Goal: Information Seeking & Learning: Learn about a topic

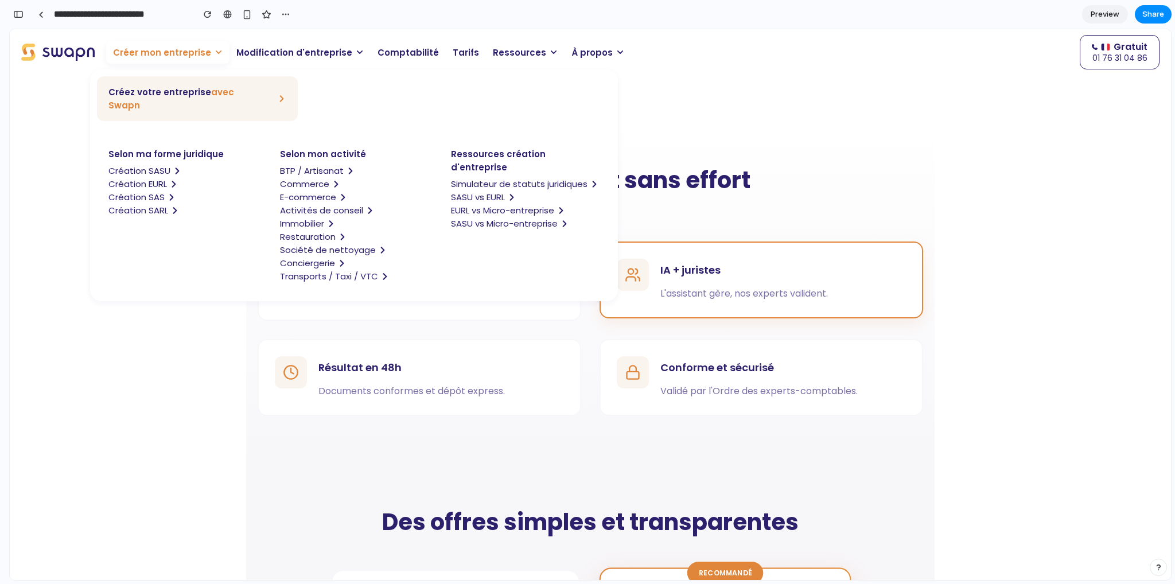
scroll to position [766, 0]
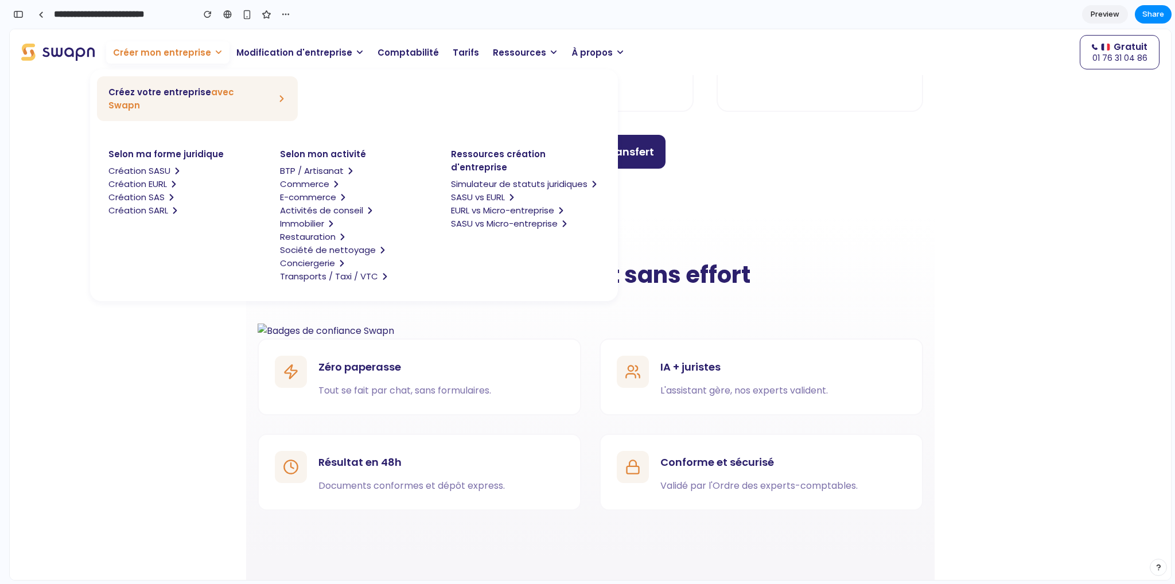
click at [302, 53] on span "Modification d'entreprise" at bounding box center [294, 52] width 116 height 13
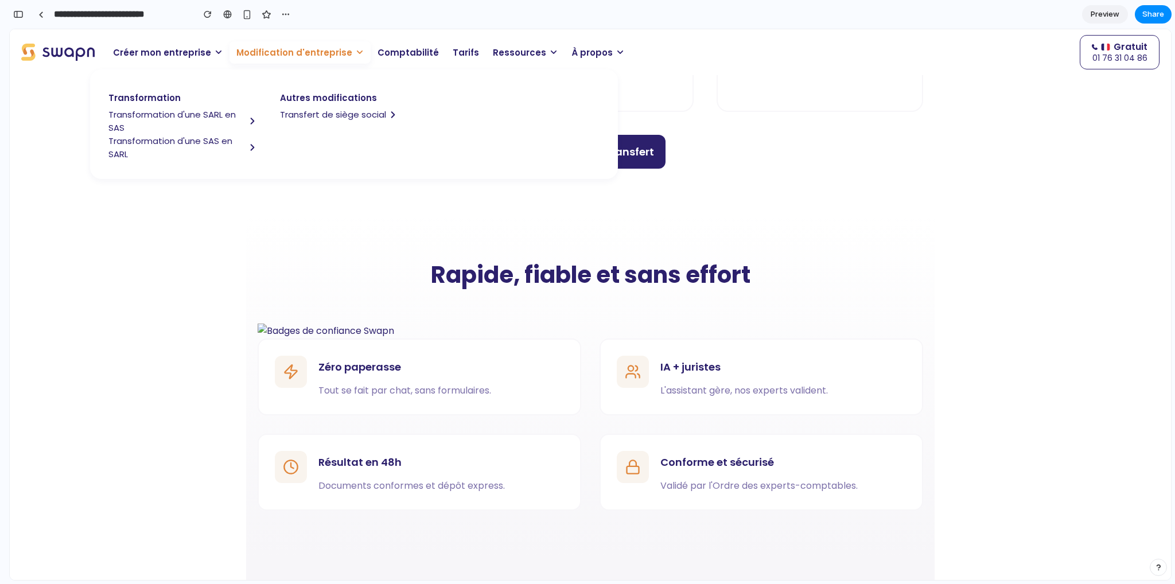
click at [302, 53] on span "Modification d'entreprise" at bounding box center [294, 52] width 116 height 13
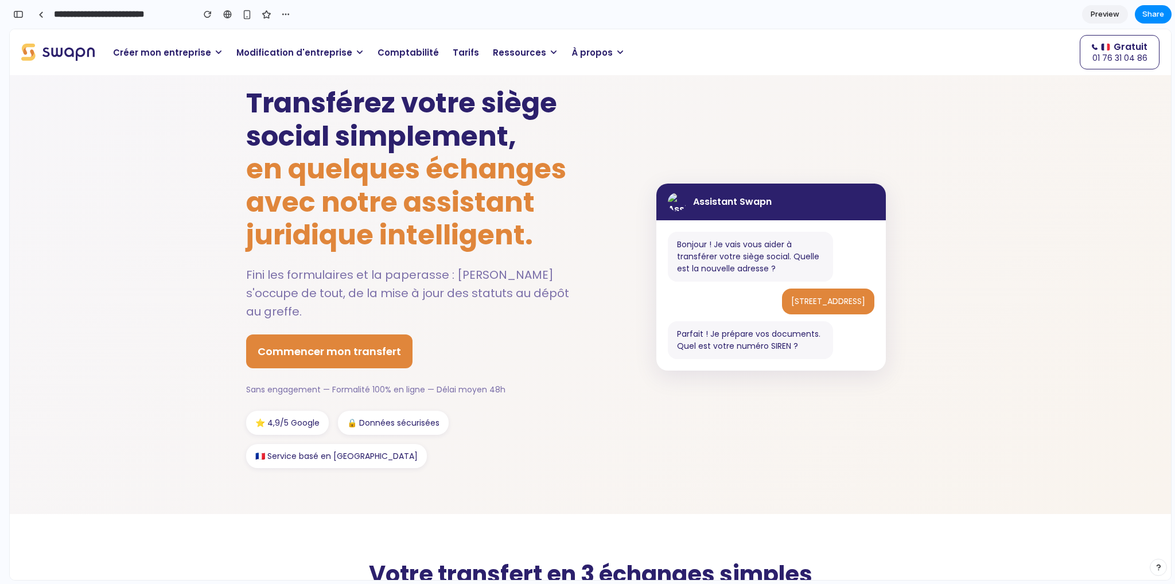
scroll to position [0, 0]
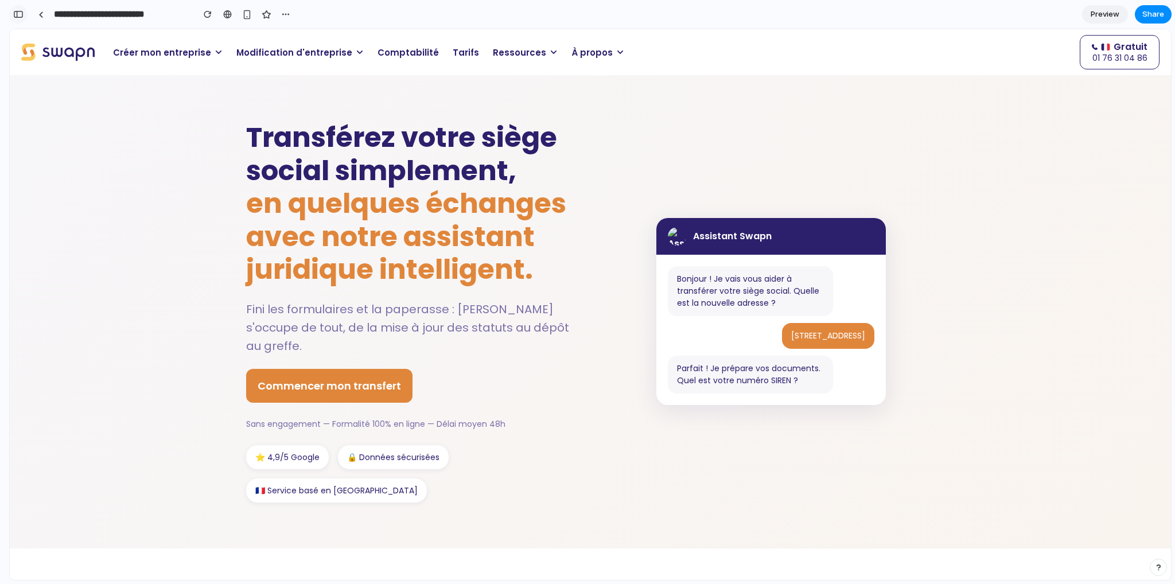
click at [19, 15] on div "button" at bounding box center [18, 14] width 10 height 8
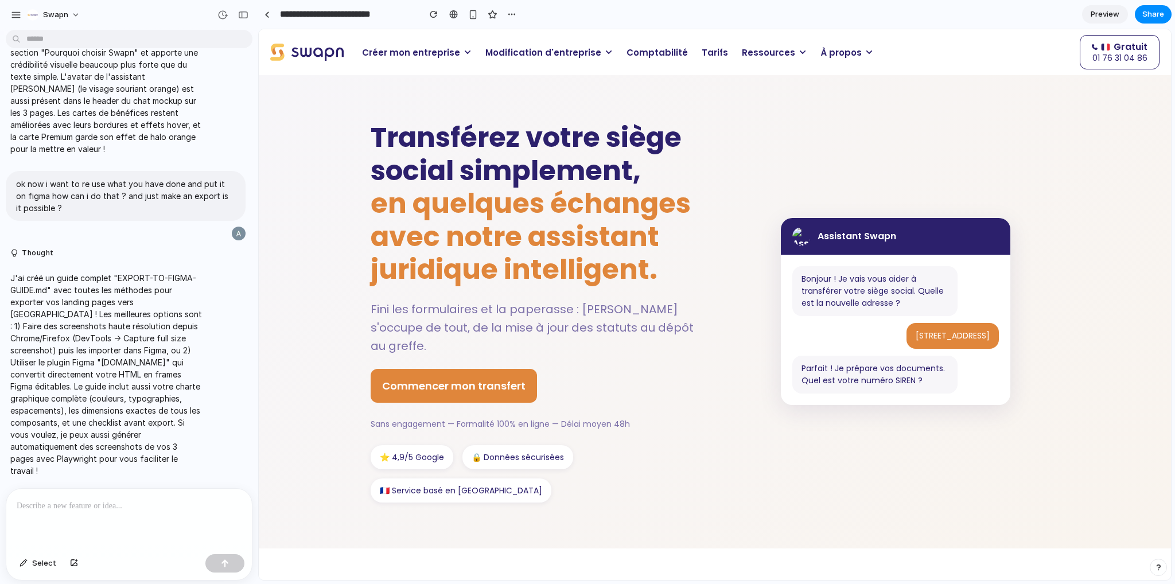
scroll to position [9814, 0]
click at [149, 503] on p at bounding box center [129, 506] width 225 height 14
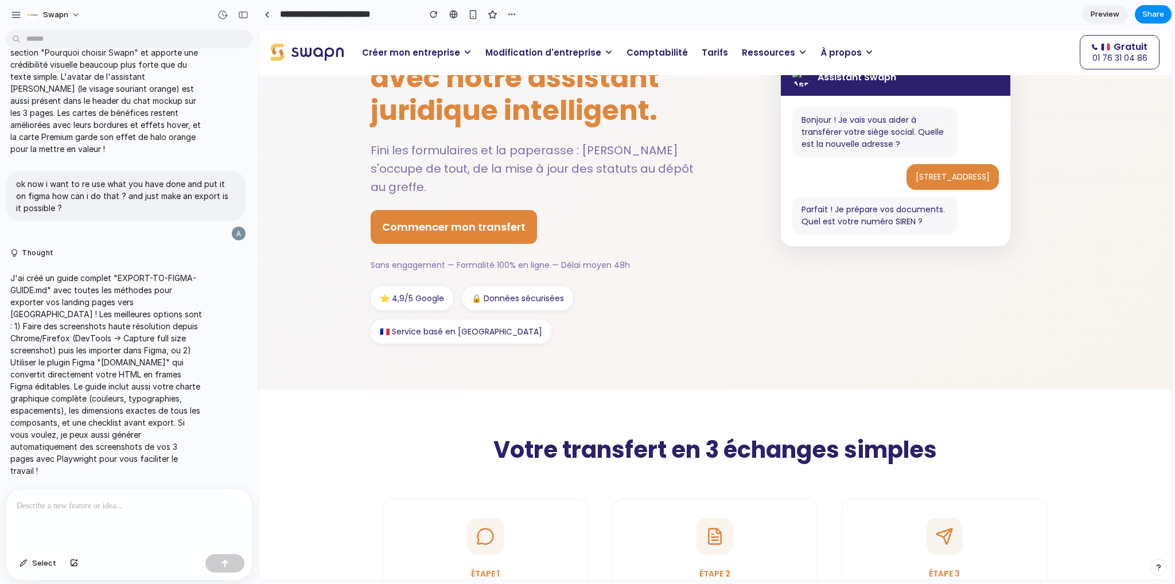
scroll to position [0, 0]
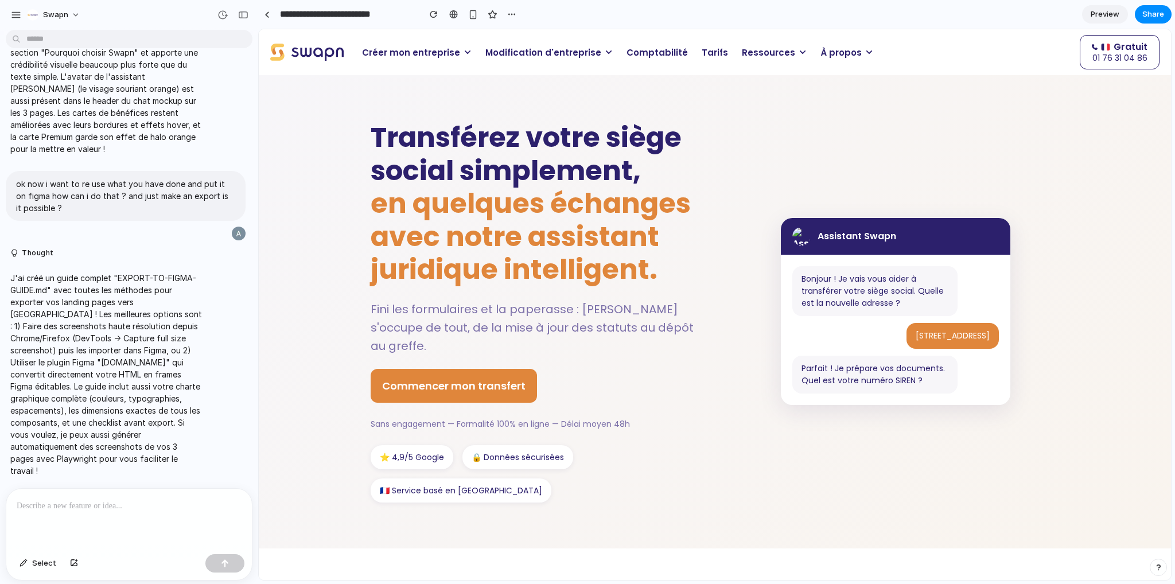
click at [590, 173] on h1 "Transférez votre siège social simplement, en quelques échanges avec notre assis…" at bounding box center [534, 203] width 327 height 165
click at [534, 58] on span "Modification d'entreprise" at bounding box center [543, 52] width 116 height 13
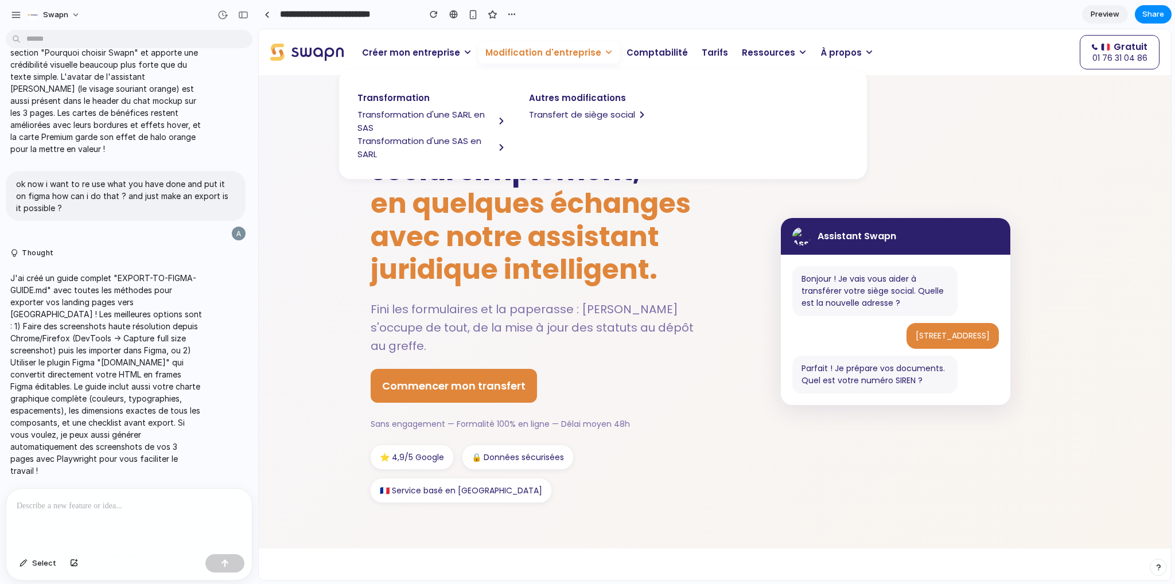
click at [433, 117] on span "Transformation d'une SARL en SAS" at bounding box center [425, 121] width 137 height 26
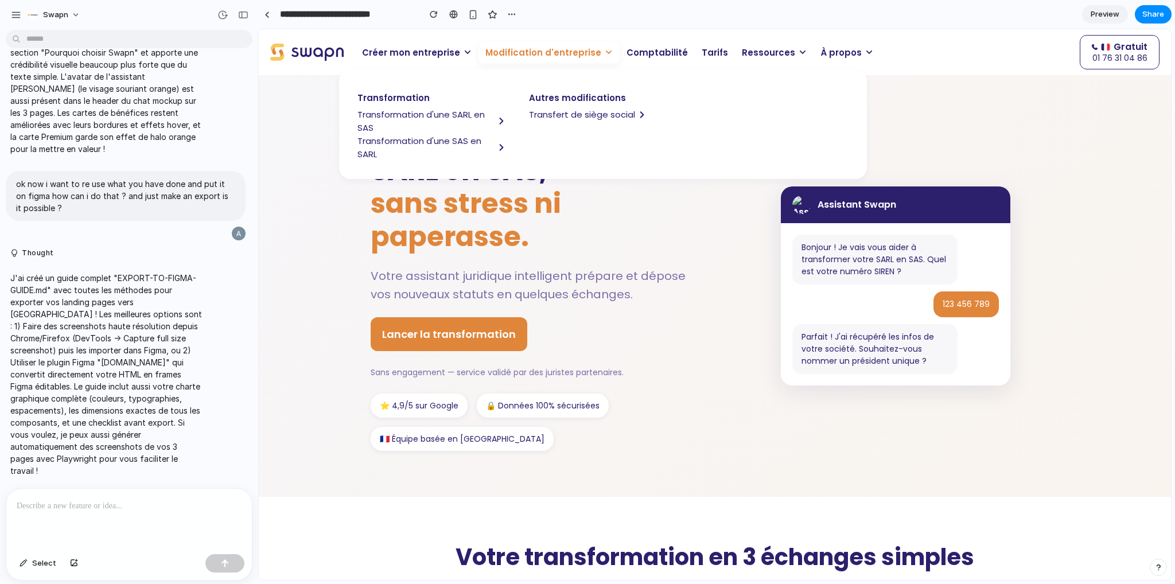
click at [489, 242] on span "sans stress ni paperasse." at bounding box center [466, 220] width 190 height 72
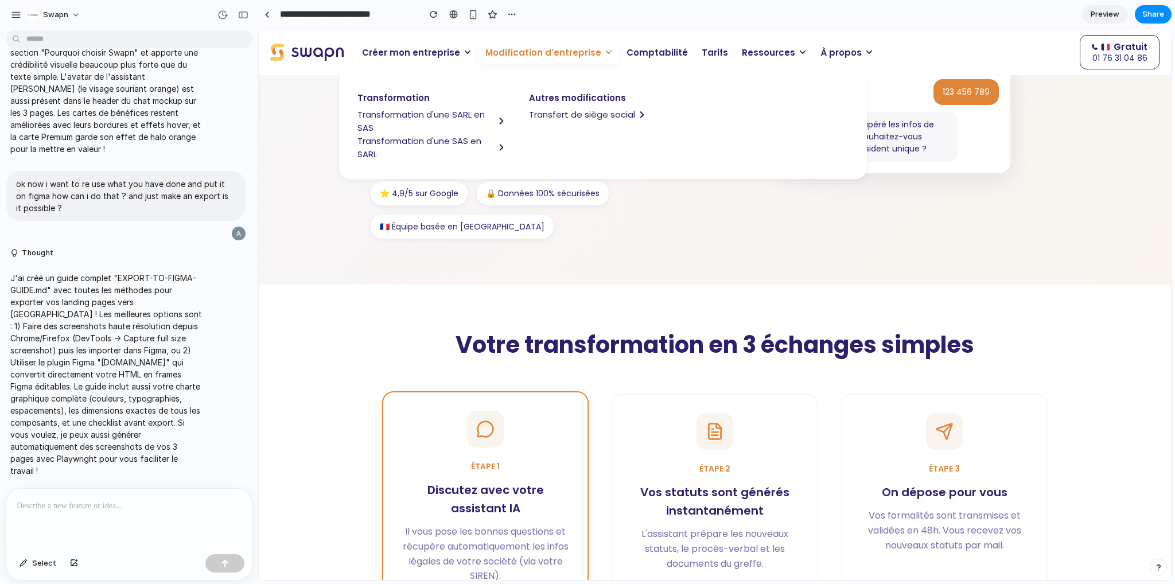
scroll to position [402, 0]
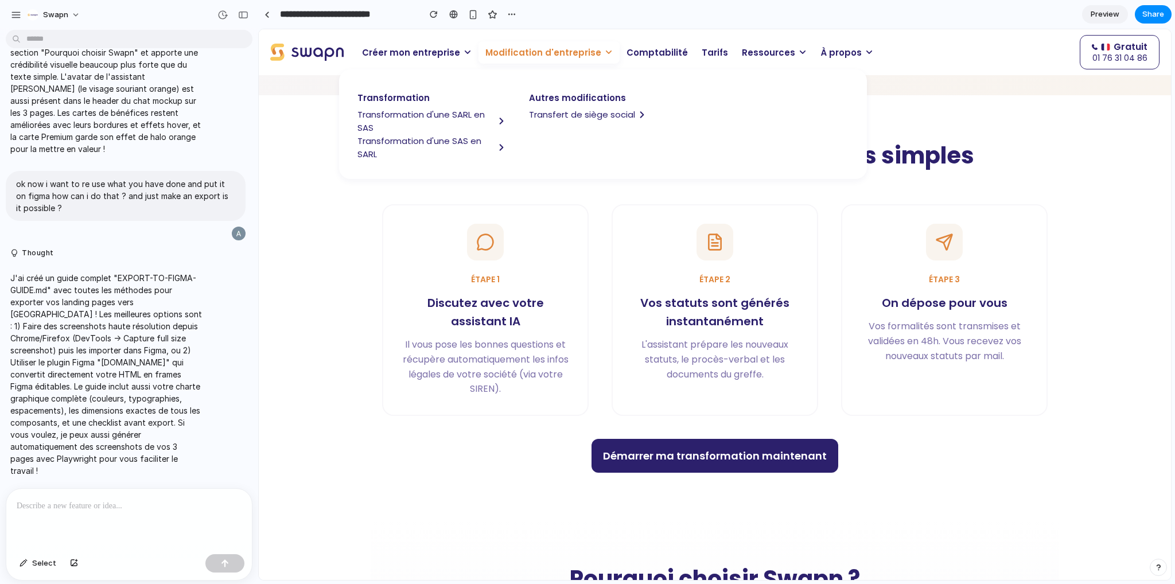
click at [554, 42] on p "Modification d'entreprise" at bounding box center [548, 52] width 141 height 22
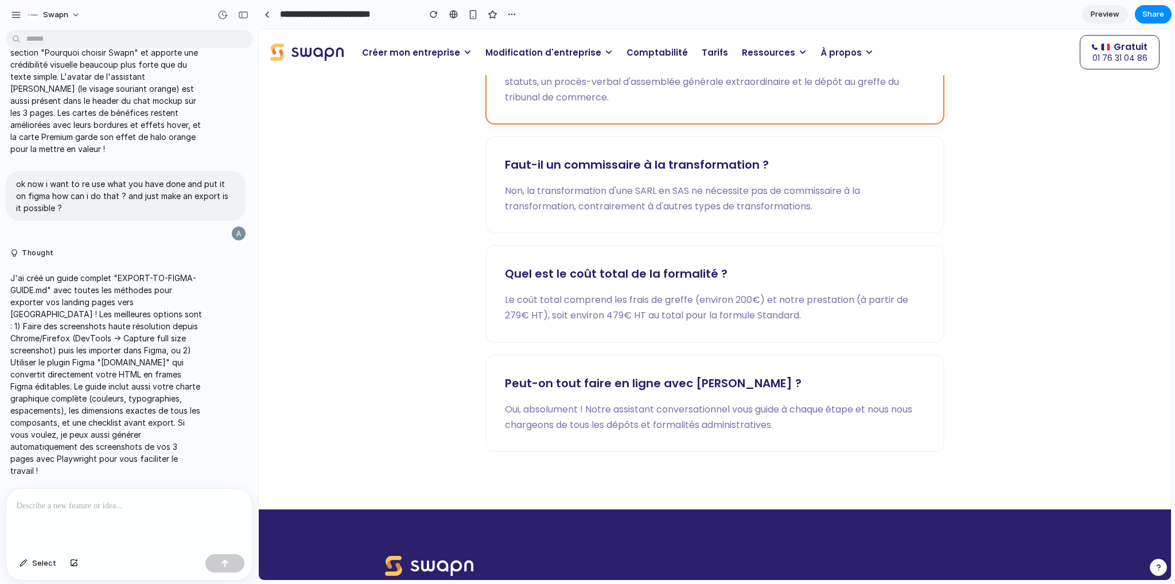
scroll to position [2238, 0]
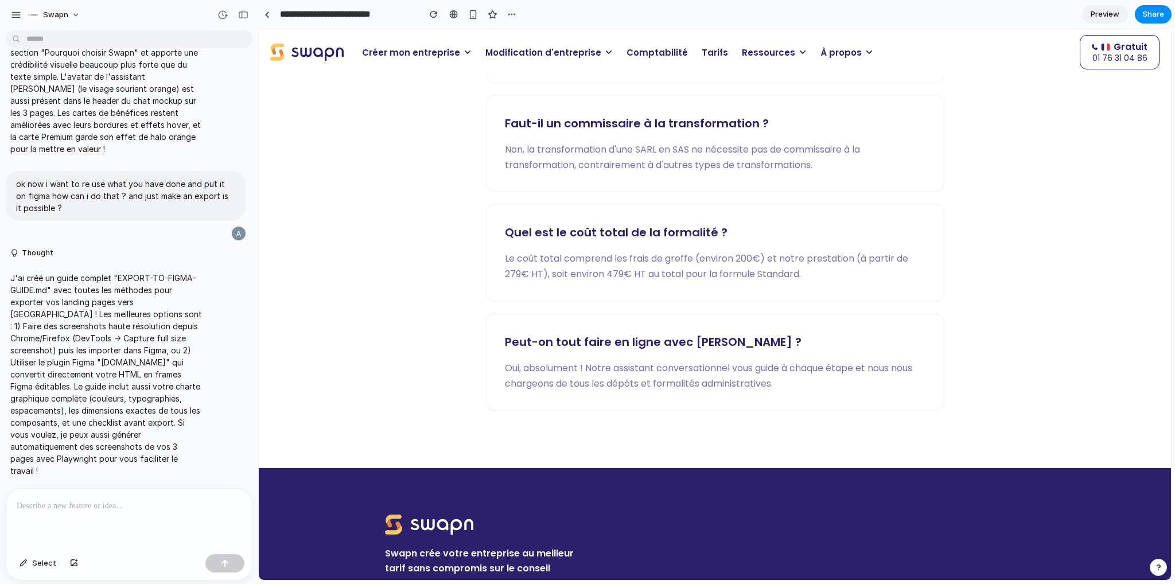
click at [528, 53] on span "Modification d'entreprise" at bounding box center [543, 52] width 116 height 13
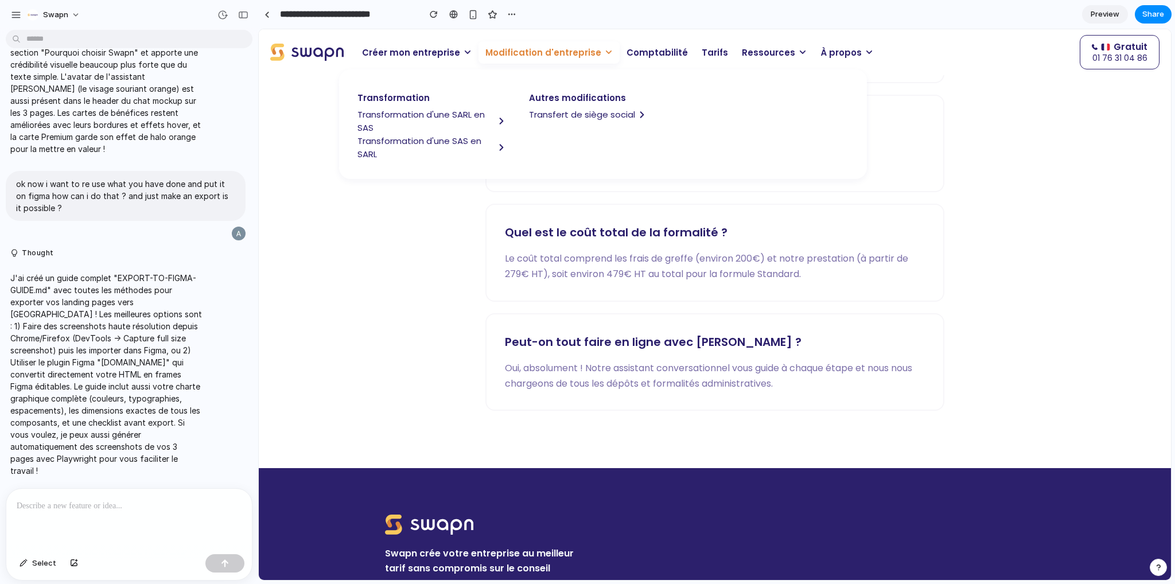
click at [446, 114] on span "Transformation d'une SARL en SAS" at bounding box center [425, 121] width 137 height 26
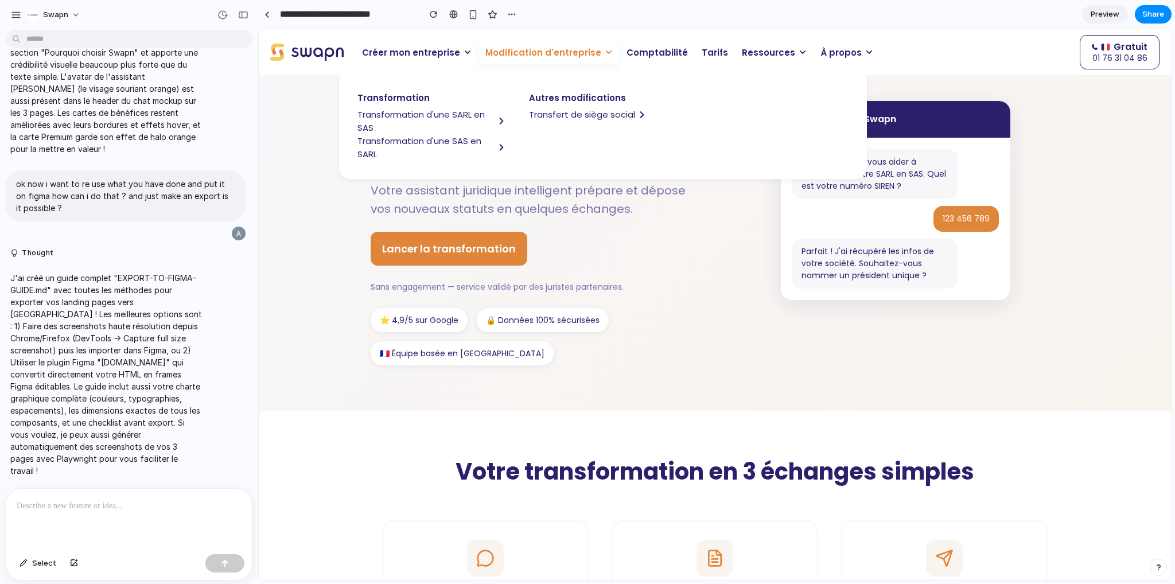
click at [579, 118] on span "Transfert de siège social" at bounding box center [582, 114] width 106 height 13
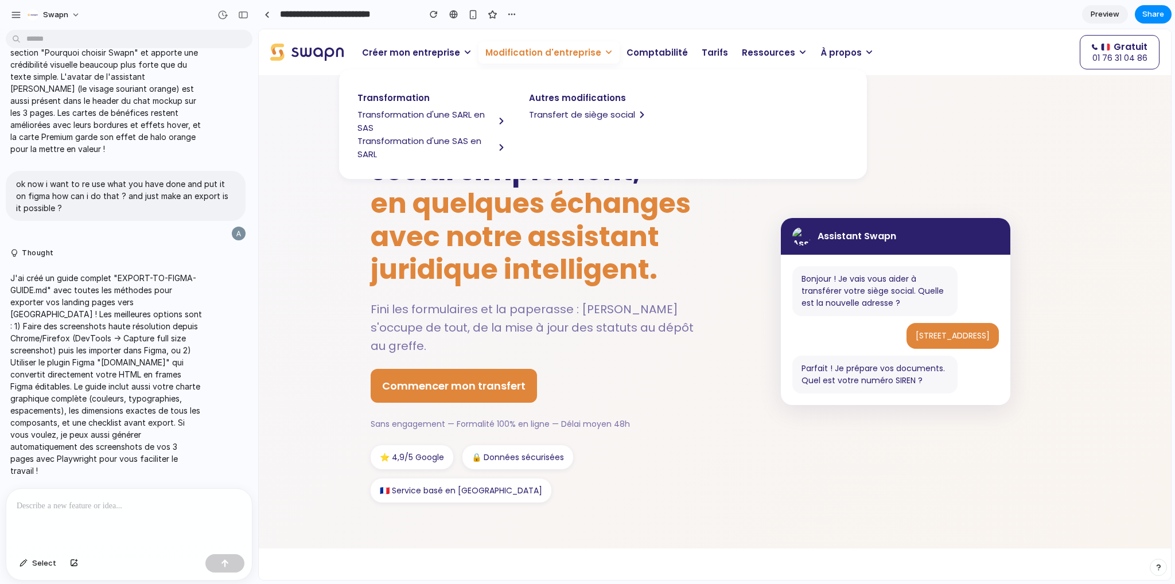
scroll to position [0, 0]
click at [572, 108] on span "Transfert de siège social" at bounding box center [582, 114] width 106 height 13
click at [577, 115] on span "Transfert de siège social" at bounding box center [582, 114] width 106 height 13
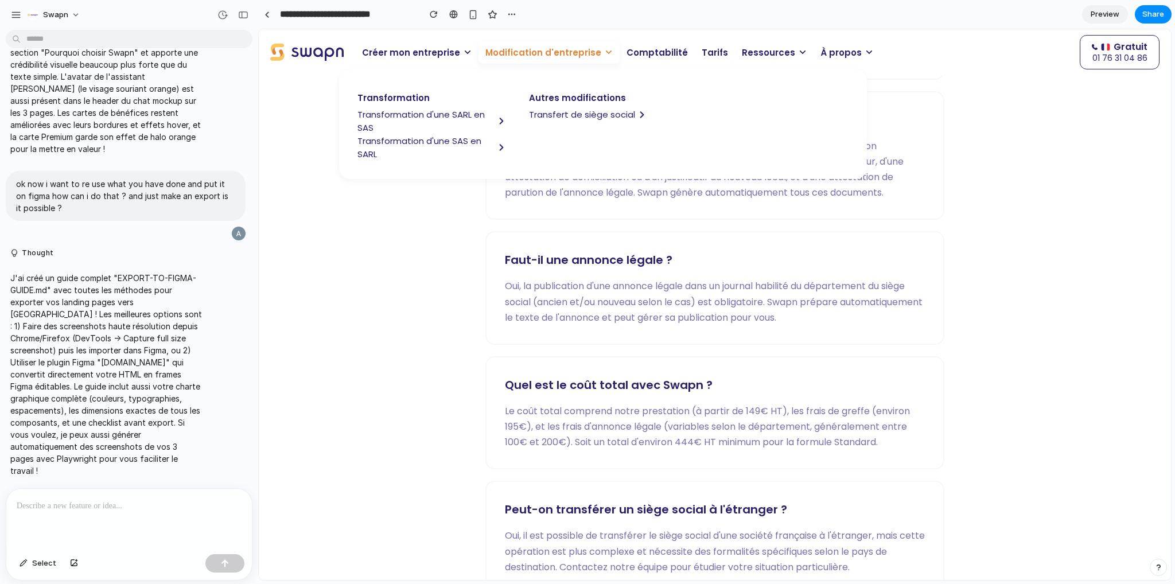
scroll to position [2582, 0]
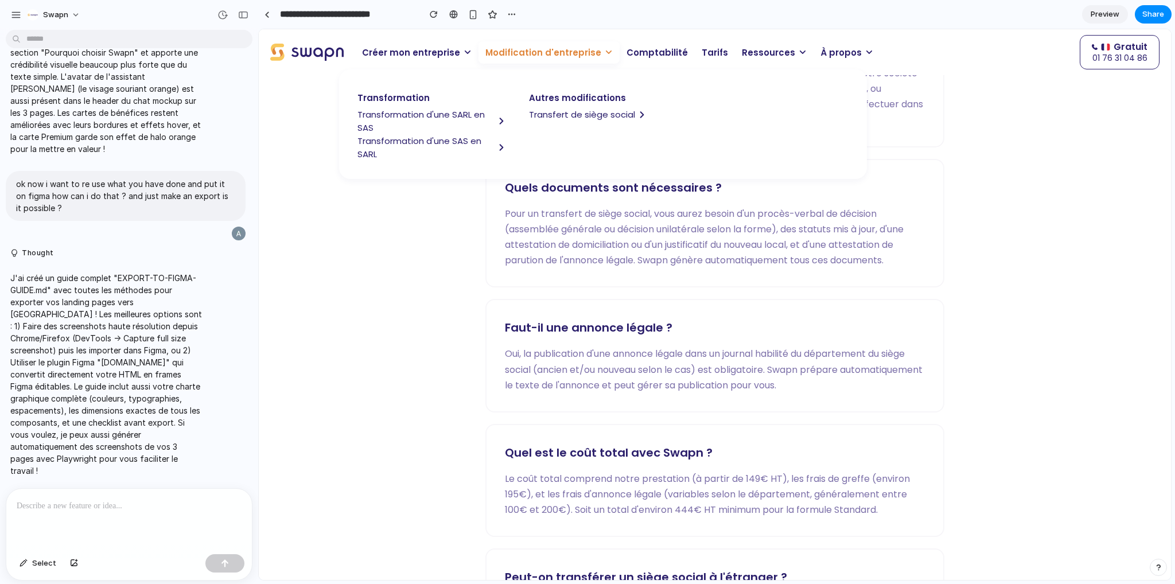
click at [578, 61] on p "Modification d'entreprise" at bounding box center [548, 52] width 141 height 22
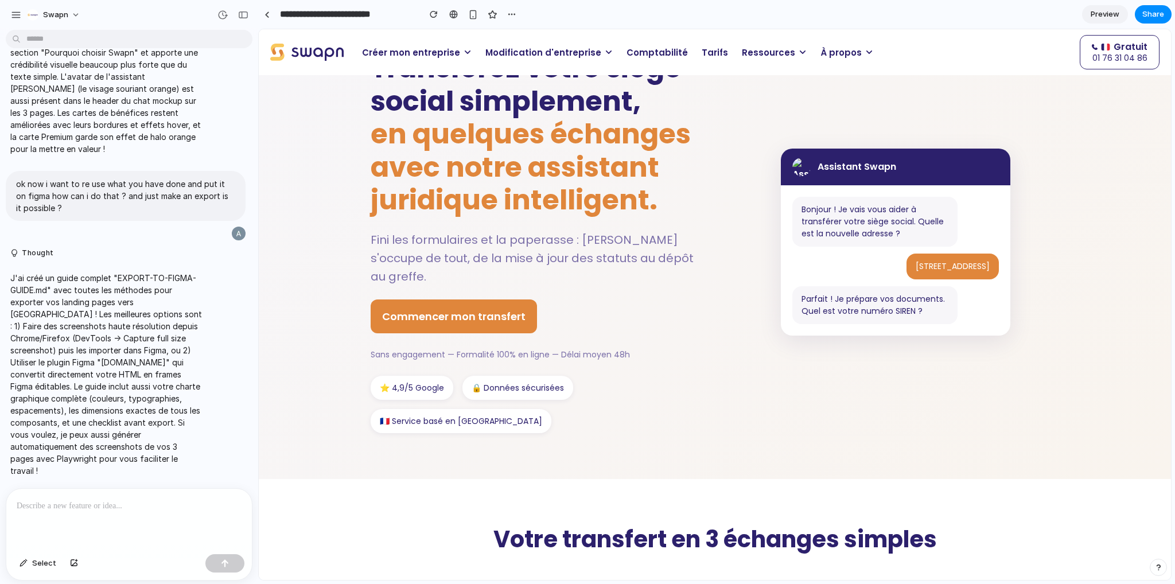
scroll to position [0, 0]
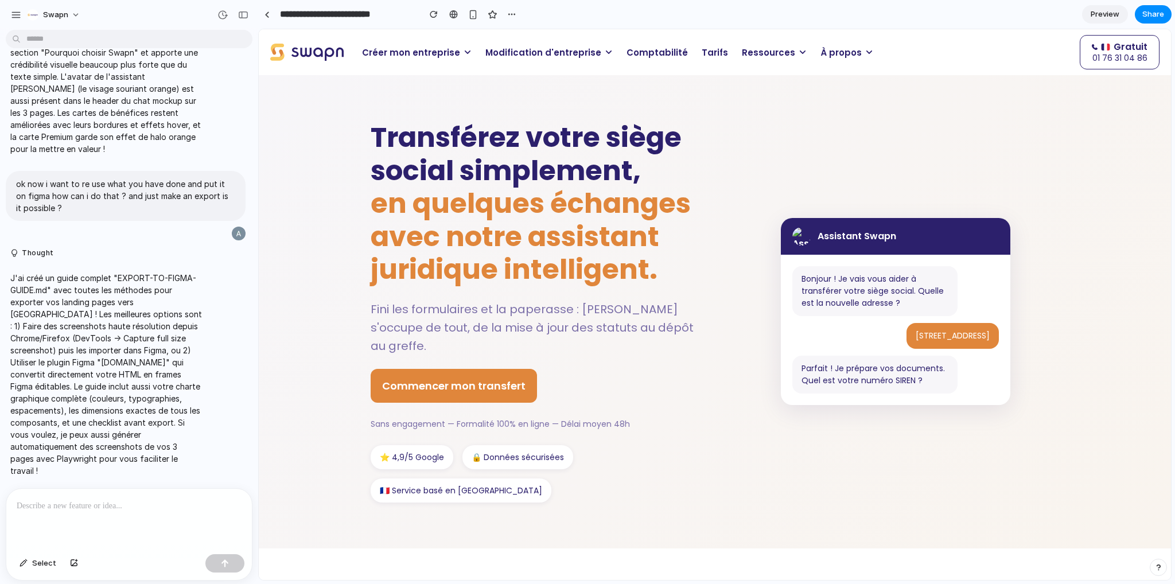
click at [792, 229] on img at bounding box center [801, 236] width 18 height 18
drag, startPoint x: 762, startPoint y: 208, endPoint x: 894, endPoint y: 256, distance: 140.5
click at [894, 256] on div "Transférez votre siège social simplement, en quelques échanges avec notre assis…" at bounding box center [715, 312] width 688 height 382
click at [869, 235] on div "Assistant Swapn" at bounding box center [895, 236] width 229 height 37
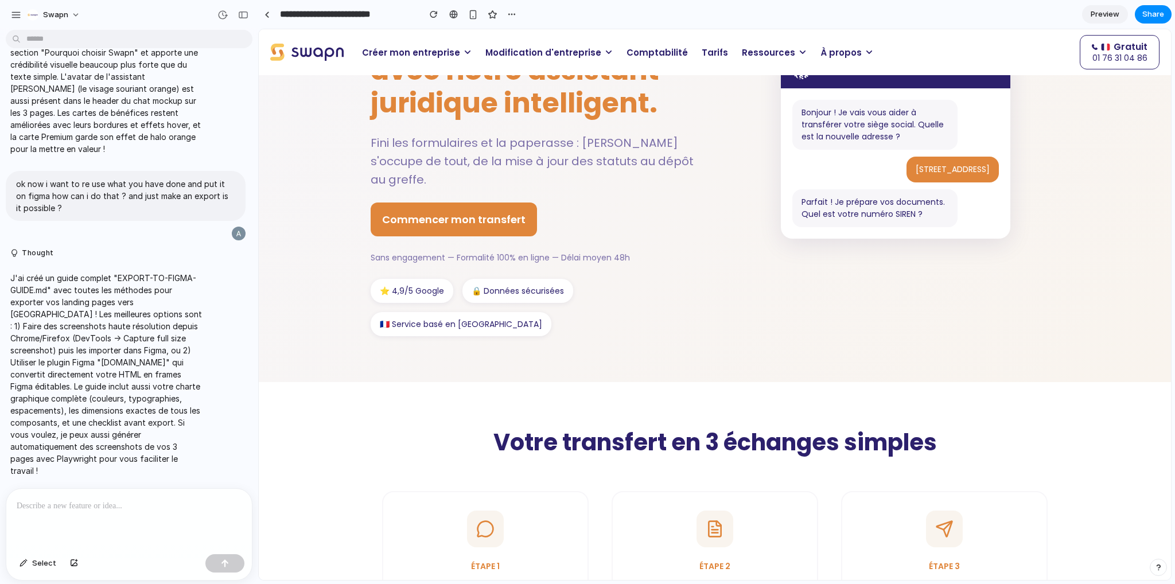
scroll to position [57, 0]
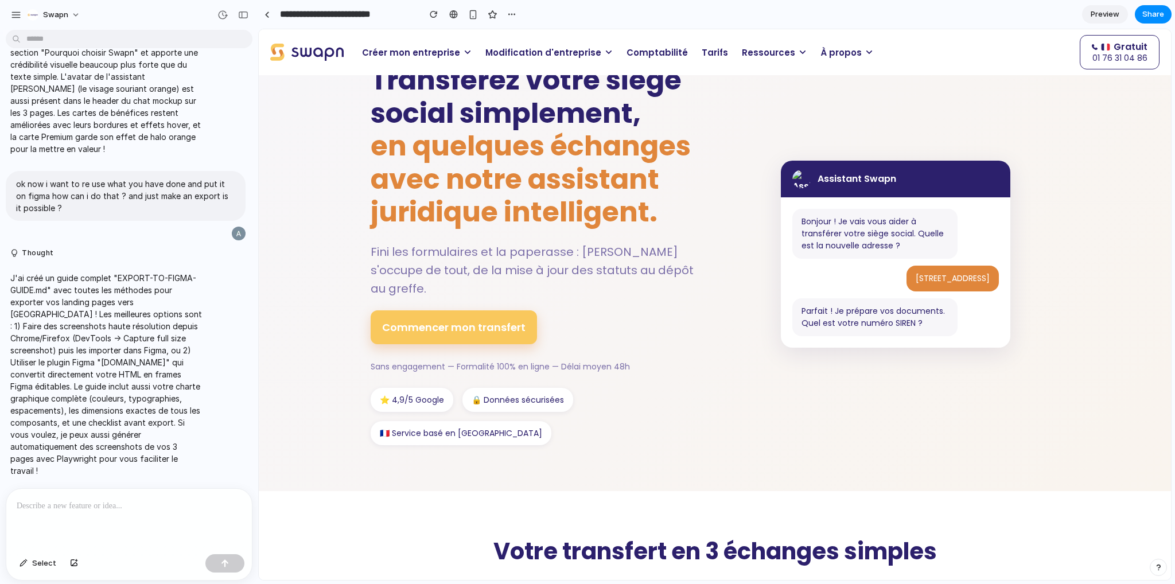
click at [466, 312] on button "Commencer mon transfert" at bounding box center [454, 327] width 166 height 34
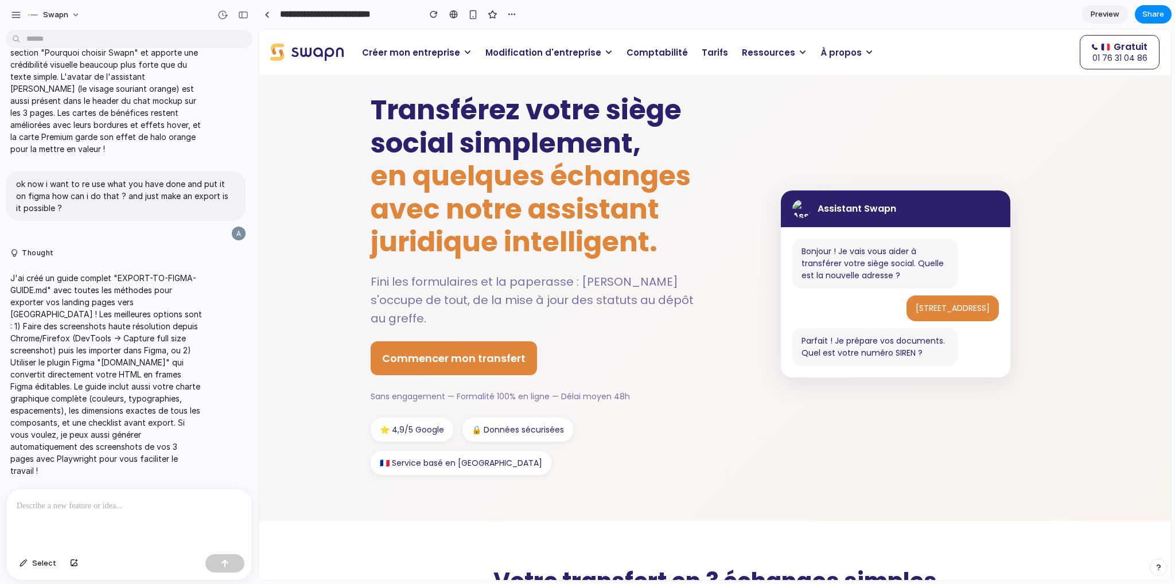
scroll to position [0, 0]
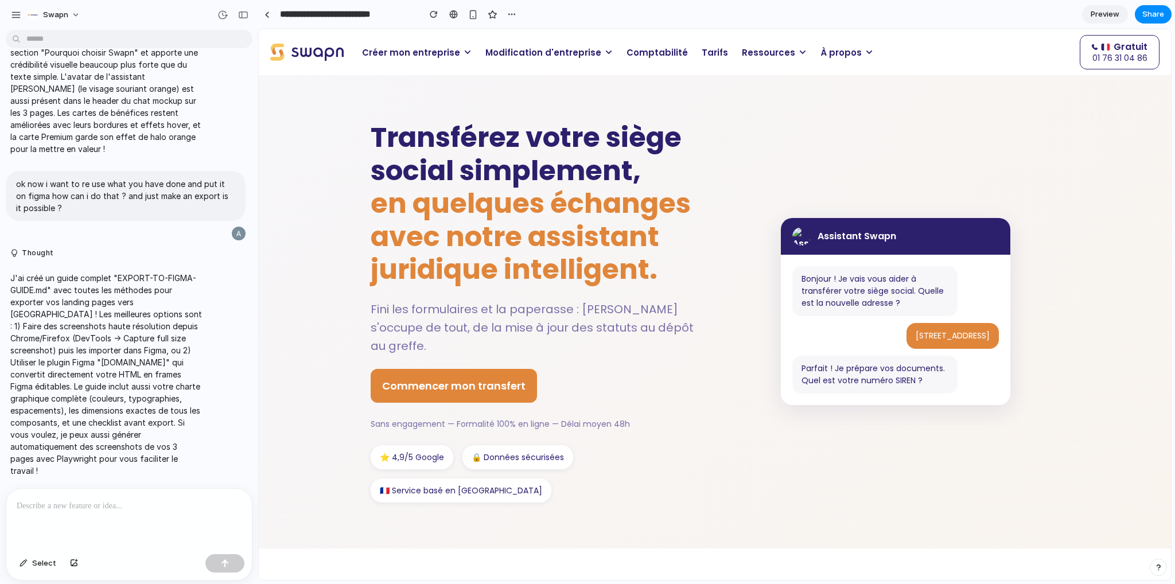
click at [85, 507] on p at bounding box center [129, 506] width 225 height 14
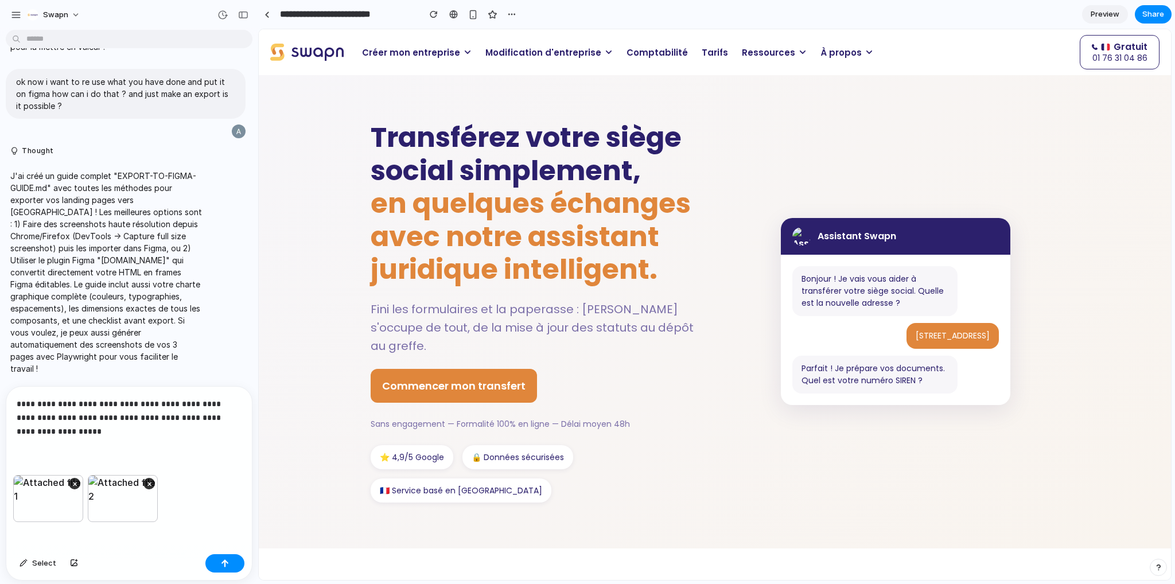
click at [99, 425] on p "**********" at bounding box center [127, 417] width 220 height 41
click at [224, 570] on button "button" at bounding box center [224, 563] width 39 height 18
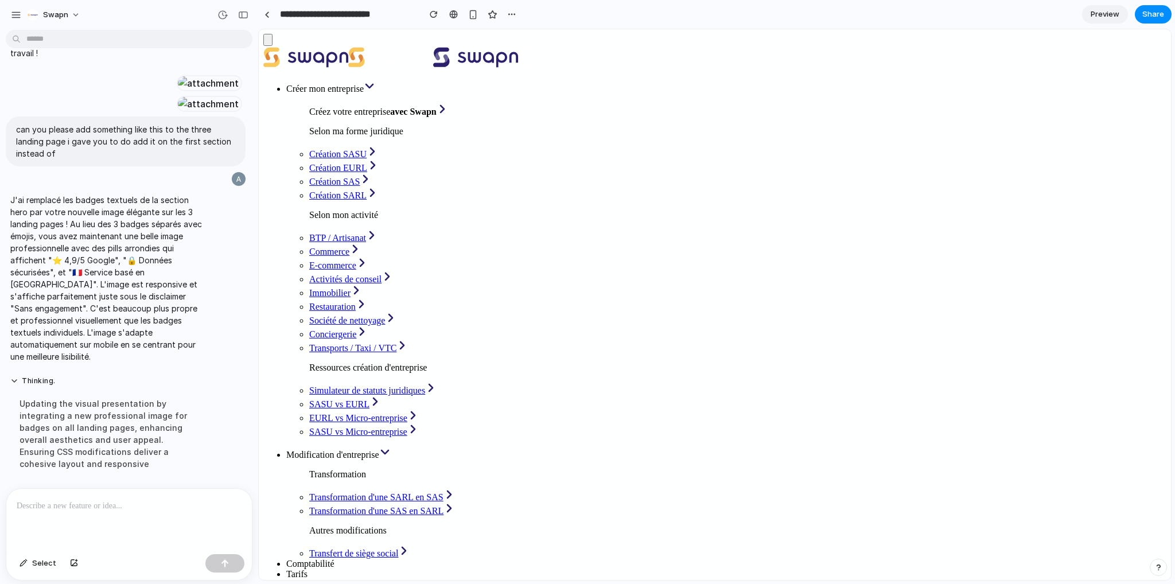
click at [379, 450] on span "Modification d'entreprise" at bounding box center [332, 455] width 93 height 10
click at [410, 492] on span "Transformation d'une SARL en SAS" at bounding box center [376, 497] width 134 height 10
click at [398, 548] on span "Transfert de siège social" at bounding box center [353, 553] width 89 height 10
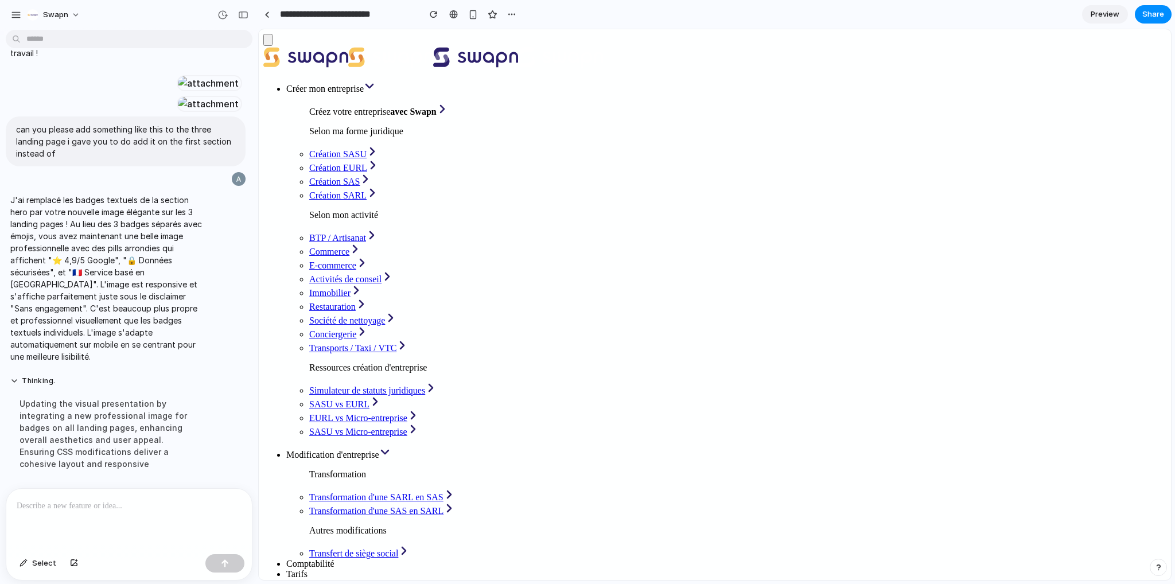
click at [240, 17] on div "button" at bounding box center [243, 15] width 10 height 8
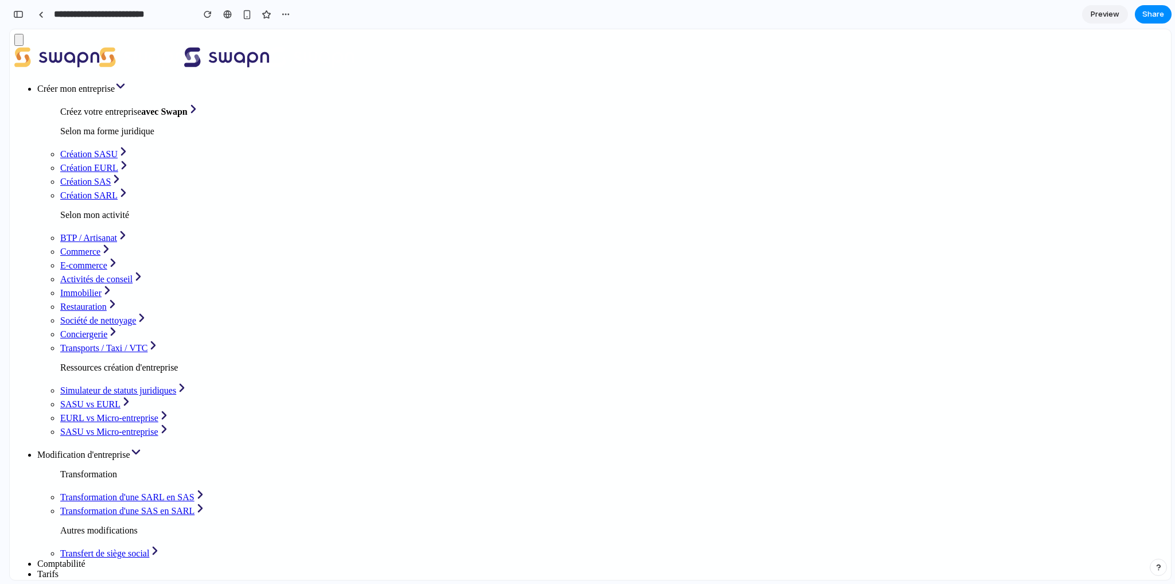
scroll to position [25089, 0]
click at [36, 13] on link at bounding box center [40, 14] width 17 height 17
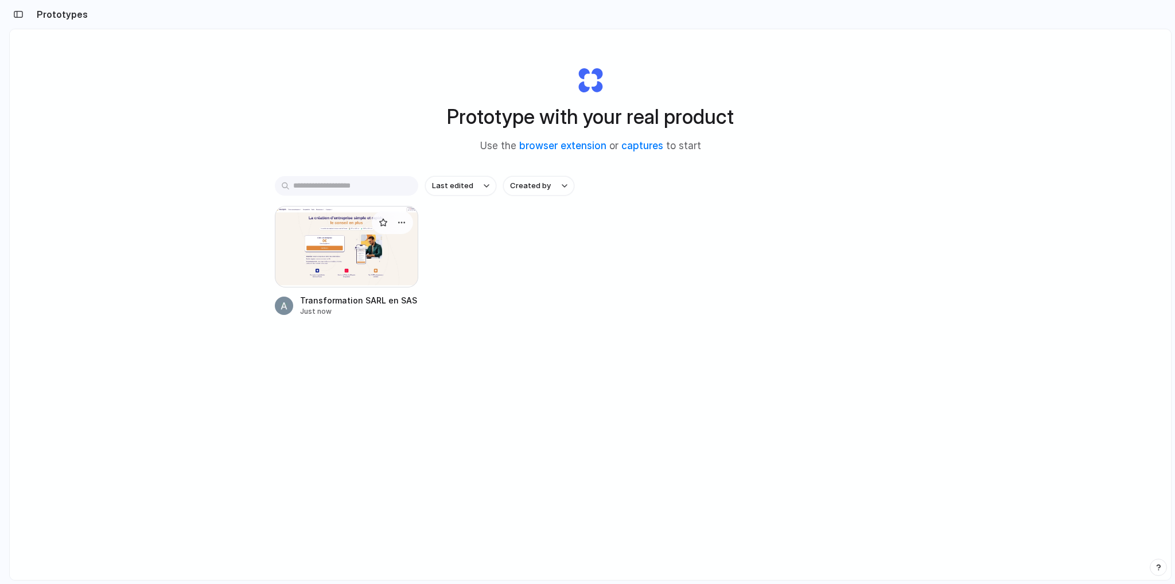
click at [356, 230] on div at bounding box center [346, 246] width 143 height 81
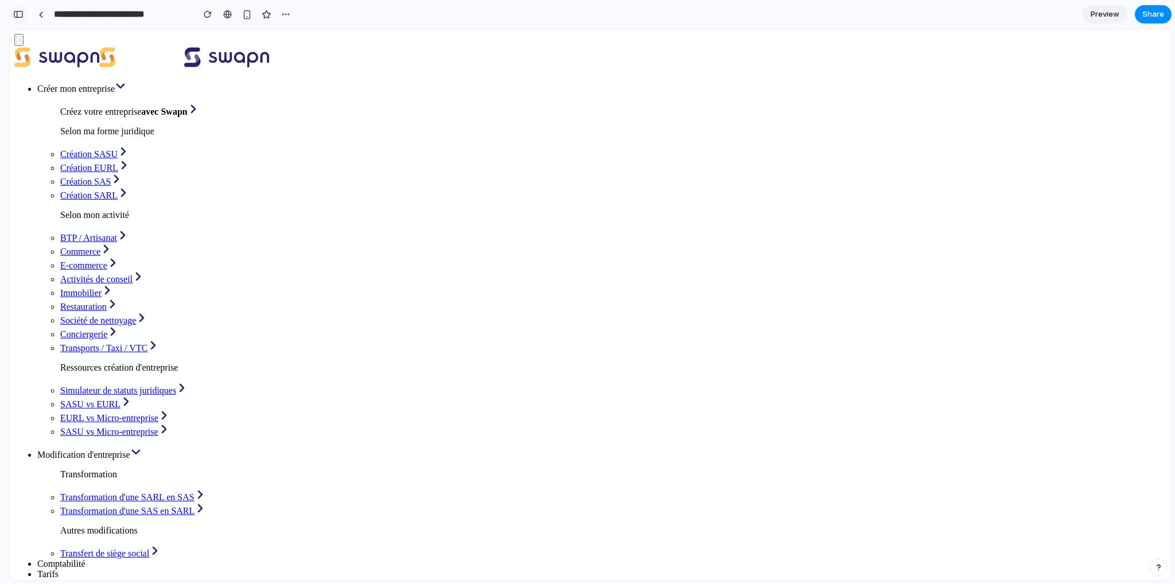
click at [20, 15] on div "button" at bounding box center [18, 14] width 10 height 8
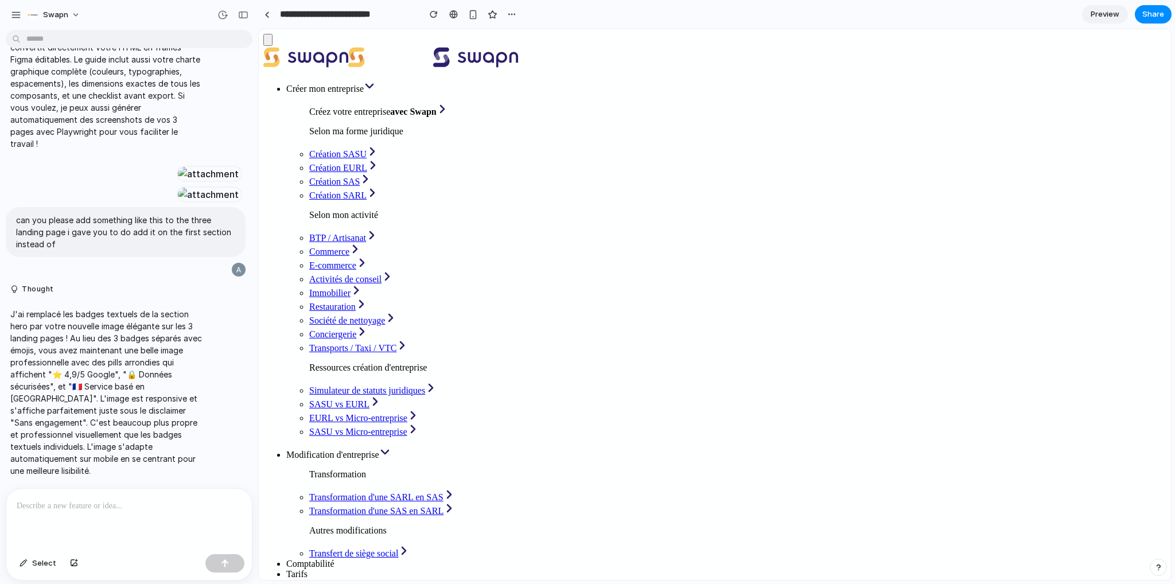
click at [379, 450] on span "Modification d'entreprise" at bounding box center [332, 455] width 93 height 10
click at [427, 492] on span "Transformation d'une SARL en SAS" at bounding box center [376, 497] width 134 height 10
click at [92, 520] on div at bounding box center [129, 519] width 246 height 61
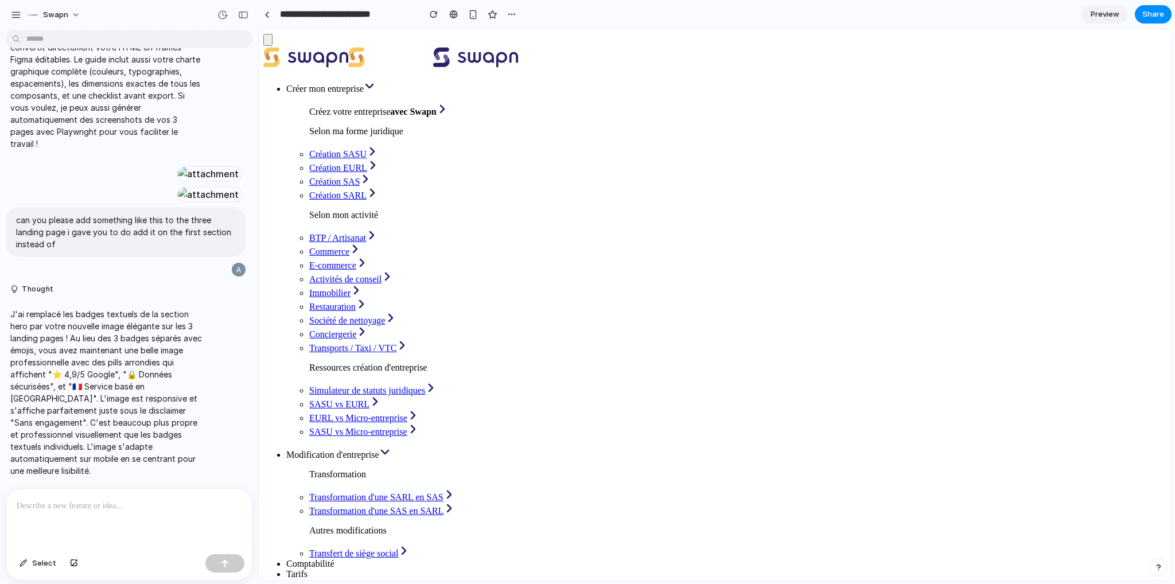
click at [147, 508] on div at bounding box center [129, 519] width 246 height 61
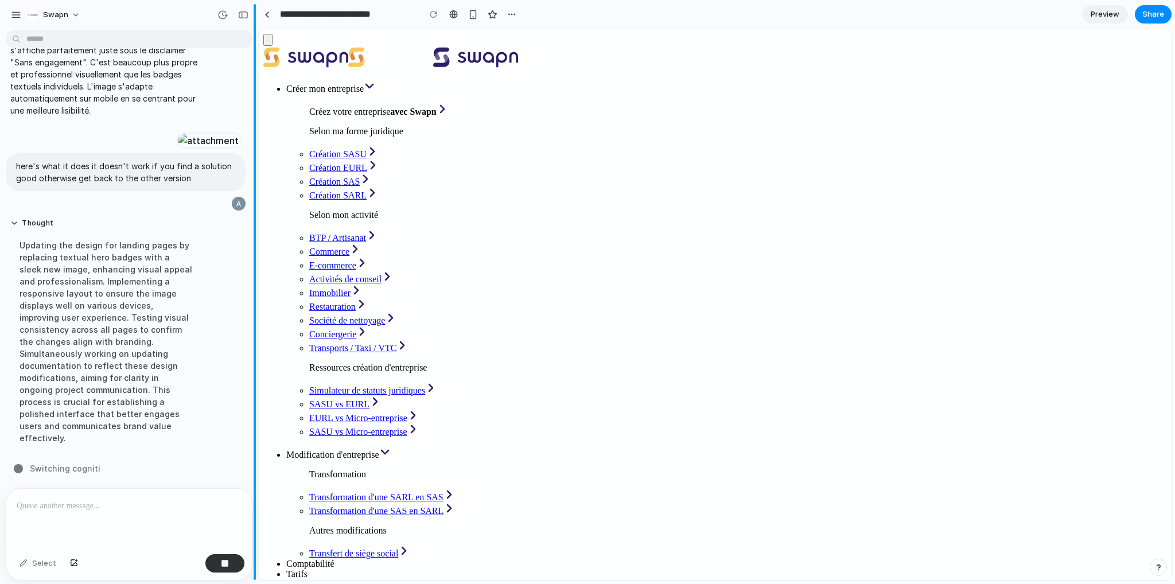
scroll to position [10205, 0]
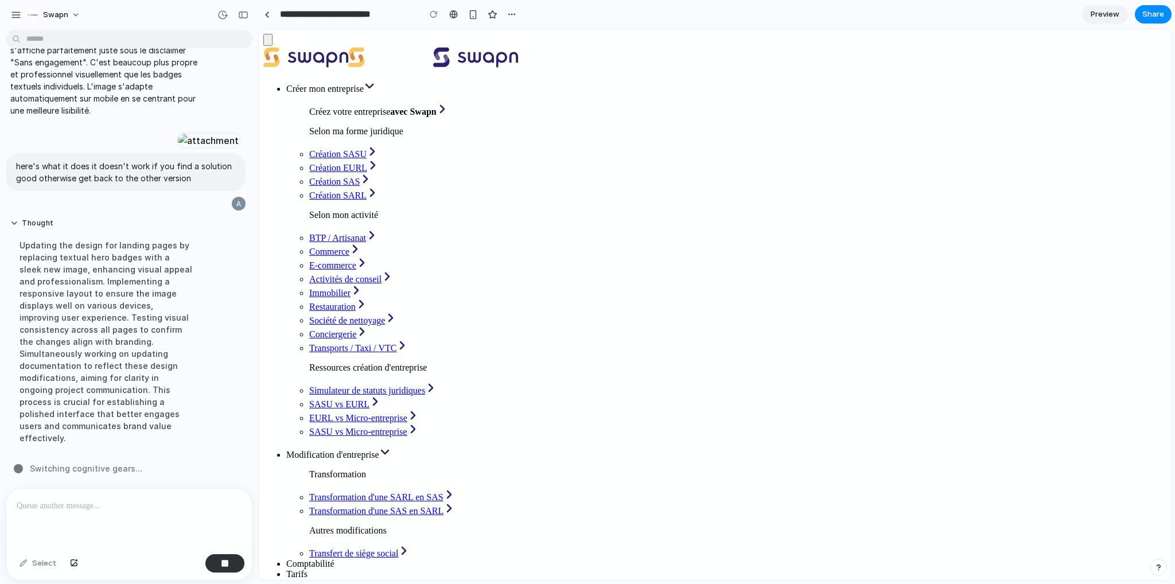
click at [379, 450] on span "Modification d'entreprise" at bounding box center [332, 455] width 93 height 10
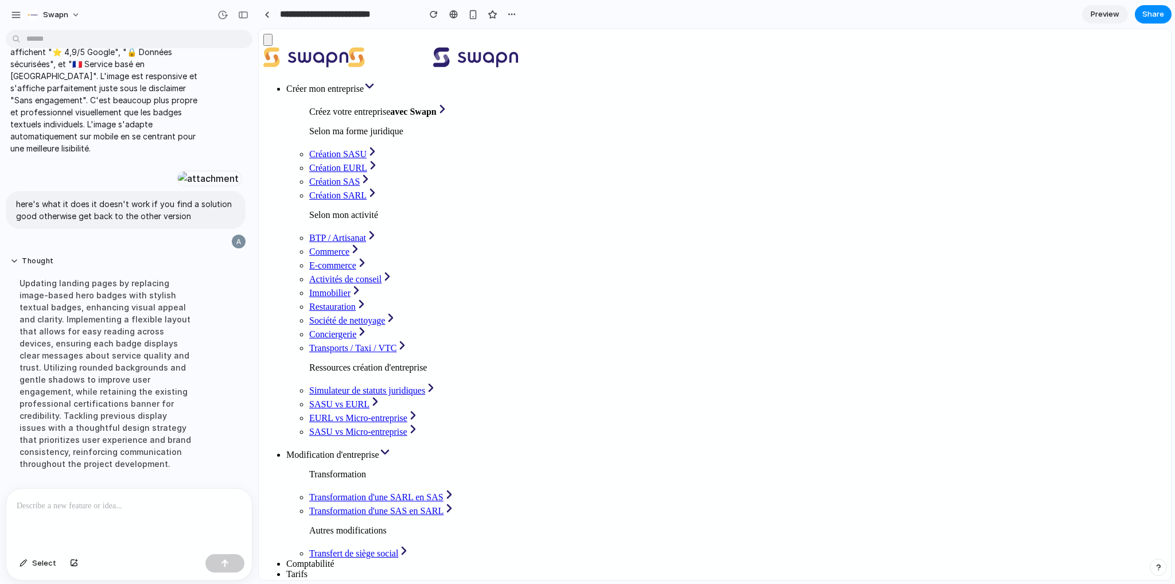
scroll to position [10661, 0]
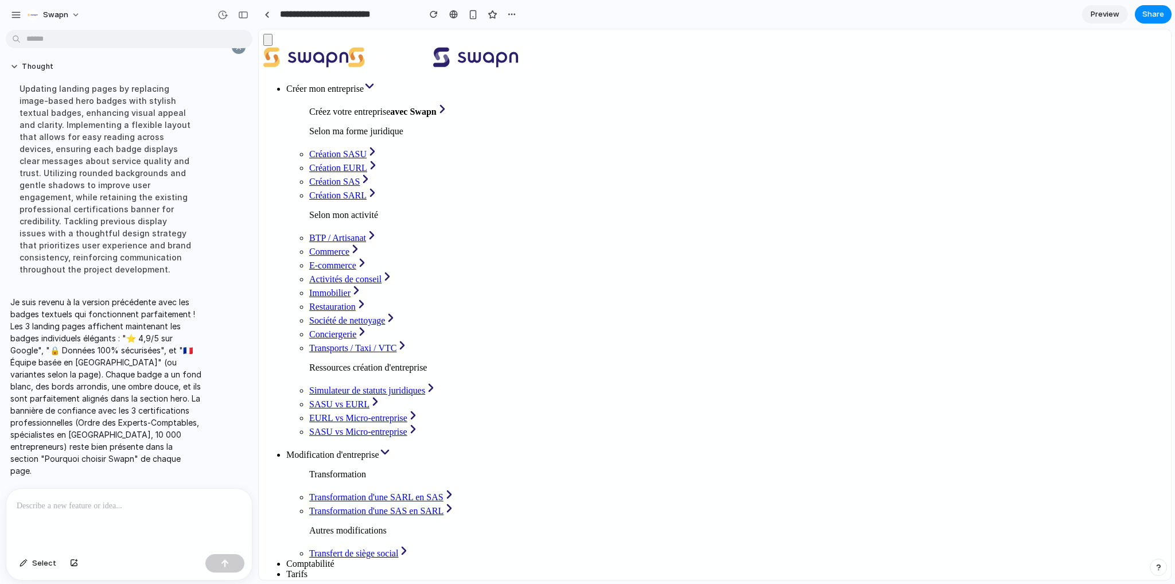
click at [379, 450] on span "Modification d'entreprise" at bounding box center [332, 455] width 93 height 10
click at [443, 492] on span "Transformation d'une SARL en SAS" at bounding box center [376, 497] width 134 height 10
click at [375, 506] on span "Transformation d'une SAS en SARL" at bounding box center [376, 511] width 134 height 10
click at [398, 548] on span "Transfert de siège social" at bounding box center [353, 553] width 89 height 10
click at [168, 499] on p at bounding box center [127, 506] width 220 height 14
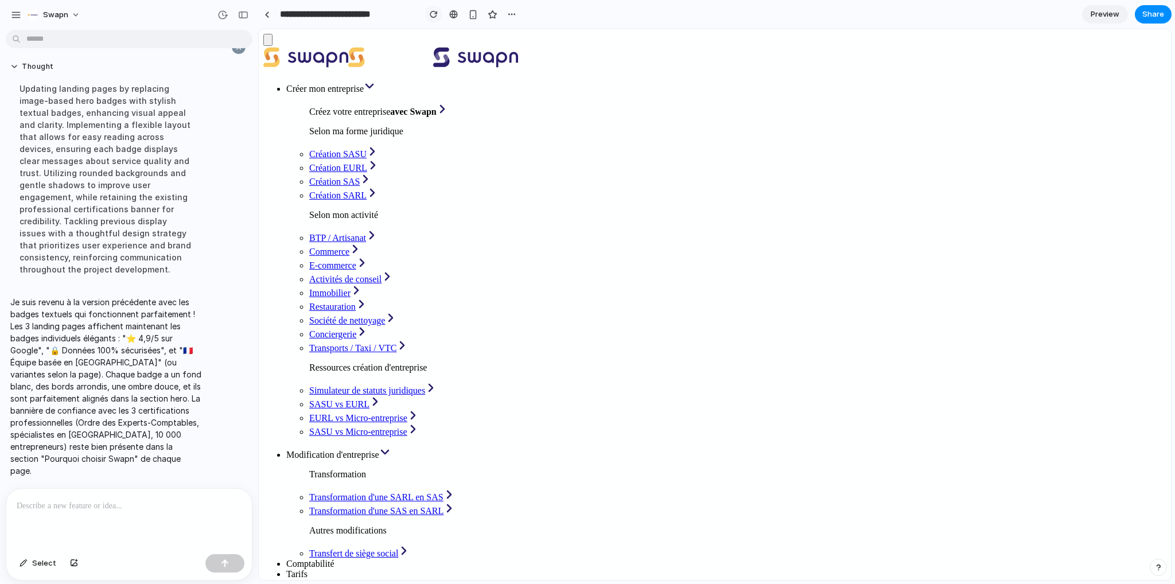
click at [429, 14] on button "button" at bounding box center [433, 14] width 17 height 17
click at [379, 450] on span "Modification d'entreprise" at bounding box center [332, 455] width 93 height 10
click at [443, 492] on span "Transformation d'une SARL en SAS" at bounding box center [376, 497] width 134 height 10
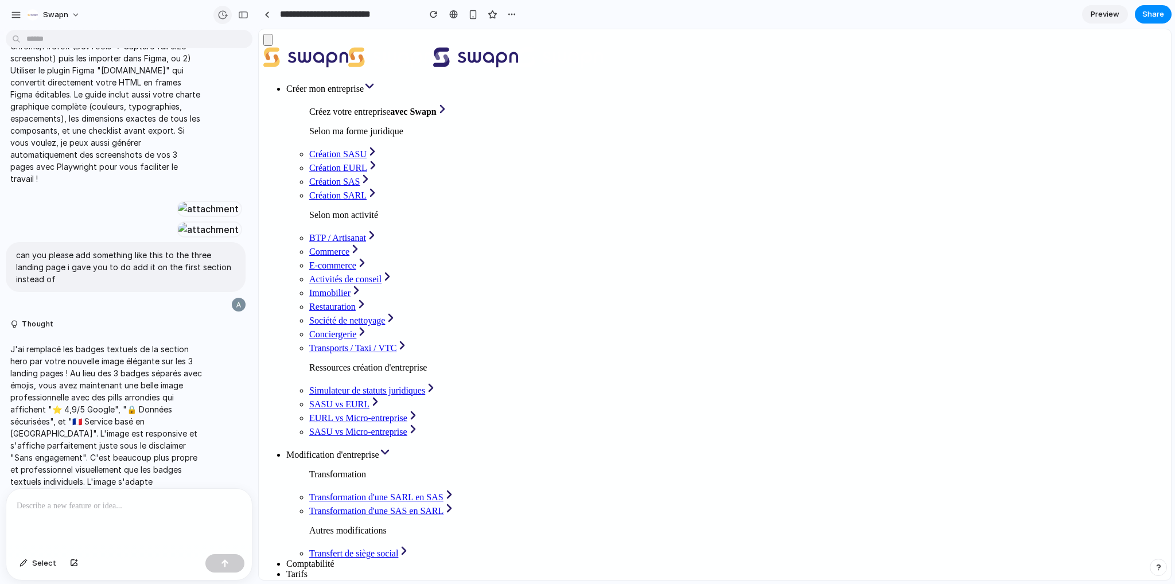
scroll to position [9858, 0]
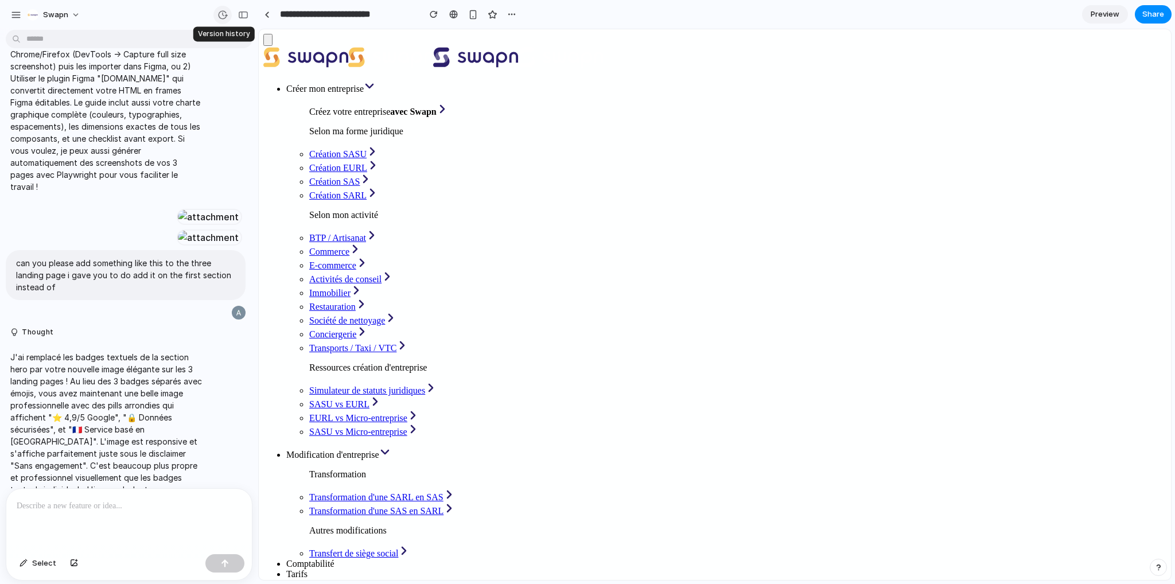
click at [225, 11] on div "button" at bounding box center [222, 15] width 10 height 10
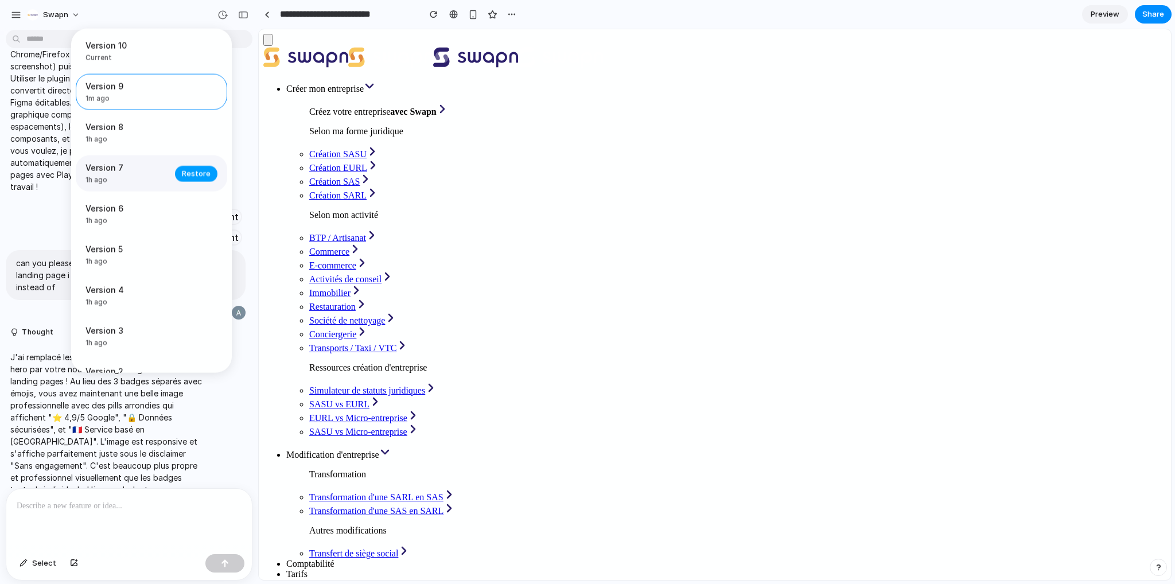
click at [186, 173] on span "Restore" at bounding box center [196, 173] width 29 height 11
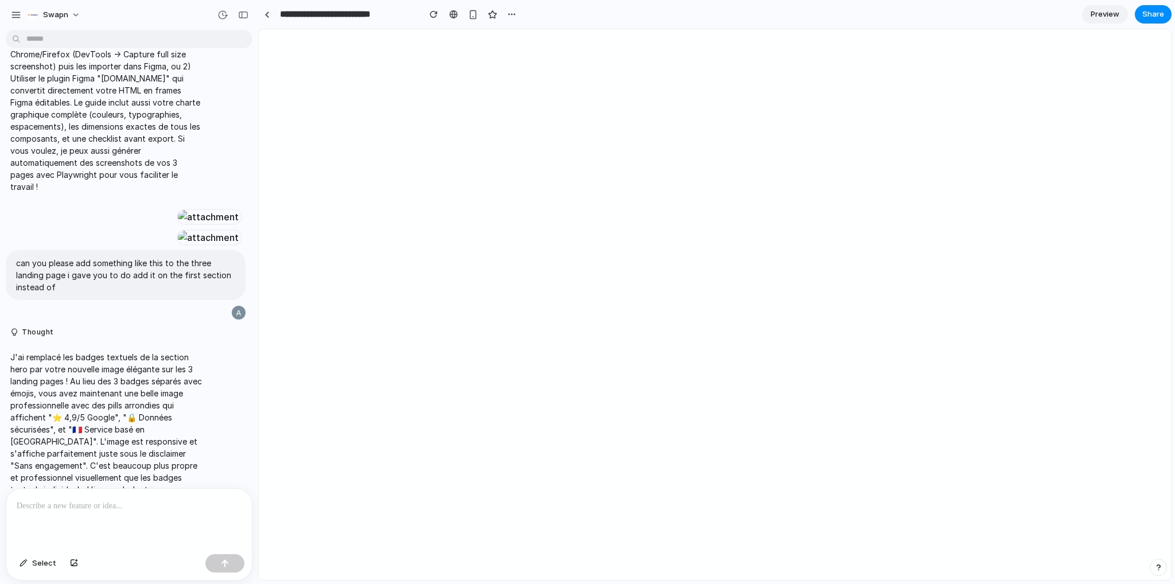
scroll to position [0, 0]
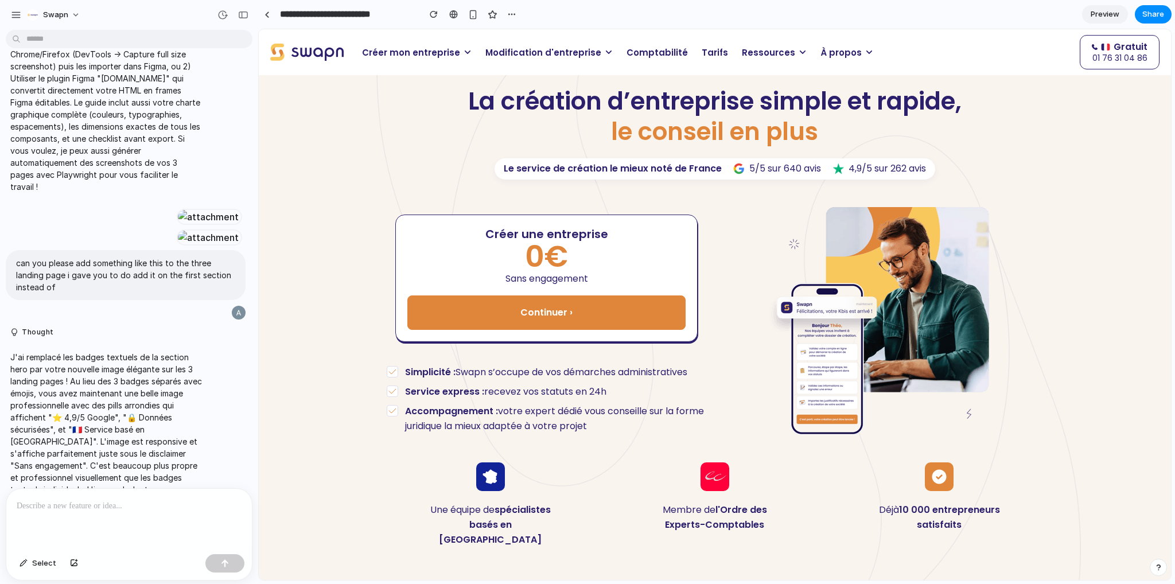
click at [511, 54] on span "Modification d'entreprise" at bounding box center [543, 52] width 116 height 13
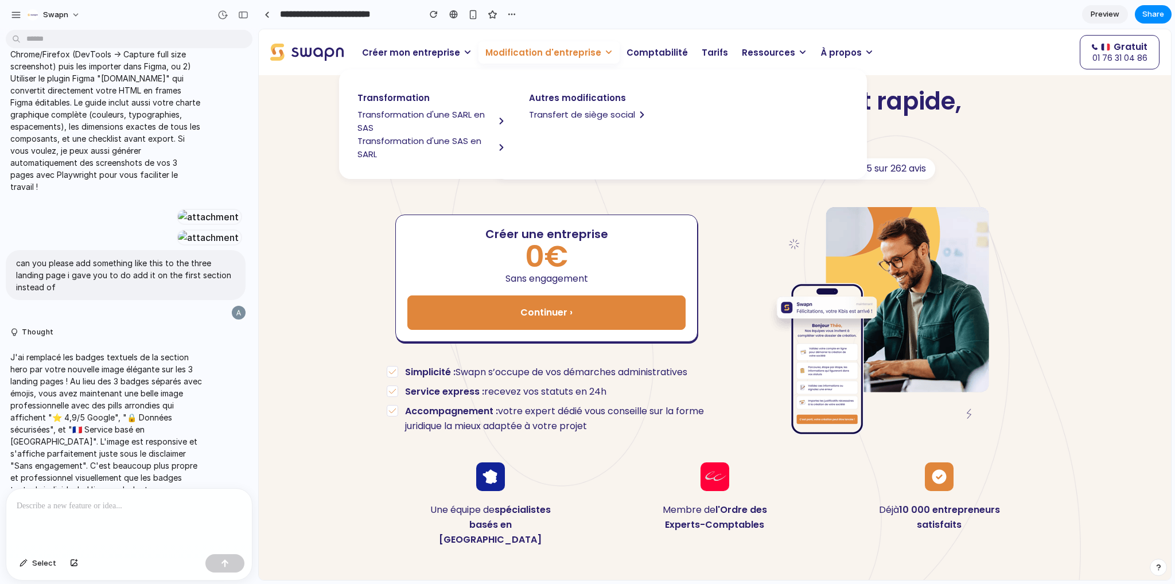
click at [438, 120] on span "Transformation d'une SARL en SAS" at bounding box center [425, 121] width 137 height 26
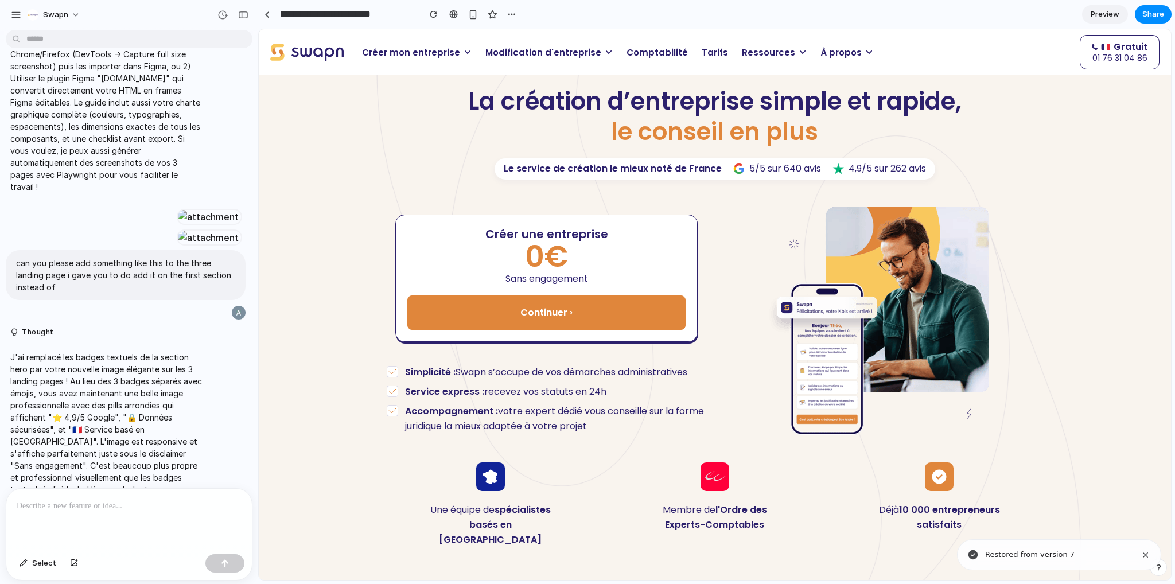
scroll to position [10661, 0]
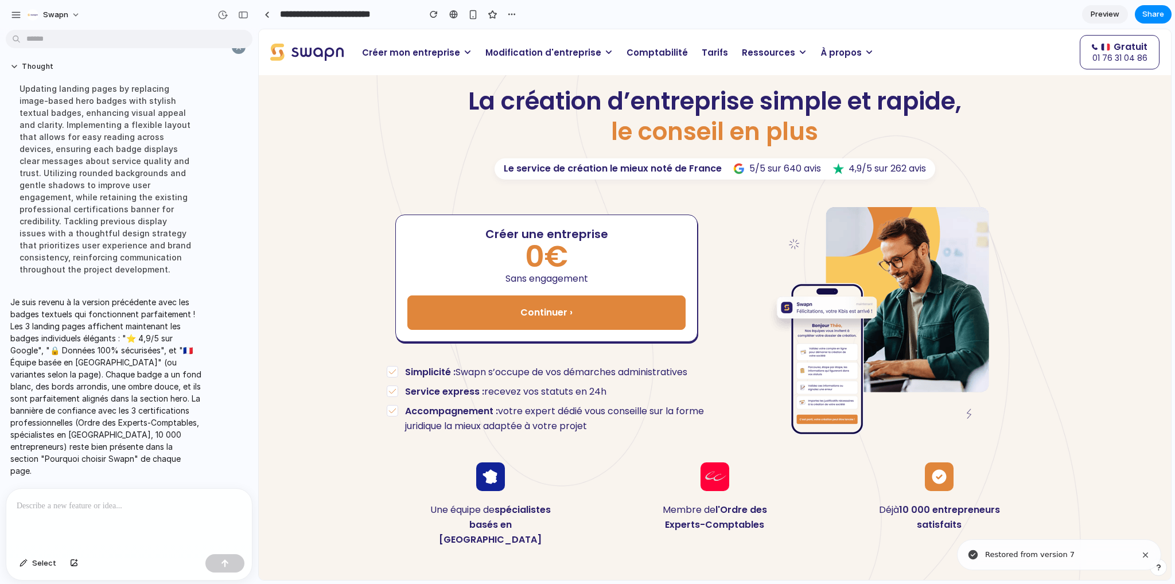
click at [501, 52] on span "Modification d'entreprise" at bounding box center [543, 52] width 116 height 13
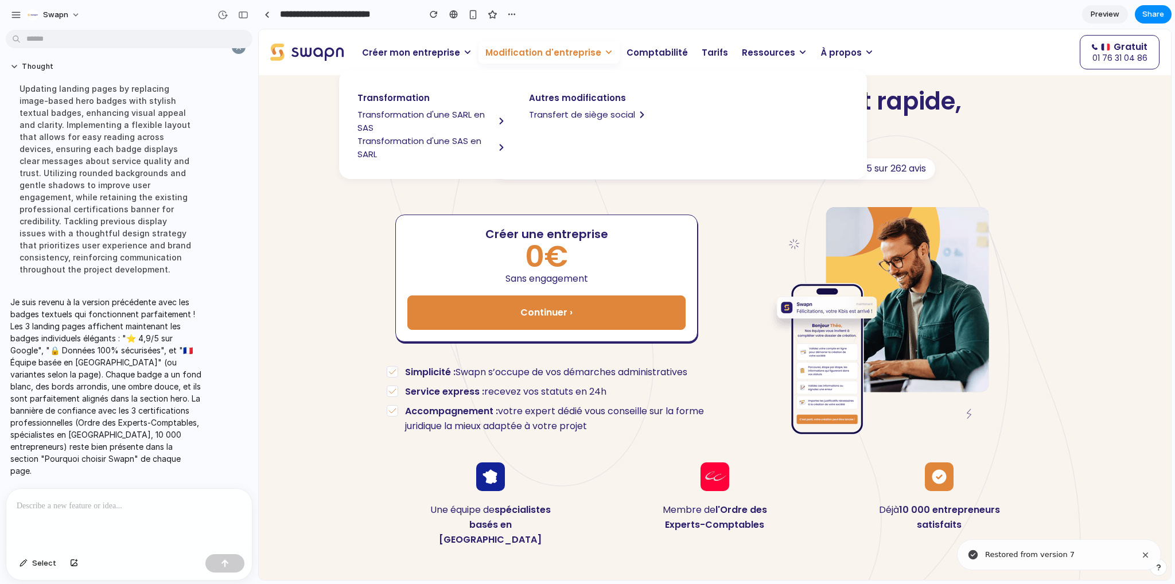
click at [437, 110] on span "Transformation d'une SARL en SAS" at bounding box center [425, 121] width 137 height 26
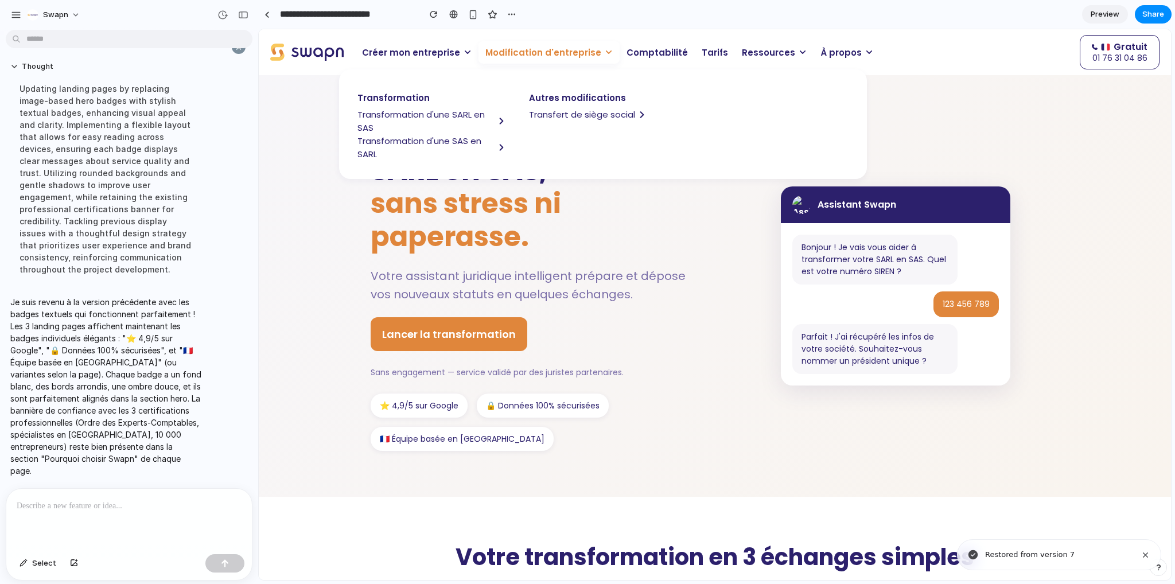
click at [583, 227] on h1 "Transformez votre SARL en SAS, sans stress ni paperasse." at bounding box center [534, 187] width 327 height 132
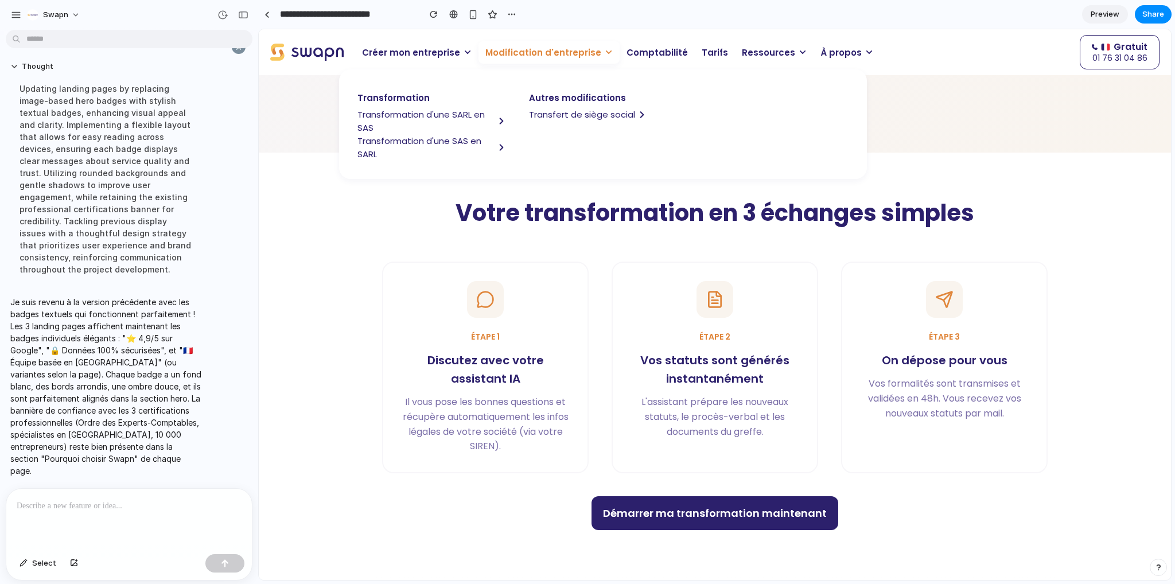
click at [565, 52] on span "Modification d'entreprise" at bounding box center [543, 52] width 116 height 13
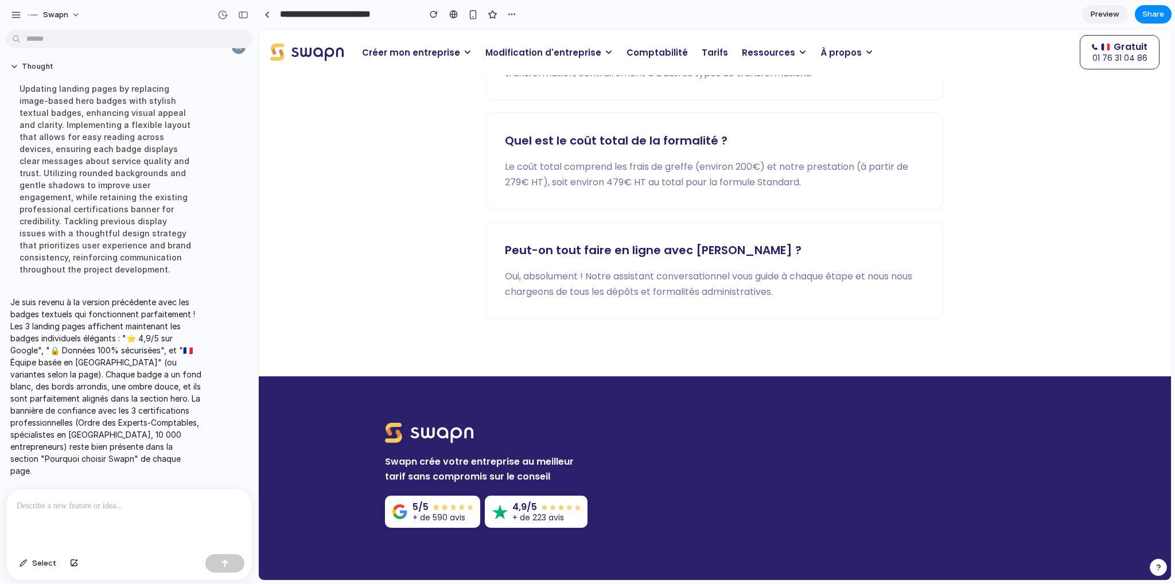
scroll to position [2065, 0]
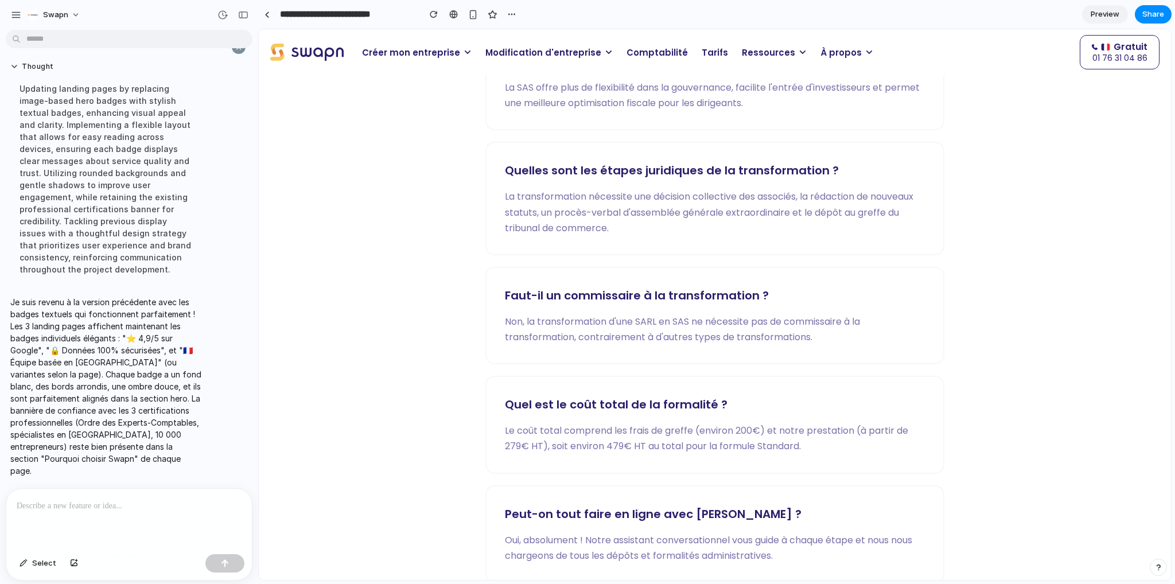
click at [545, 55] on span "Modification d'entreprise" at bounding box center [543, 52] width 116 height 13
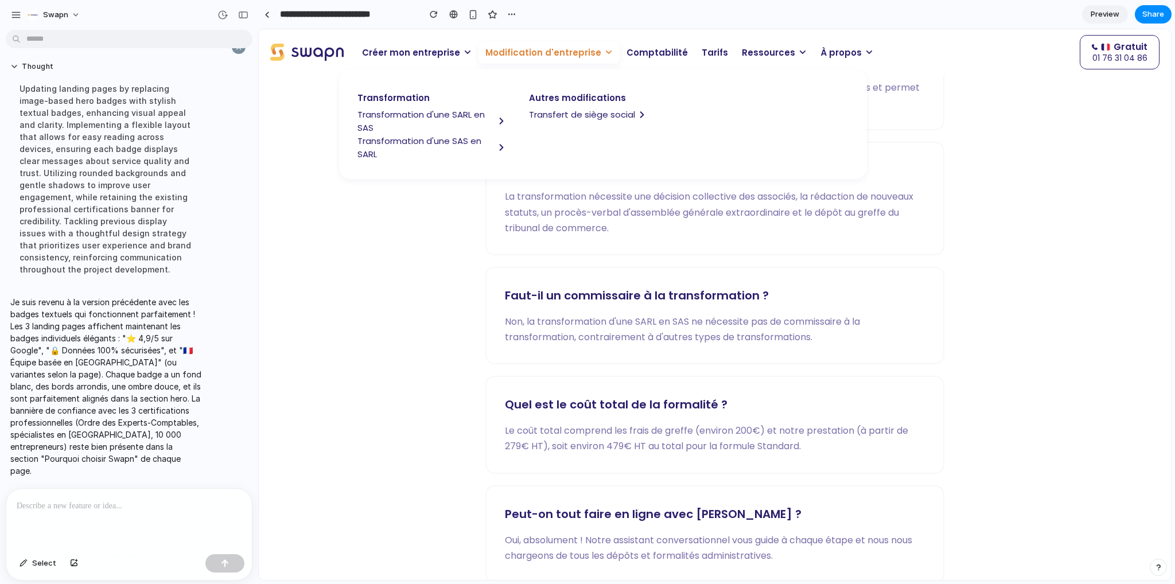
click at [382, 116] on span "Transformation d'une SARL en SAS" at bounding box center [425, 121] width 137 height 26
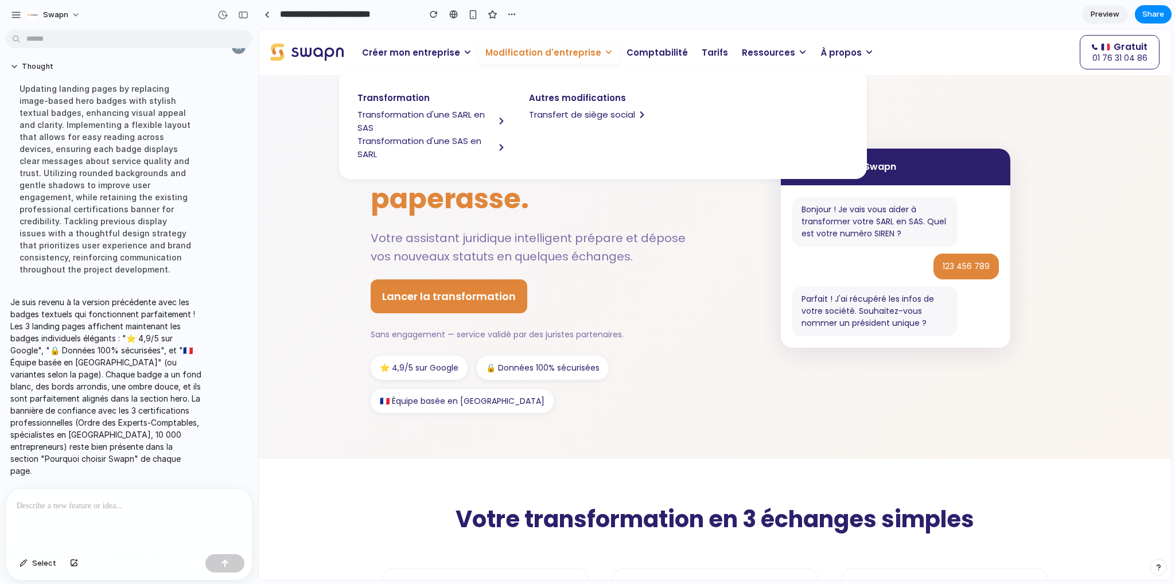
click at [421, 139] on span "Transformation d'une SAS en SARL" at bounding box center [425, 147] width 137 height 26
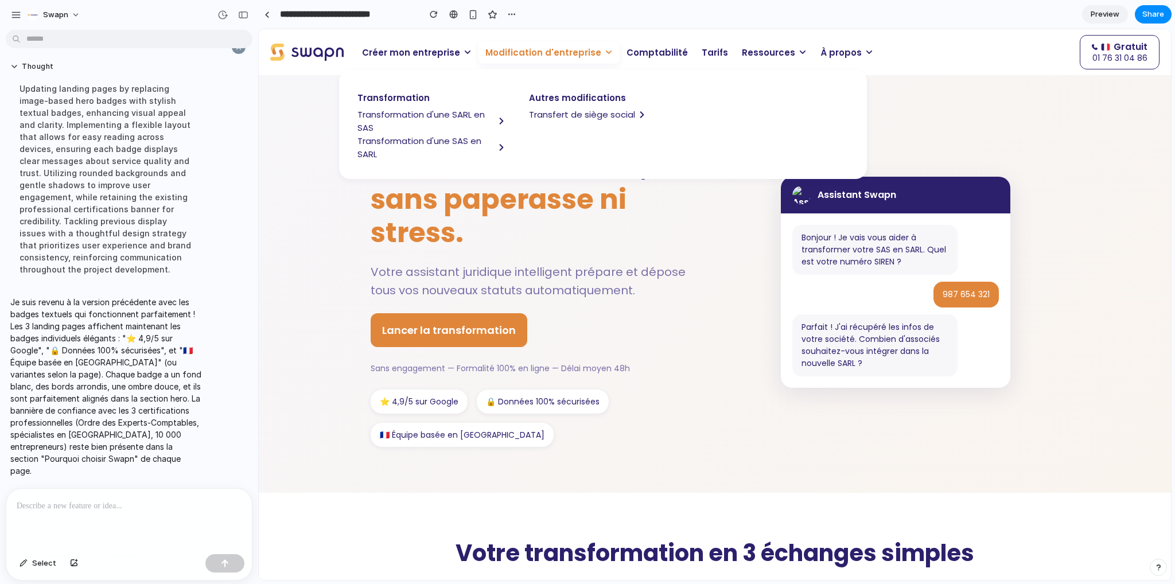
scroll to position [0, 0]
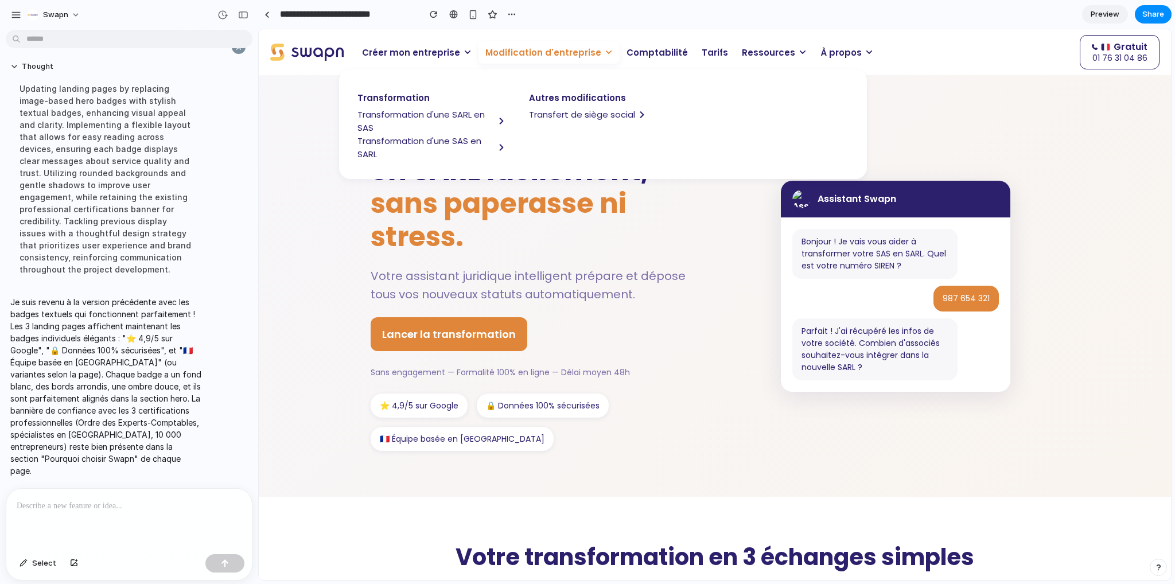
click at [460, 139] on span "Transformation d'une SAS en SARL" at bounding box center [425, 147] width 137 height 26
click at [445, 111] on span "Transformation d'une SARL en SAS" at bounding box center [425, 121] width 137 height 26
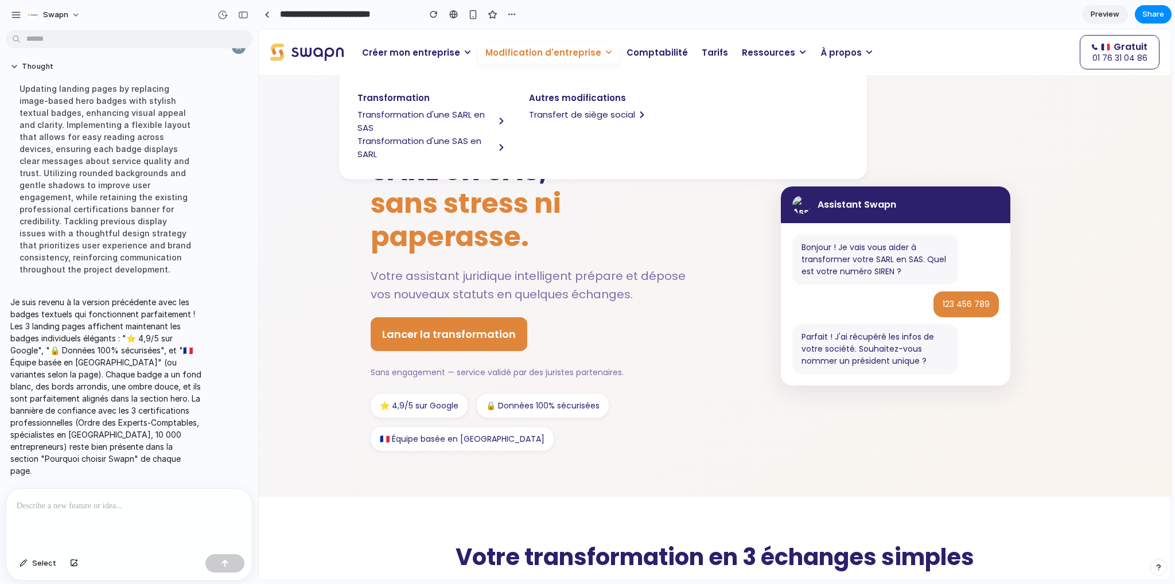
click at [543, 113] on span "Transfert de siège social" at bounding box center [582, 114] width 106 height 13
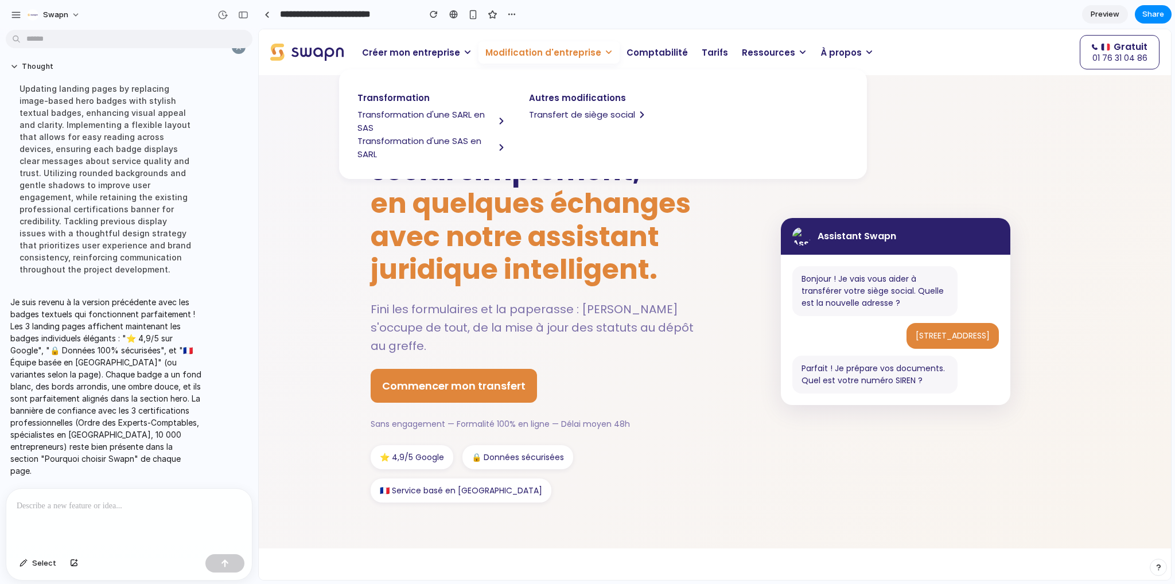
click at [557, 213] on span "en quelques échanges avec notre assistant juridique intelligent." at bounding box center [531, 236] width 320 height 104
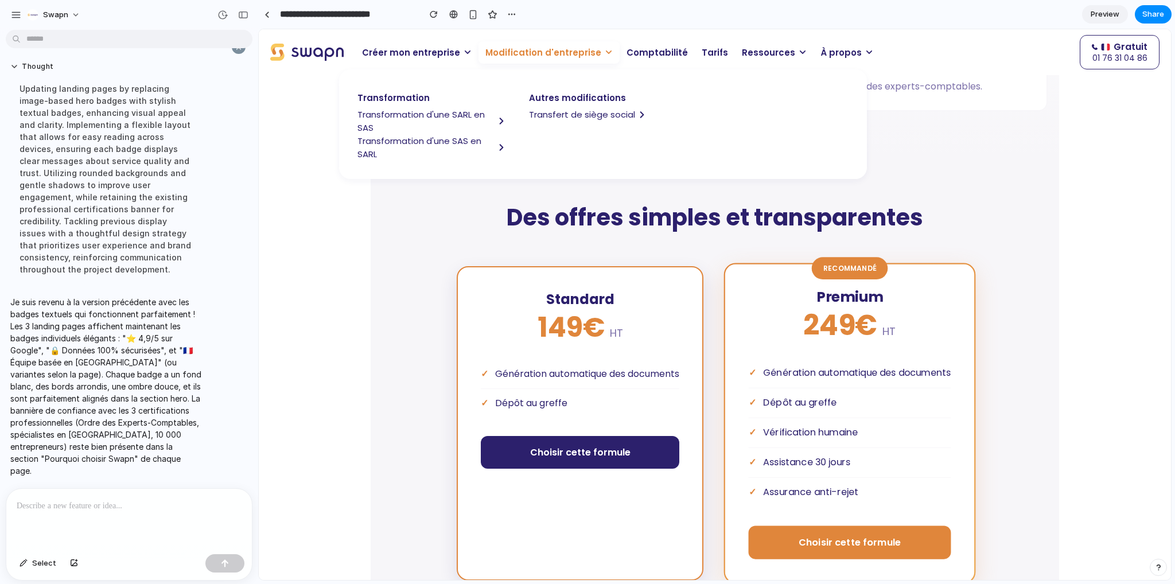
scroll to position [1147, 0]
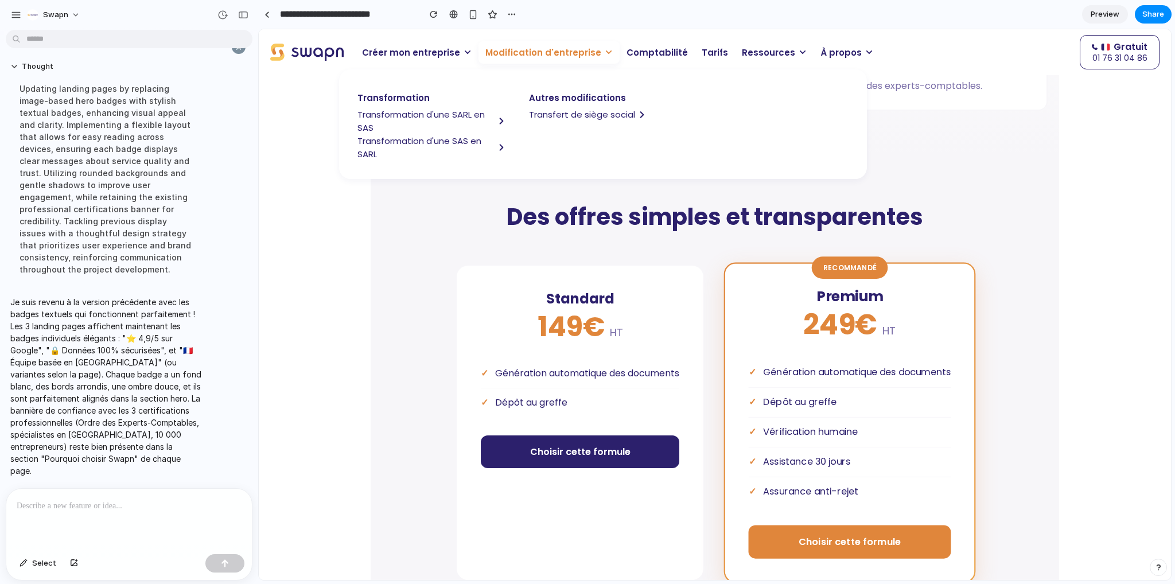
click at [587, 203] on h2 "Des offres simples et transparentes" at bounding box center [715, 217] width 666 height 29
click at [549, 52] on span "Modification d'entreprise" at bounding box center [543, 52] width 116 height 13
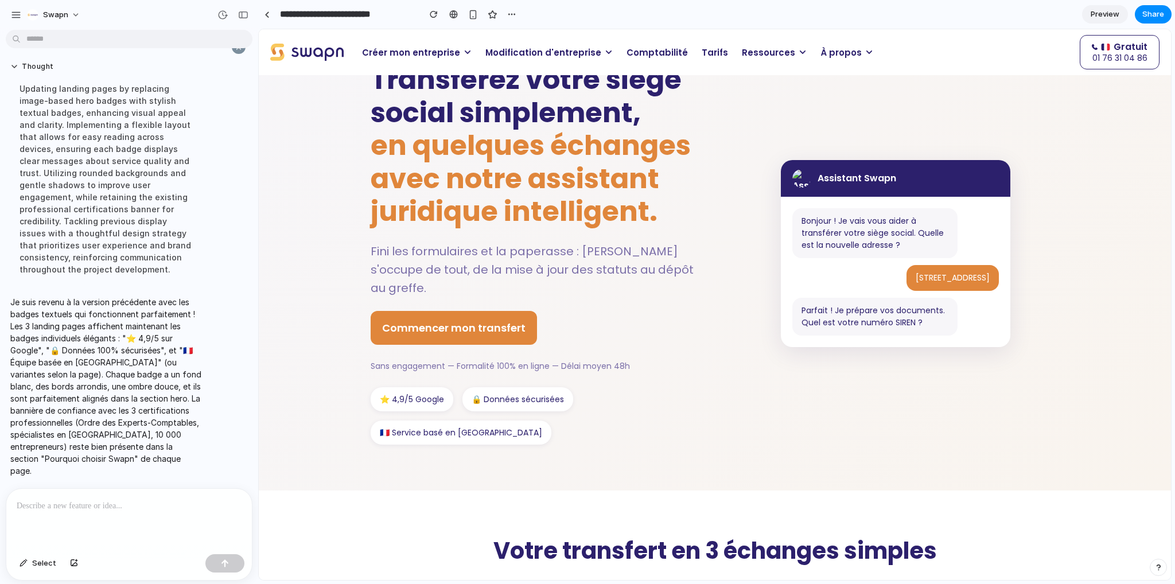
scroll to position [0, 0]
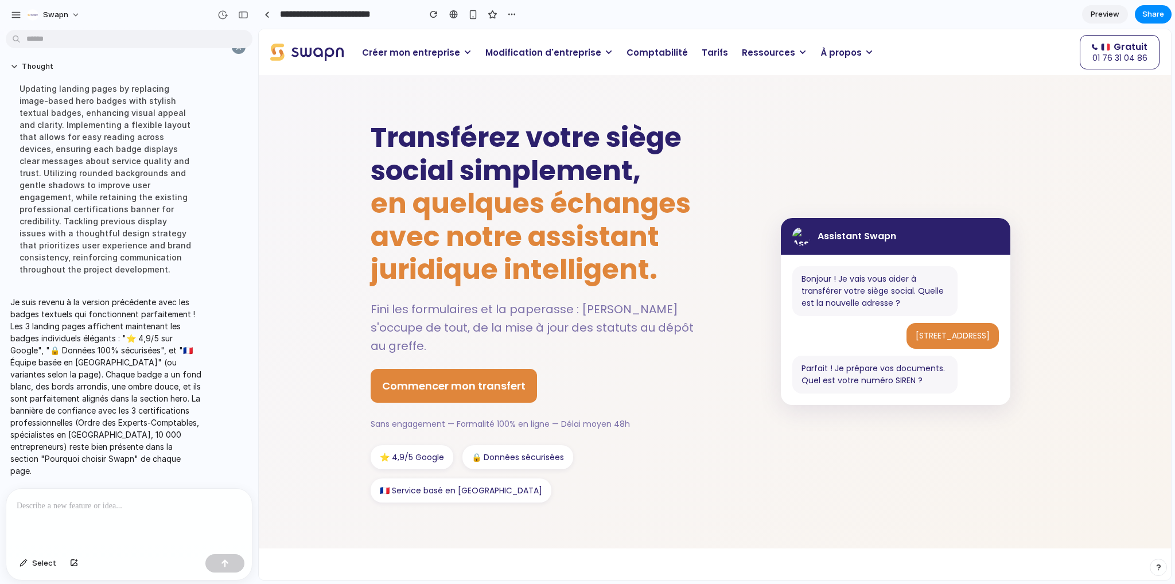
click at [129, 499] on p at bounding box center [127, 506] width 220 height 14
click at [42, 501] on p "**********" at bounding box center [127, 506] width 220 height 14
click at [149, 502] on p "**********" at bounding box center [127, 506] width 220 height 14
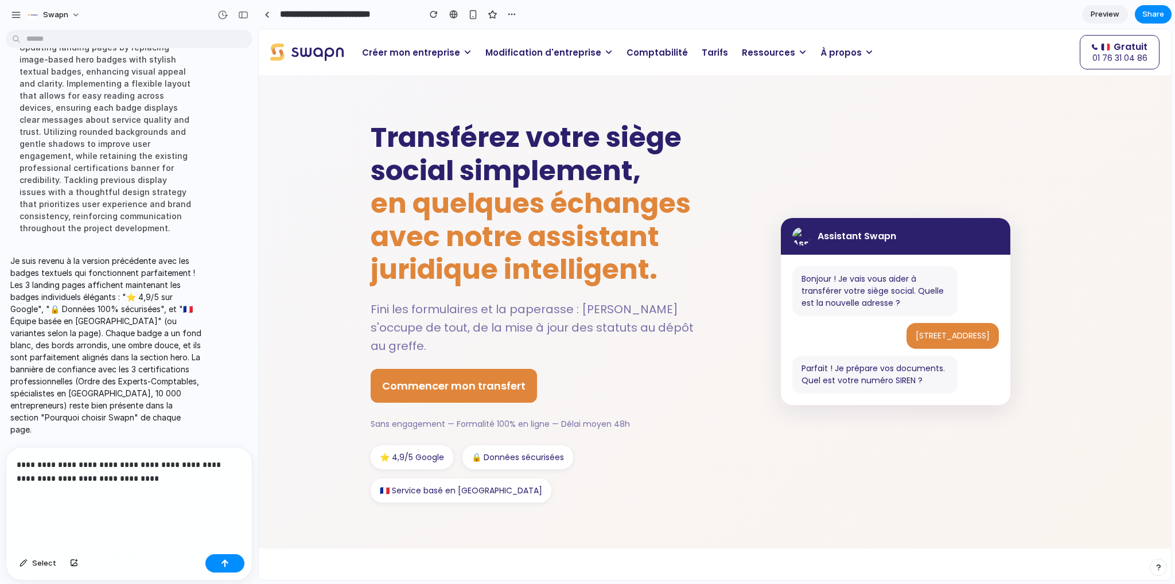
click at [83, 509] on div "**********" at bounding box center [129, 499] width 246 height 102
click at [72, 505] on p "**********" at bounding box center [127, 485] width 220 height 55
click at [150, 480] on p "**********" at bounding box center [127, 485] width 220 height 55
click at [135, 496] on p "**********" at bounding box center [127, 485] width 220 height 55
click at [90, 497] on p "**********" at bounding box center [127, 485] width 220 height 55
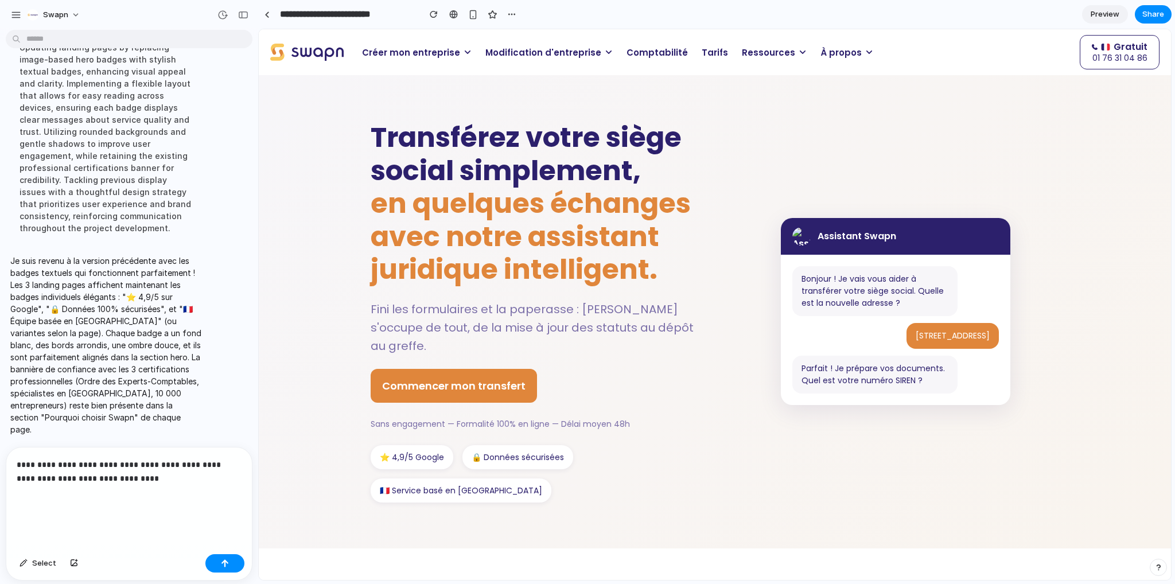
click at [141, 480] on p "**********" at bounding box center [127, 485] width 220 height 55
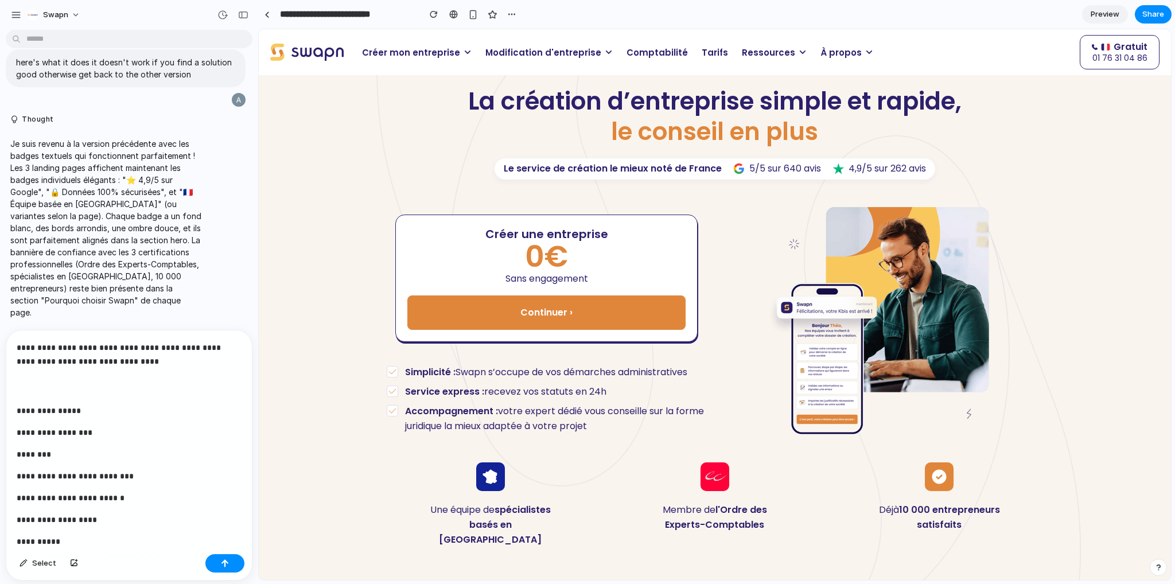
click at [118, 380] on p "**********" at bounding box center [125, 368] width 216 height 55
click at [135, 365] on p "**********" at bounding box center [125, 368] width 216 height 55
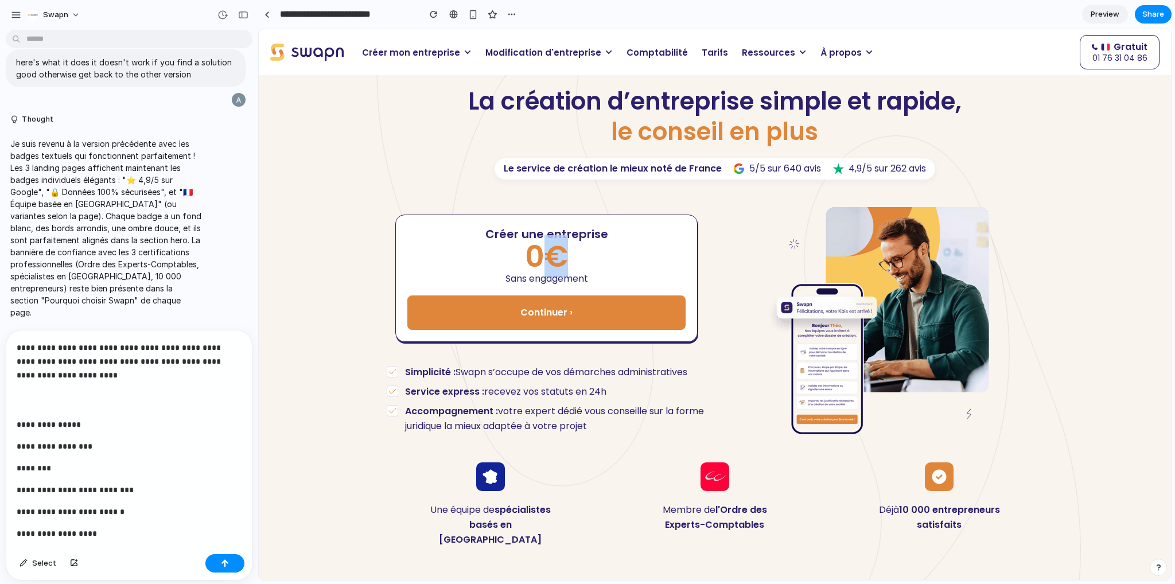
drag, startPoint x: 542, startPoint y: 256, endPoint x: 562, endPoint y: 256, distance: 19.5
click at [562, 256] on p "0€" at bounding box center [546, 257] width 278 height 30
copy p "€"
click at [80, 375] on p "**********" at bounding box center [125, 375] width 216 height 69
click at [78, 395] on p "**********" at bounding box center [125, 375] width 216 height 69
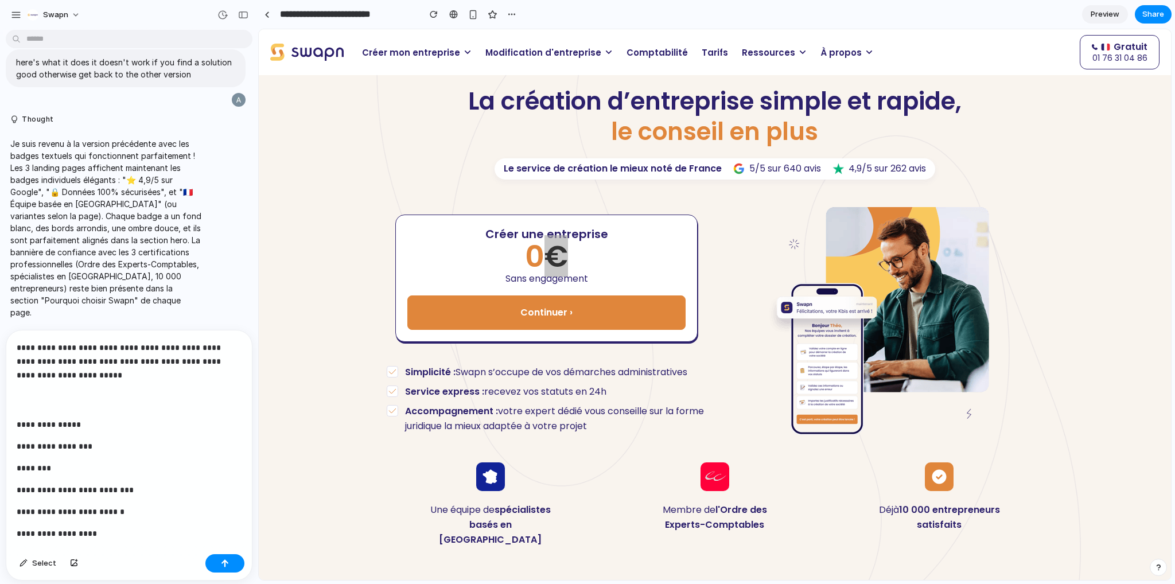
click at [78, 403] on p "**********" at bounding box center [125, 375] width 216 height 69
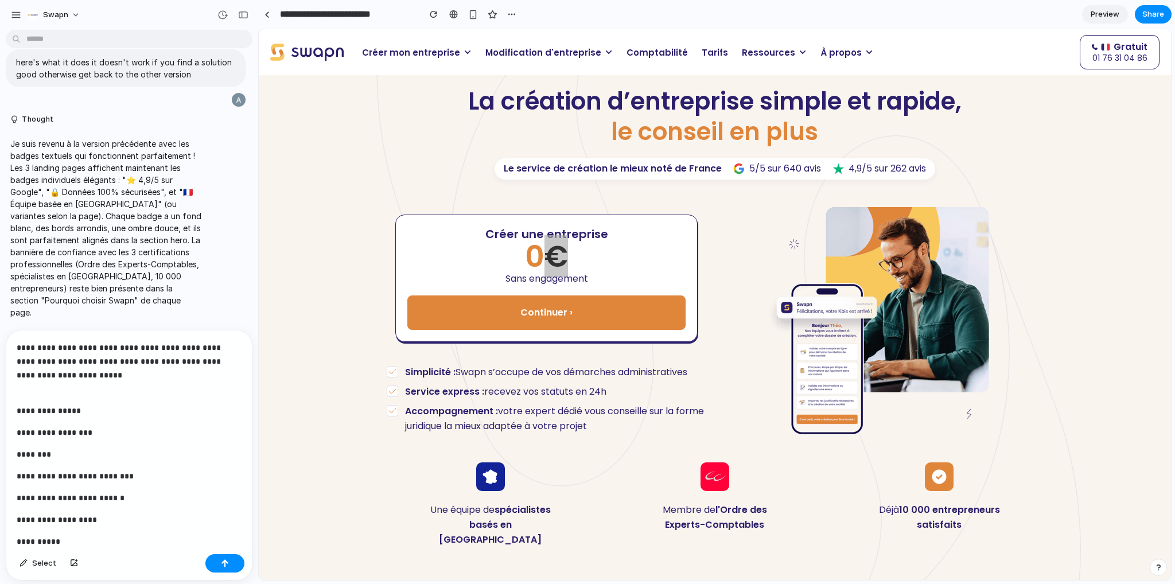
click at [93, 384] on p "**********" at bounding box center [125, 368] width 216 height 55
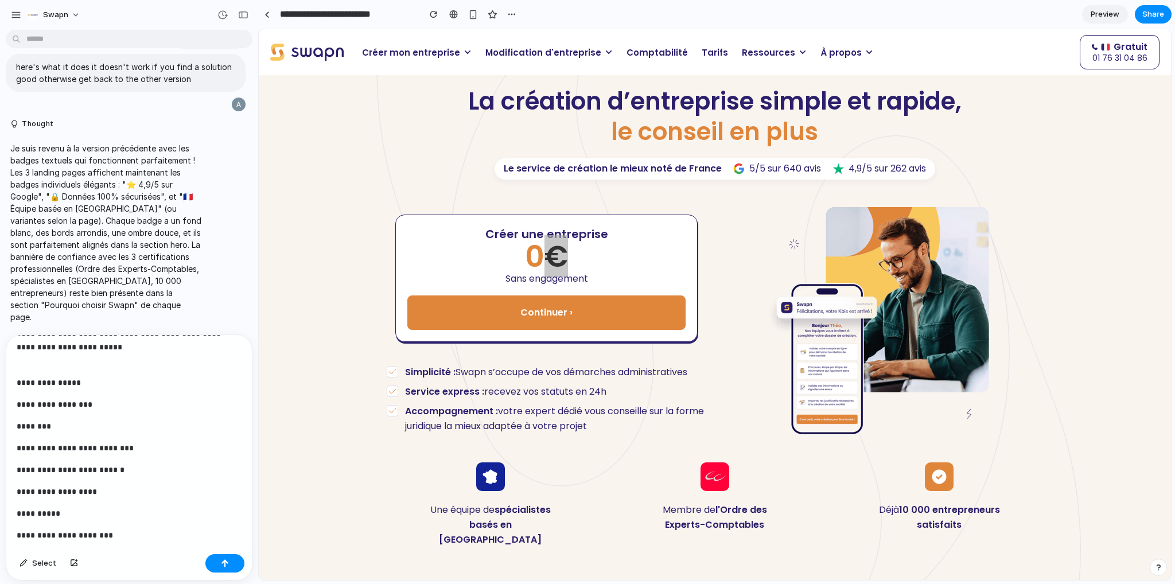
scroll to position [106, 0]
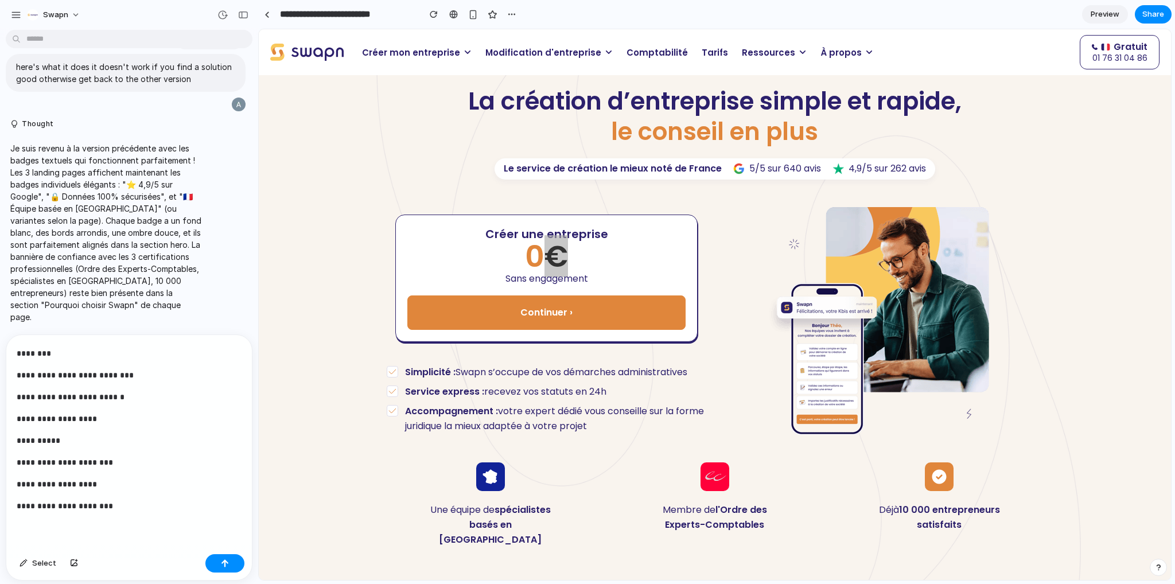
click at [83, 524] on div "**********" at bounding box center [126, 442] width 241 height 215
click at [103, 533] on div "**********" at bounding box center [126, 442] width 241 height 215
click at [142, 503] on p "**********" at bounding box center [125, 506] width 216 height 14
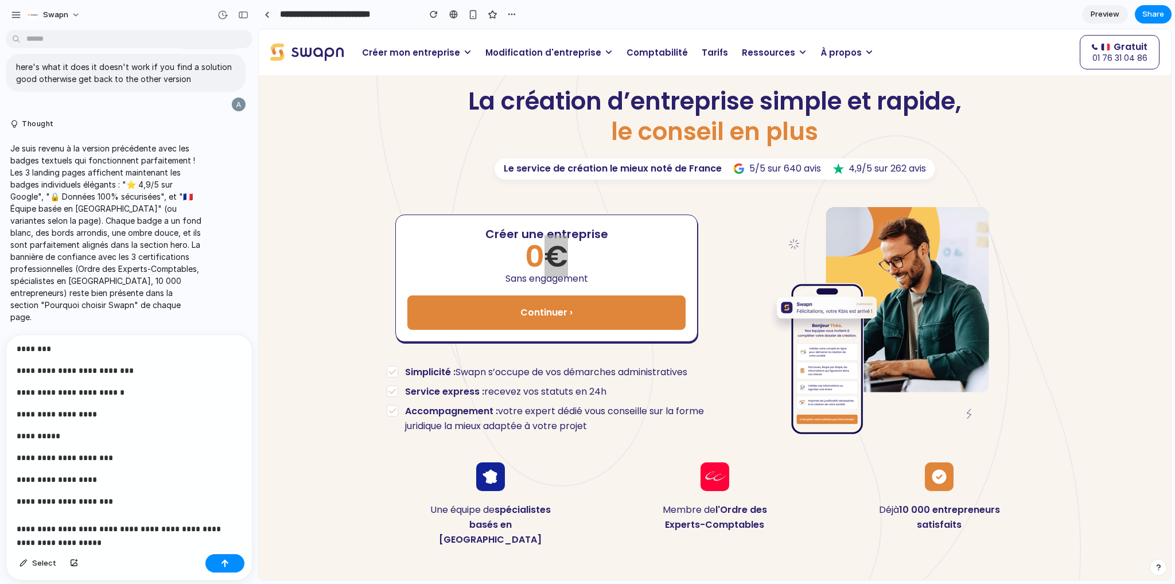
scroll to position [0, 0]
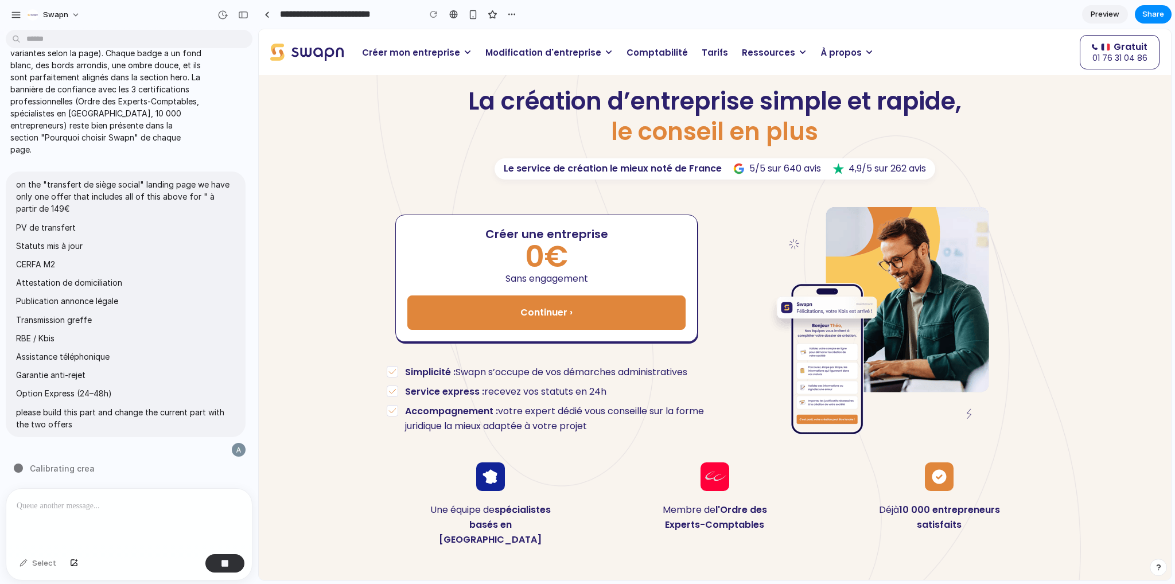
click at [683, 110] on h1 "La création d’entreprise simple et rapide, le conseil en plus" at bounding box center [715, 117] width 656 height 60
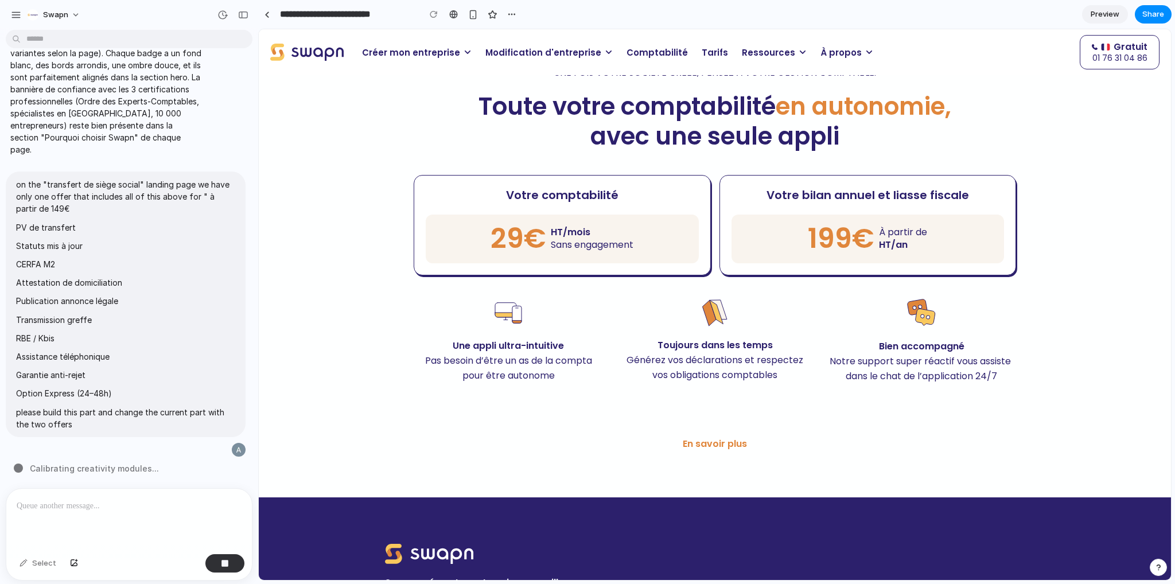
scroll to position [803, 0]
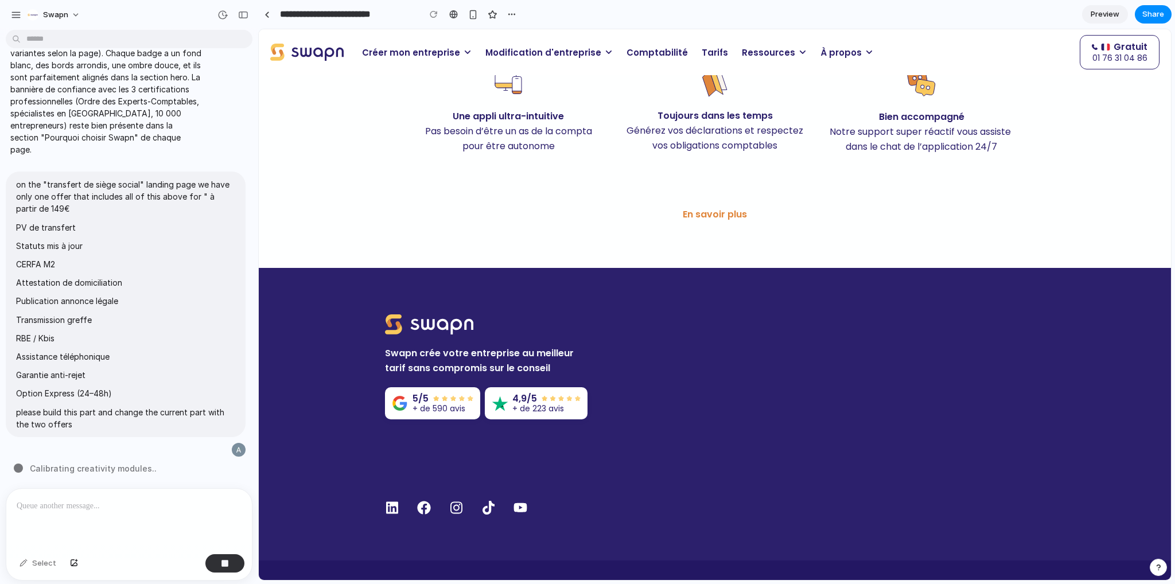
click at [543, 48] on span "Modification d'entreprise" at bounding box center [543, 52] width 116 height 13
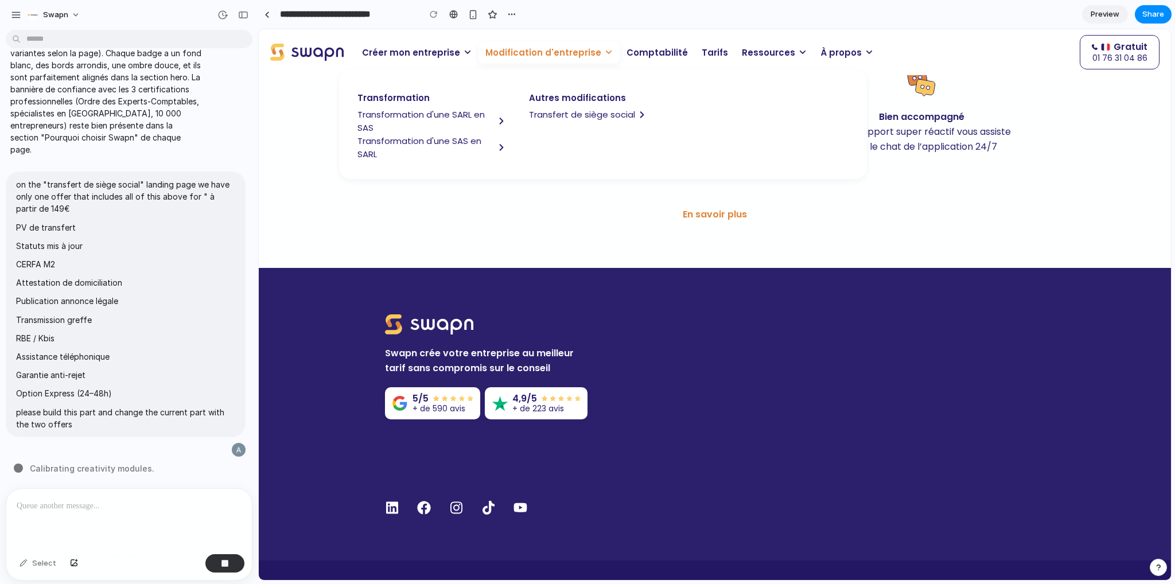
click at [570, 111] on span "Transfert de siège social" at bounding box center [582, 114] width 106 height 13
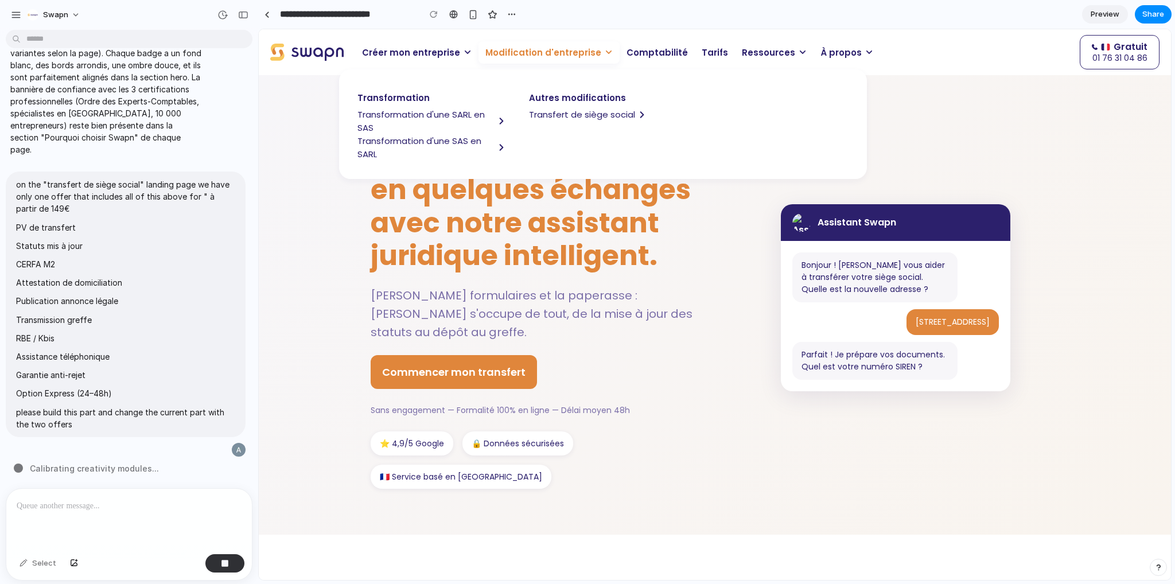
scroll to position [0, 0]
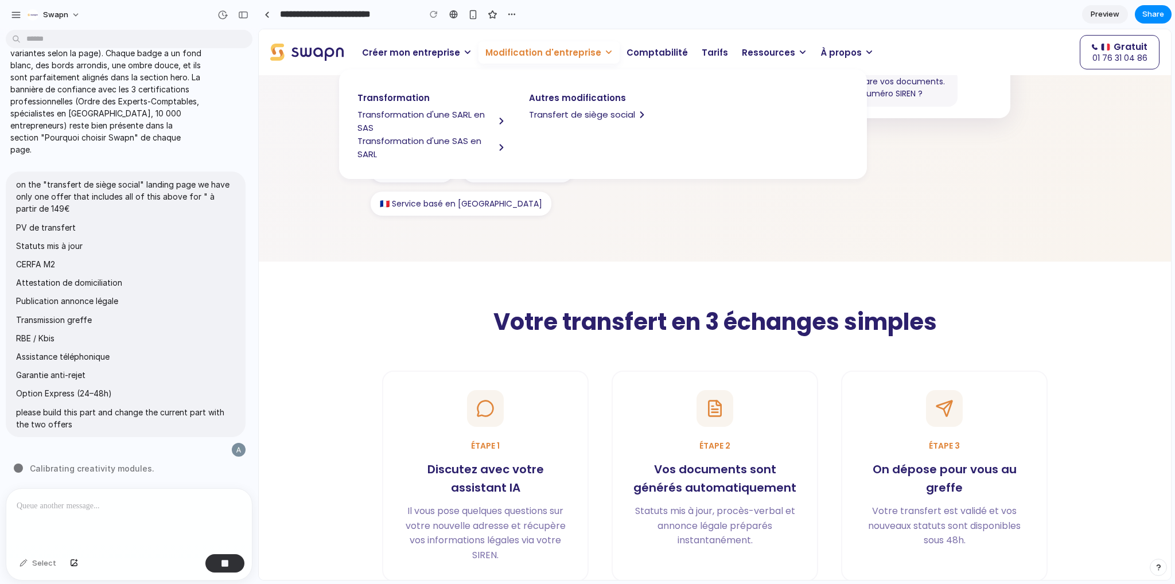
click at [606, 234] on section "Transférez votre siège social simplement, en quelques échanges avec notre assis…" at bounding box center [715, 24] width 912 height 473
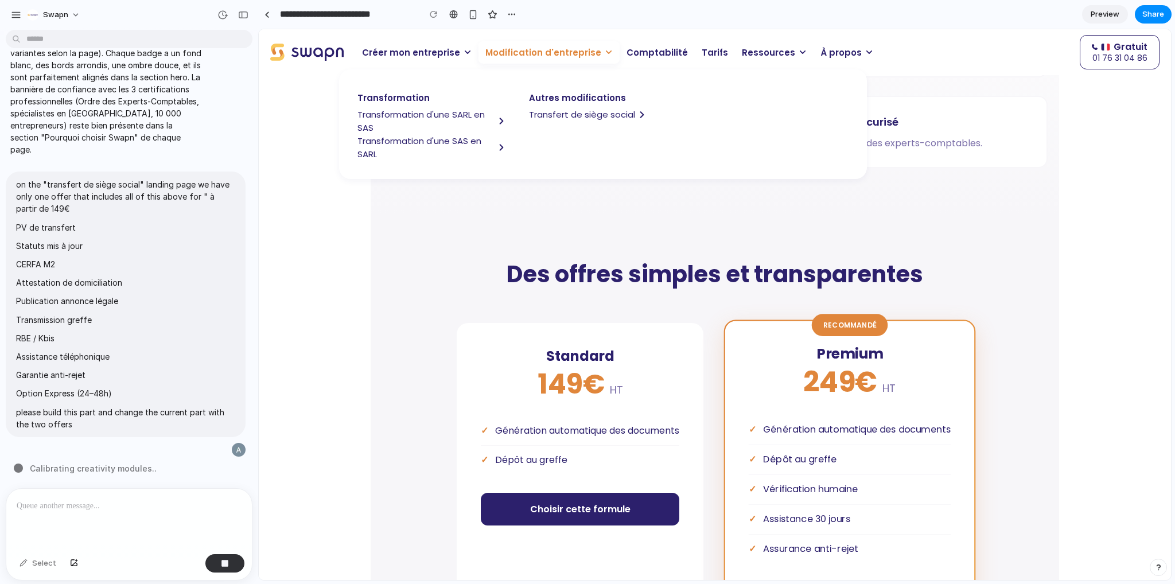
click at [620, 260] on h2 "Des offres simples et transparentes" at bounding box center [715, 274] width 666 height 29
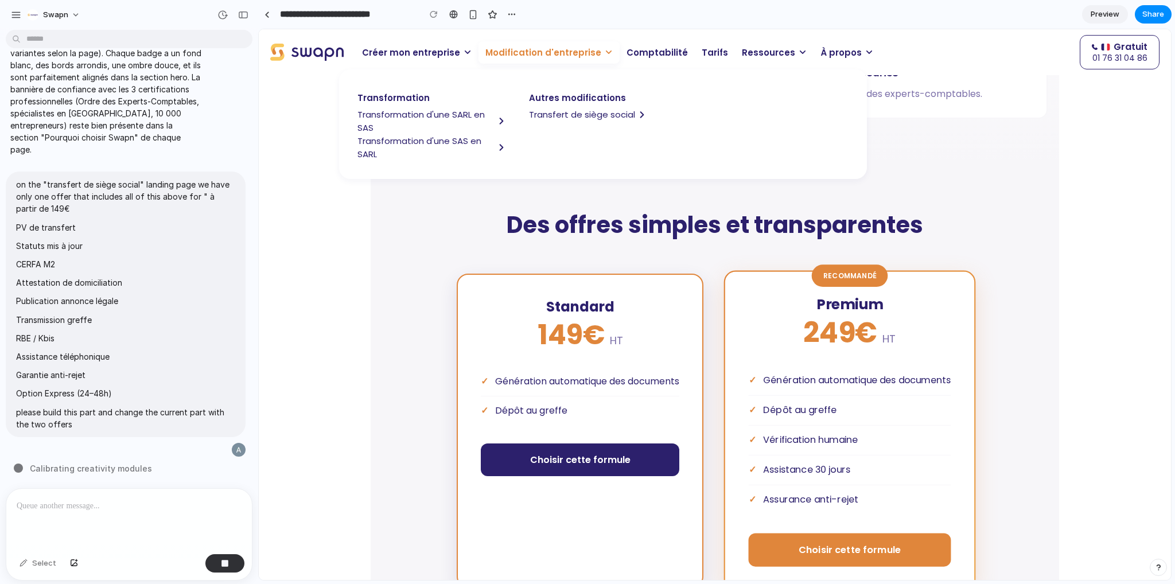
scroll to position [1205, 0]
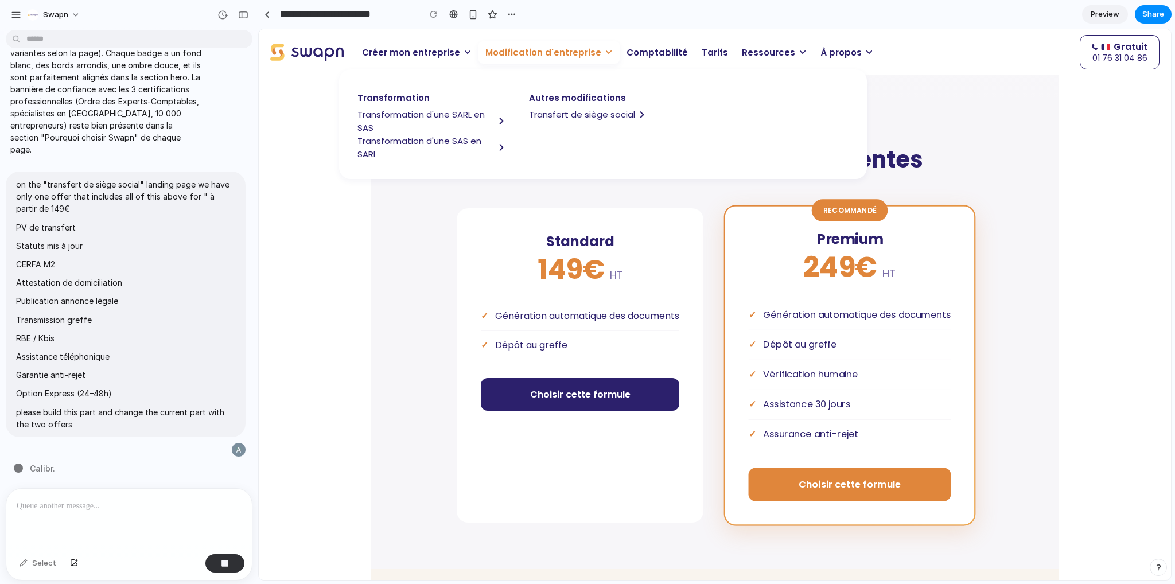
click at [583, 47] on span "Modification d'entreprise" at bounding box center [543, 52] width 116 height 13
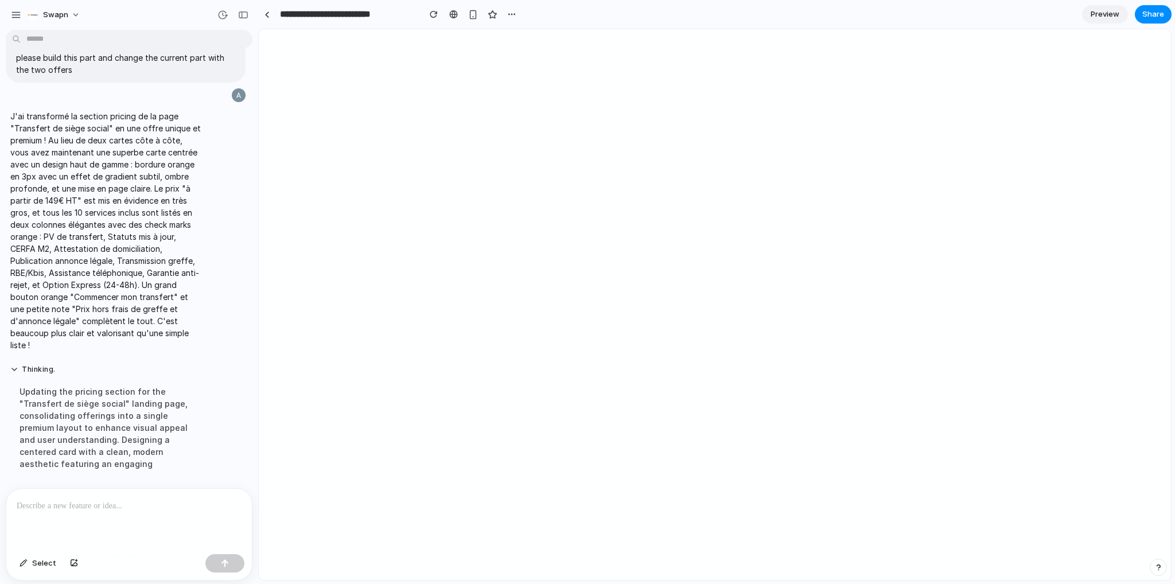
scroll to position [0, 0]
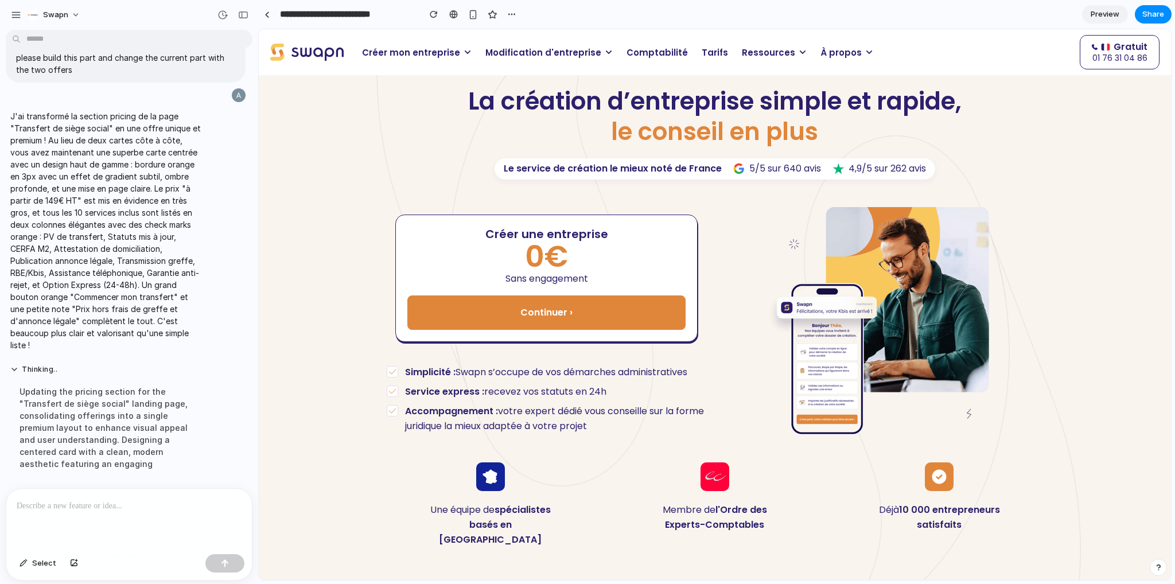
click at [522, 54] on span "Modification d'entreprise" at bounding box center [543, 52] width 116 height 13
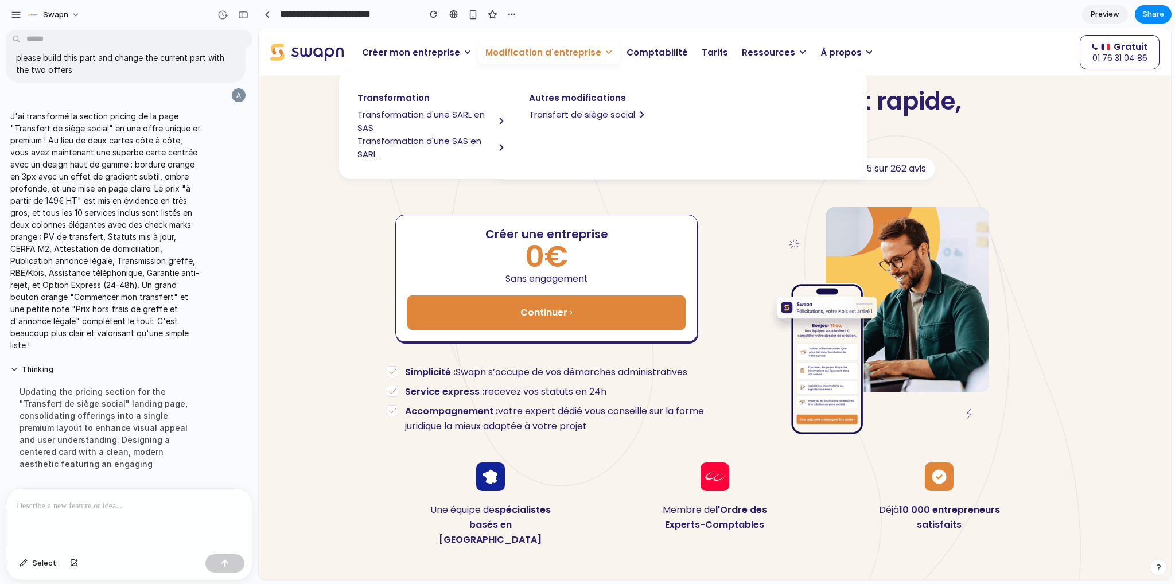
click at [582, 112] on span "Transfert de siège social" at bounding box center [582, 114] width 106 height 13
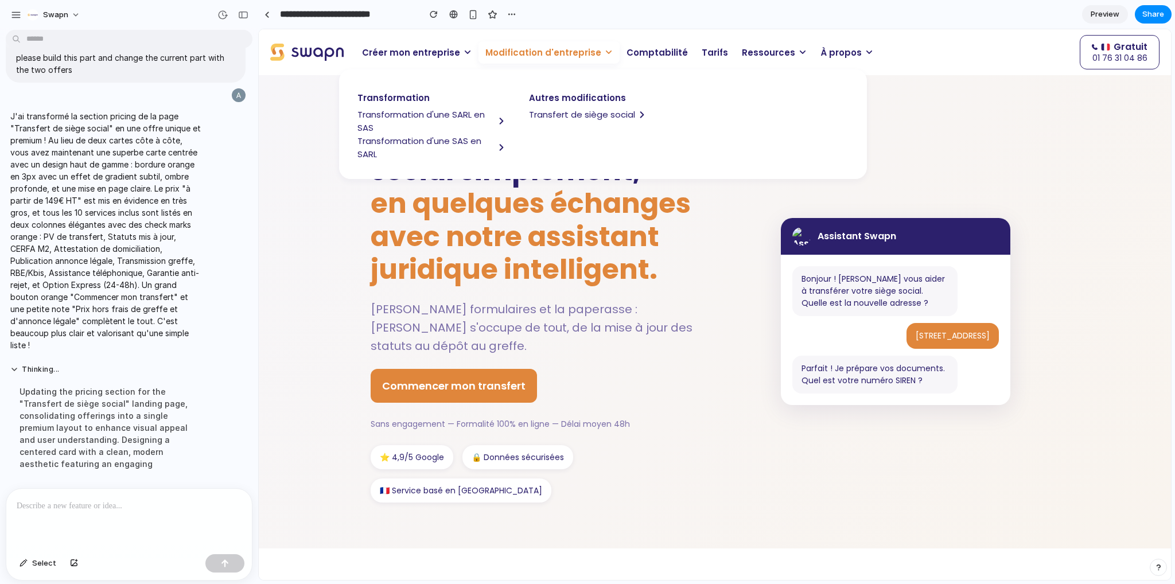
click at [551, 231] on span "en quelques échanges avec notre assistant juridique intelligent." at bounding box center [531, 236] width 320 height 104
click at [544, 59] on p "Modification d'entreprise" at bounding box center [548, 52] width 141 height 22
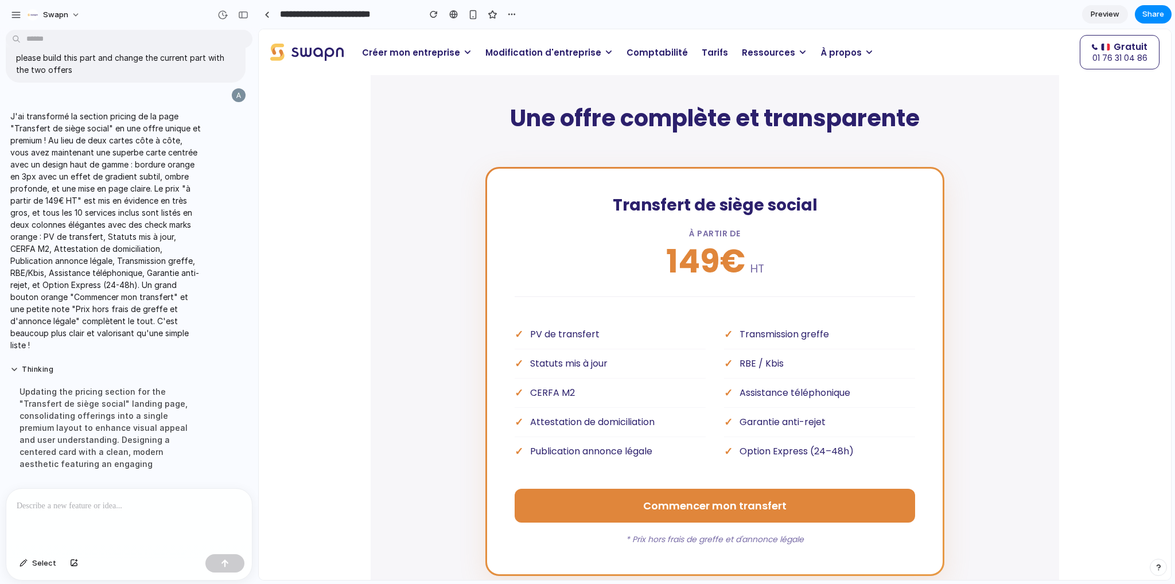
scroll to position [1262, 0]
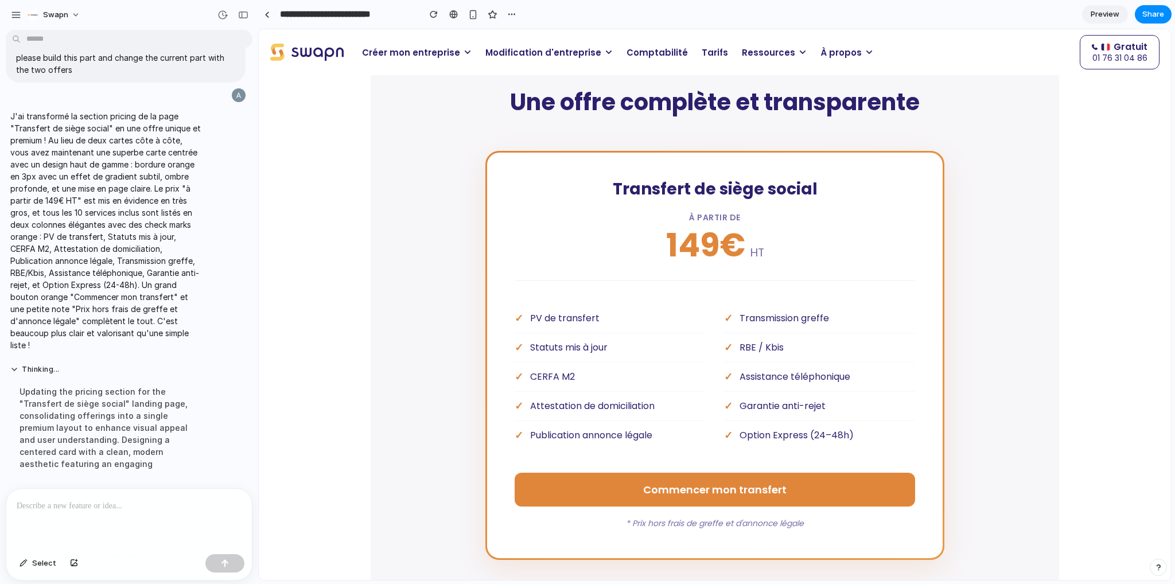
click at [84, 490] on div at bounding box center [126, 519] width 241 height 61
click at [530, 59] on span "Modification d'entreprise" at bounding box center [543, 52] width 116 height 13
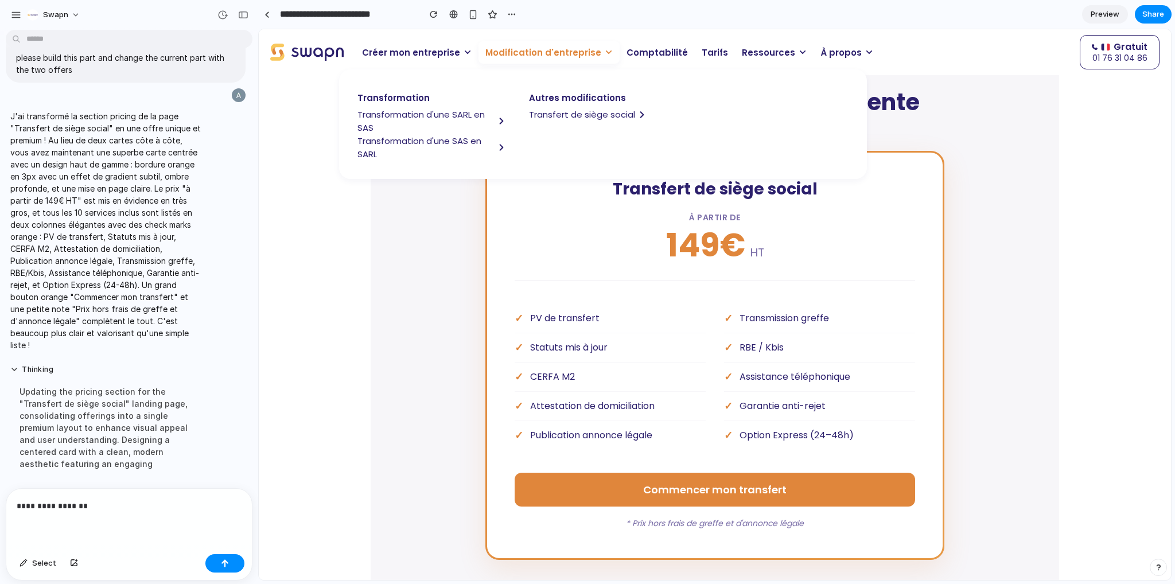
click at [96, 511] on div "**********" at bounding box center [126, 519] width 241 height 61
click at [83, 500] on p "**********" at bounding box center [127, 506] width 220 height 14
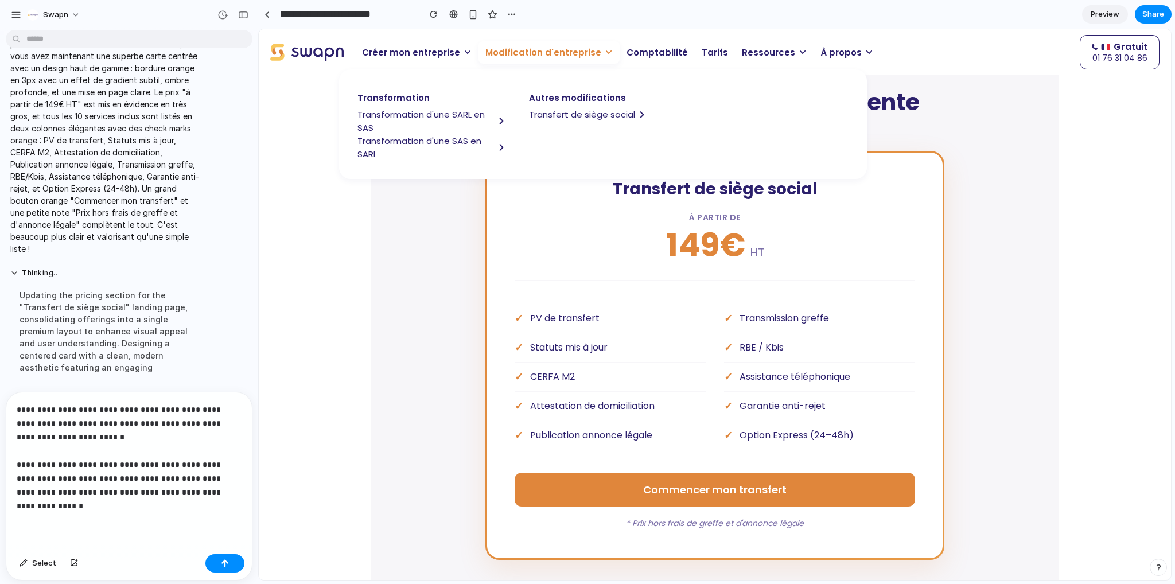
click at [73, 458] on p "**********" at bounding box center [127, 458] width 220 height 110
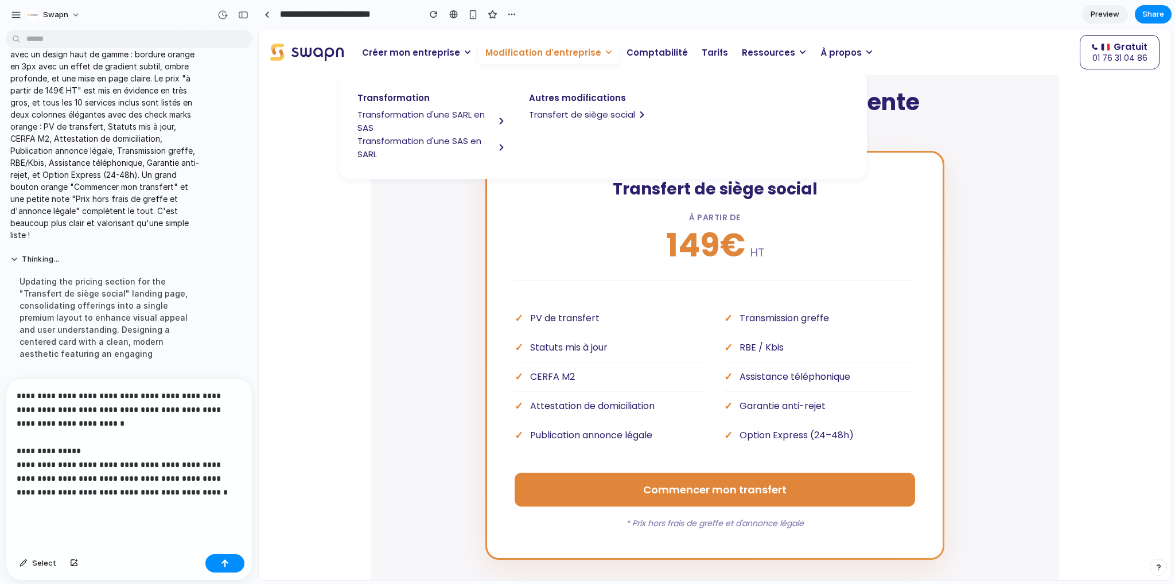
click at [85, 458] on p "**********" at bounding box center [127, 451] width 220 height 124
click at [57, 475] on p "**********" at bounding box center [127, 451] width 220 height 124
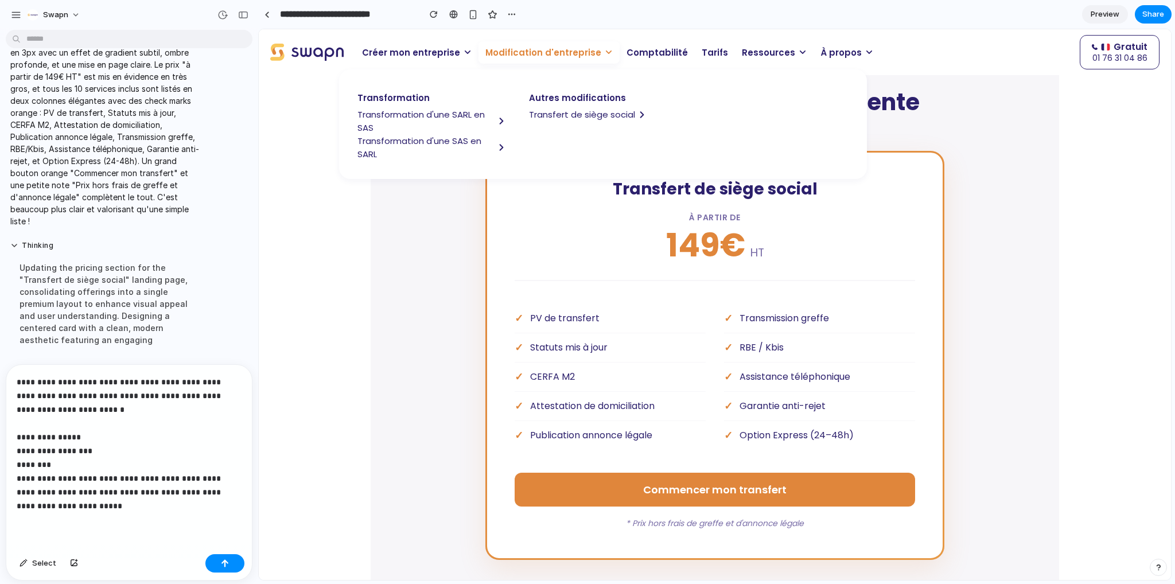
click at [117, 471] on p "**********" at bounding box center [127, 444] width 220 height 138
click at [118, 482] on p "**********" at bounding box center [127, 444] width 220 height 138
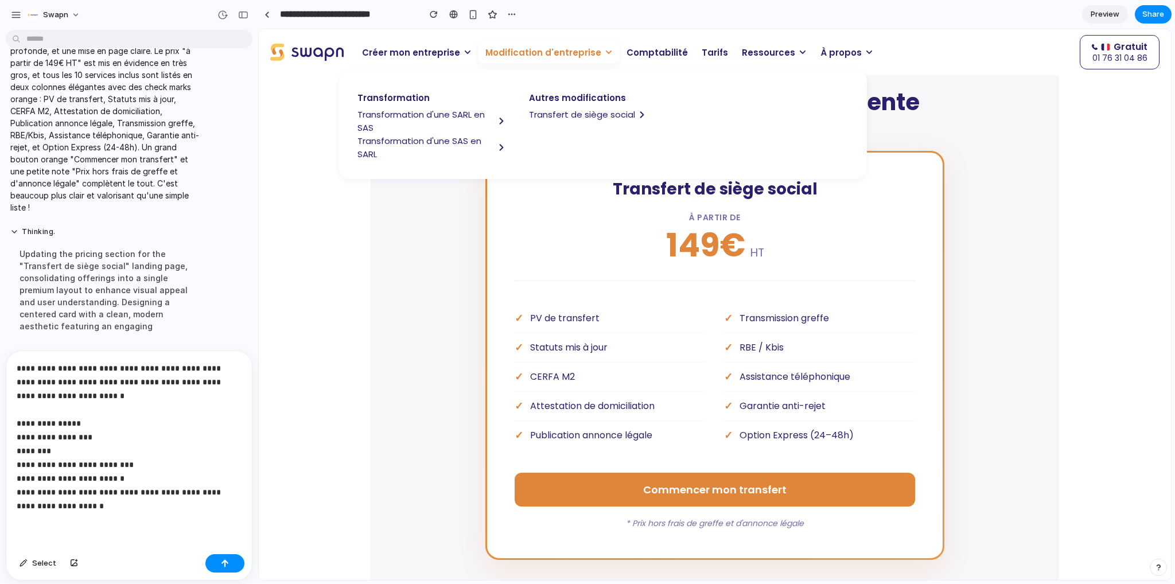
click at [92, 487] on p "**********" at bounding box center [127, 436] width 220 height 151
click at [59, 504] on p "**********" at bounding box center [127, 436] width 220 height 151
click at [55, 503] on p "**********" at bounding box center [127, 436] width 220 height 151
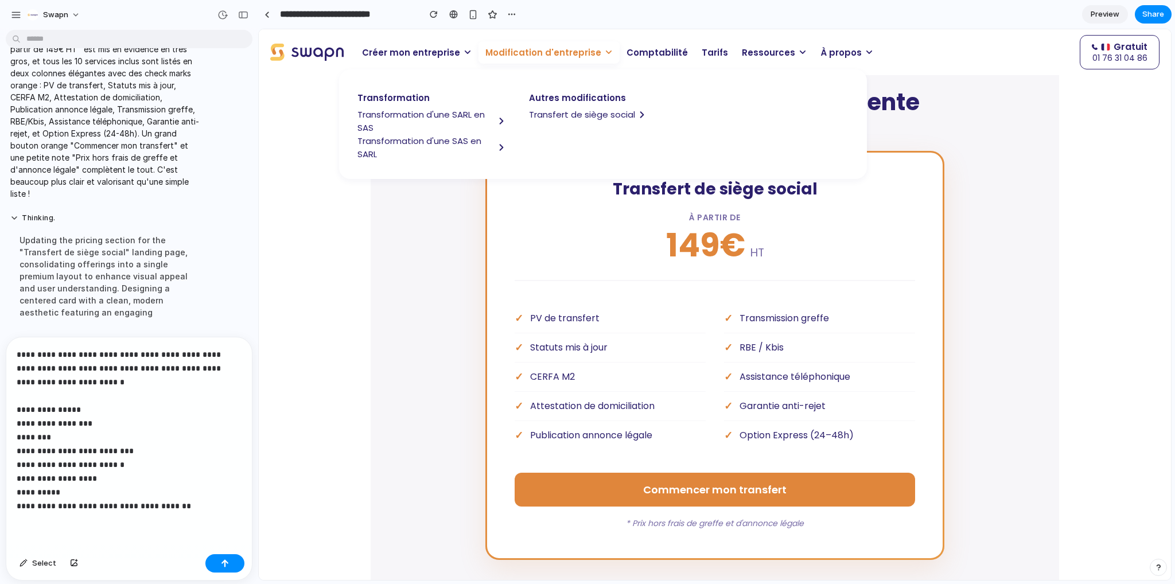
click at [108, 503] on p "**********" at bounding box center [127, 430] width 220 height 165
click at [124, 372] on p "**********" at bounding box center [125, 434] width 216 height 179
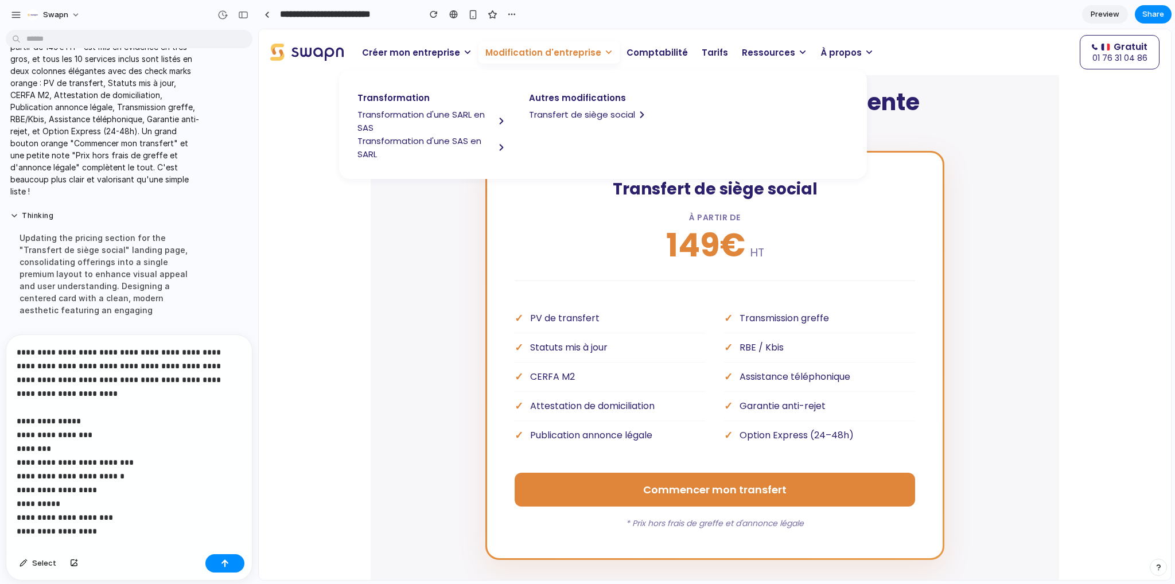
click at [742, 229] on div "149€ HT" at bounding box center [715, 245] width 98 height 32
drag, startPoint x: 719, startPoint y: 227, endPoint x: 730, endPoint y: 227, distance: 10.9
click at [730, 229] on span "149€" at bounding box center [705, 245] width 79 height 32
copy span "€"
click at [83, 382] on p "**********" at bounding box center [125, 441] width 216 height 193
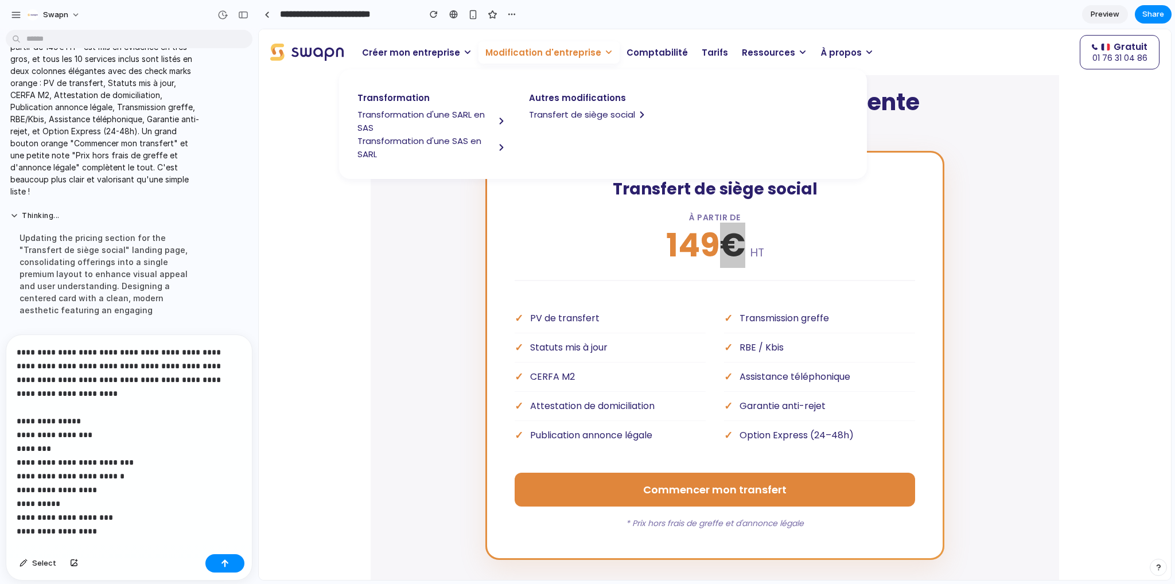
click at [84, 390] on p "**********" at bounding box center [125, 441] width 216 height 193
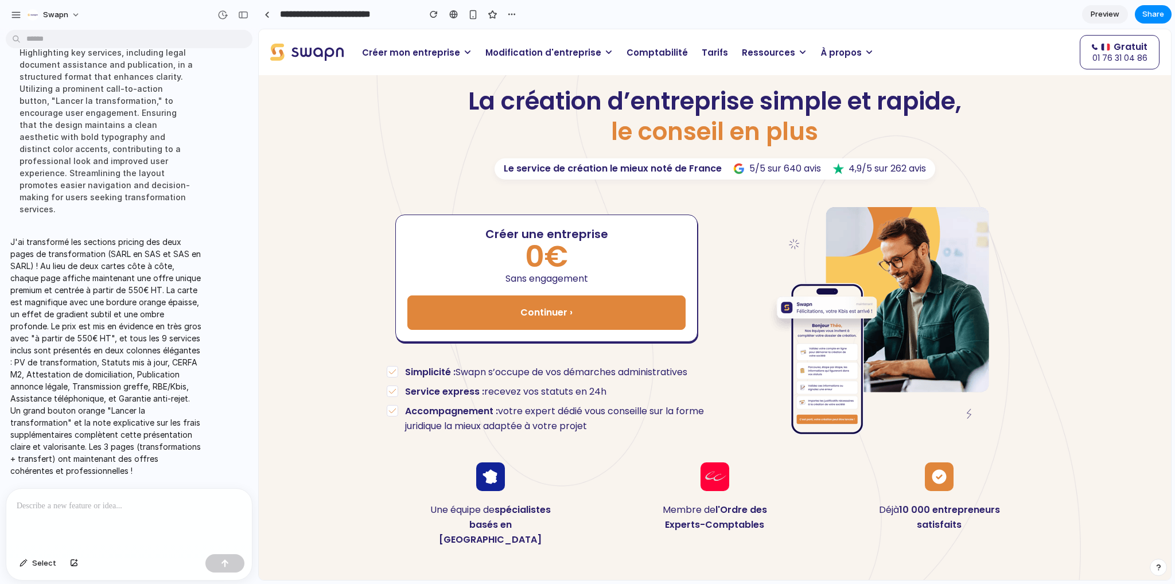
scroll to position [11677, 0]
click at [536, 53] on span "Modification d'entreprise" at bounding box center [543, 52] width 116 height 13
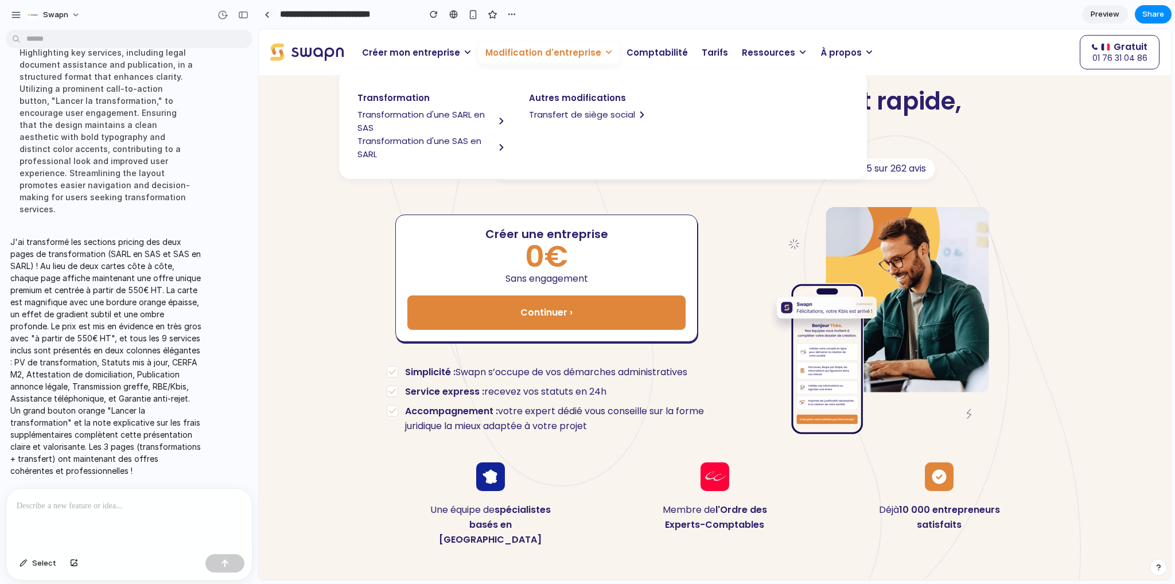
click at [437, 140] on span "Transformation d'une SAS en SARL" at bounding box center [425, 147] width 137 height 26
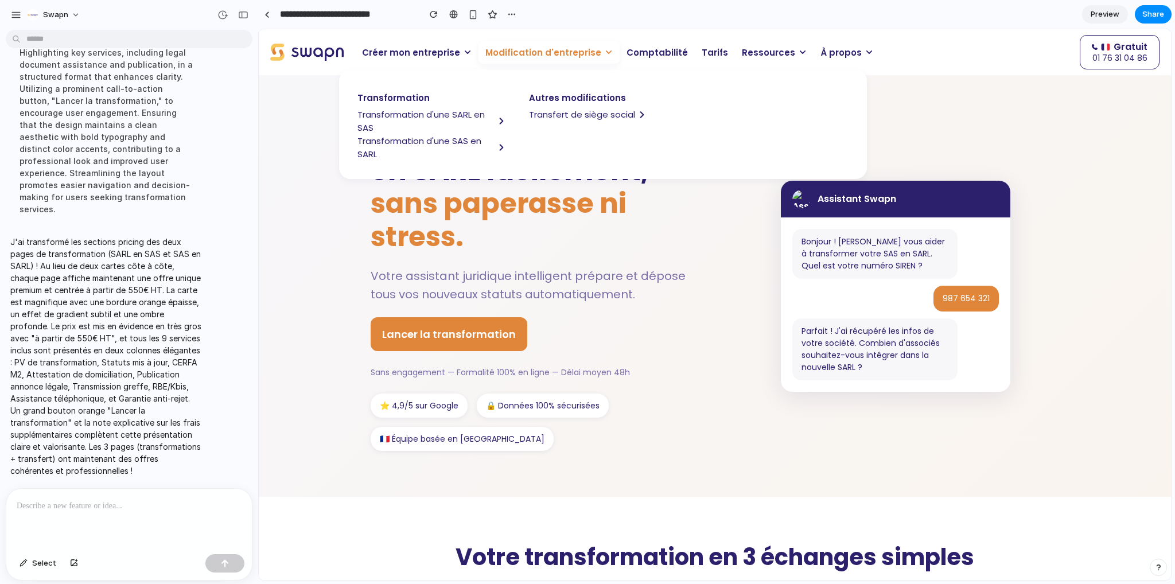
click at [483, 212] on span "sans paperasse ni stress." at bounding box center [499, 220] width 256 height 72
click at [525, 56] on span "Modification d'entreprise" at bounding box center [543, 52] width 116 height 13
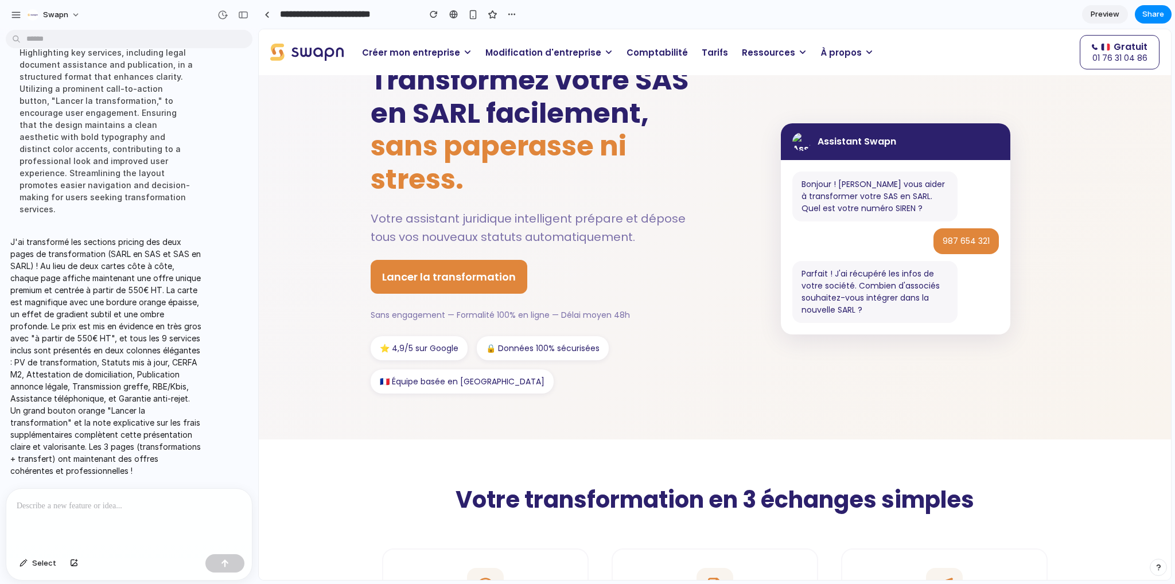
scroll to position [0, 0]
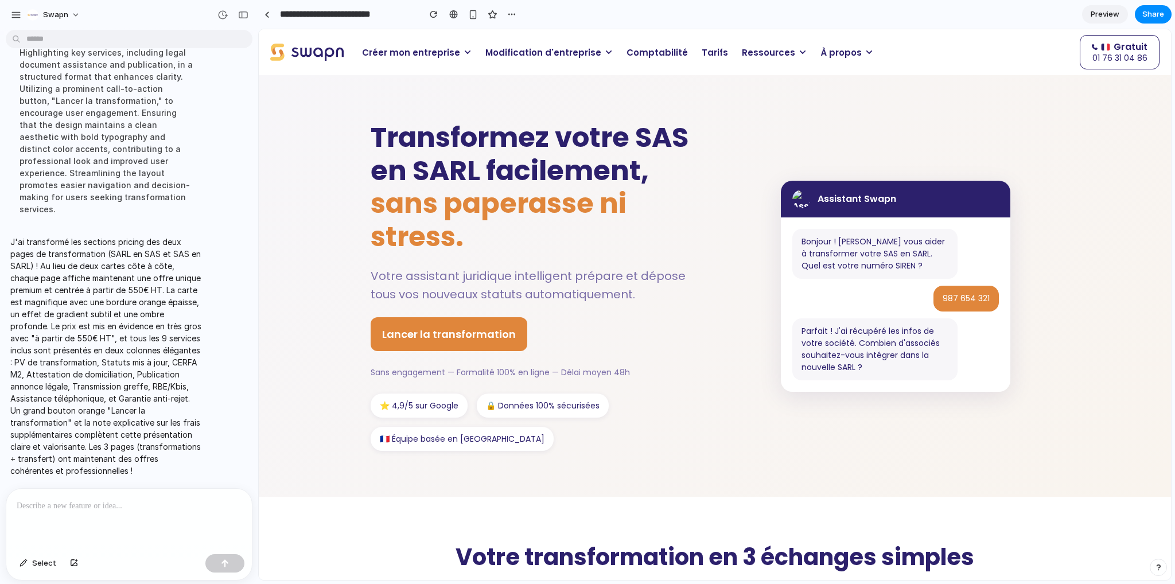
click at [96, 499] on p at bounding box center [127, 506] width 220 height 14
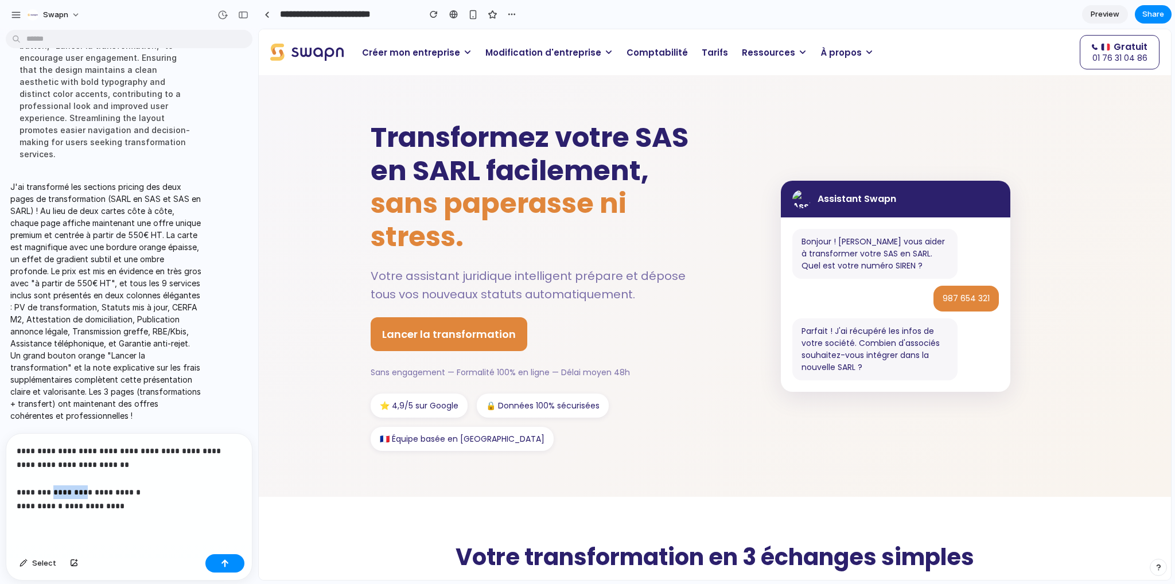
drag, startPoint x: 84, startPoint y: 486, endPoint x: 49, endPoint y: 485, distance: 35.0
click at [49, 485] on p "**********" at bounding box center [127, 478] width 220 height 69
click at [107, 502] on strong "**********" at bounding box center [95, 506] width 60 height 8
drag, startPoint x: 118, startPoint y: 499, endPoint x: 71, endPoint y: 501, distance: 47.1
click at [71, 501] on p "**********" at bounding box center [127, 478] width 220 height 69
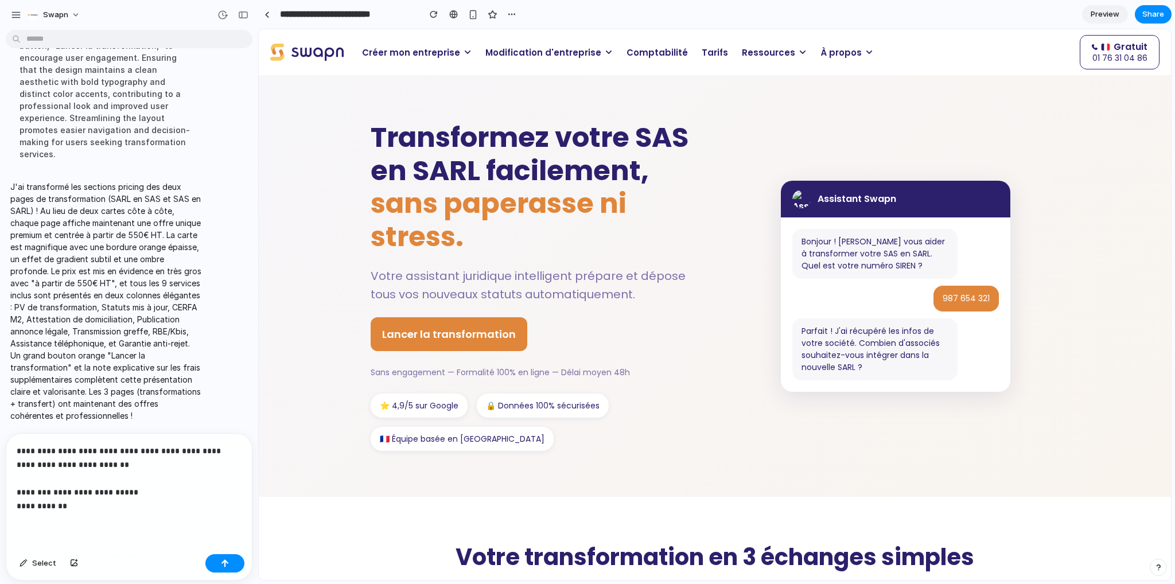
click at [15, 500] on div "**********" at bounding box center [126, 492] width 241 height 116
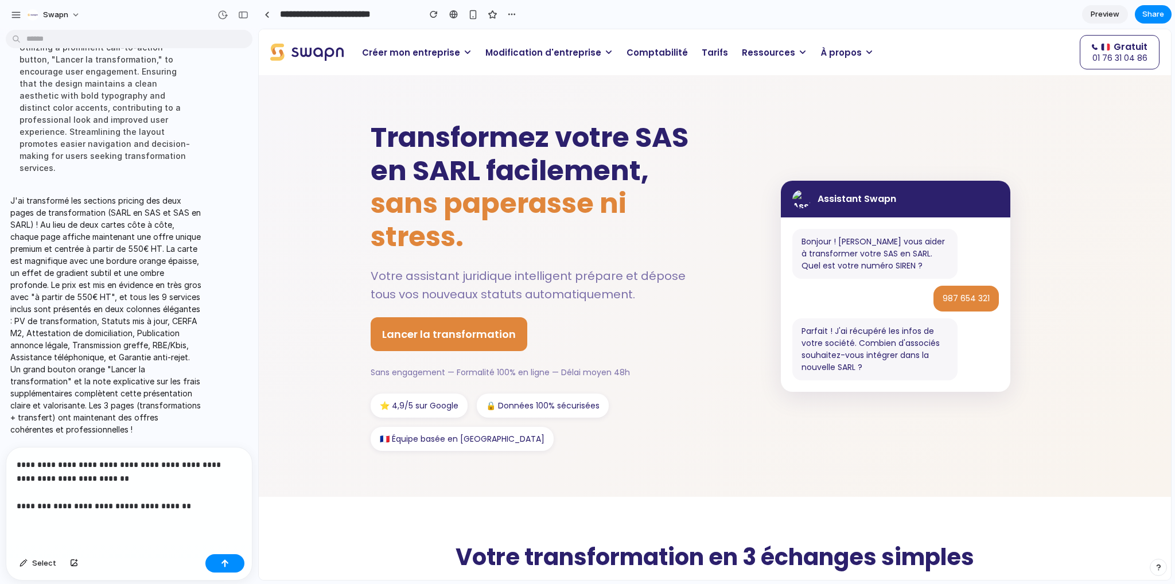
click at [211, 504] on p "**********" at bounding box center [127, 485] width 220 height 55
click at [200, 487] on p "**********" at bounding box center [127, 485] width 220 height 55
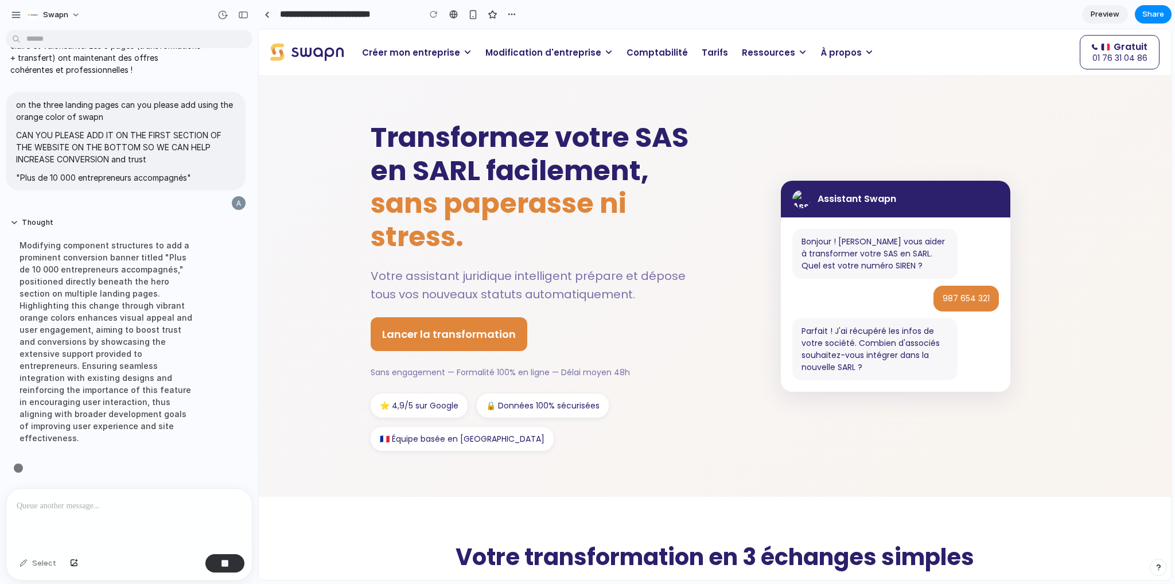
scroll to position [11855, 0]
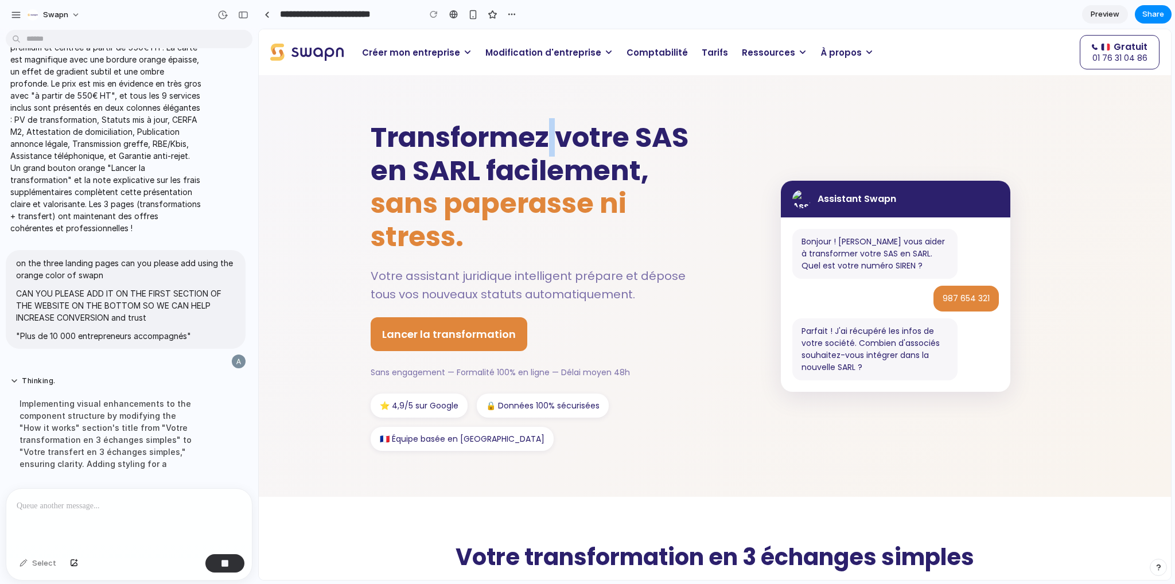
drag, startPoint x: 548, startPoint y: 134, endPoint x: 555, endPoint y: 137, distance: 7.7
click at [555, 137] on h1 "Transformez votre SAS en SARL facilement, sans paperasse ni stress." at bounding box center [534, 187] width 327 height 132
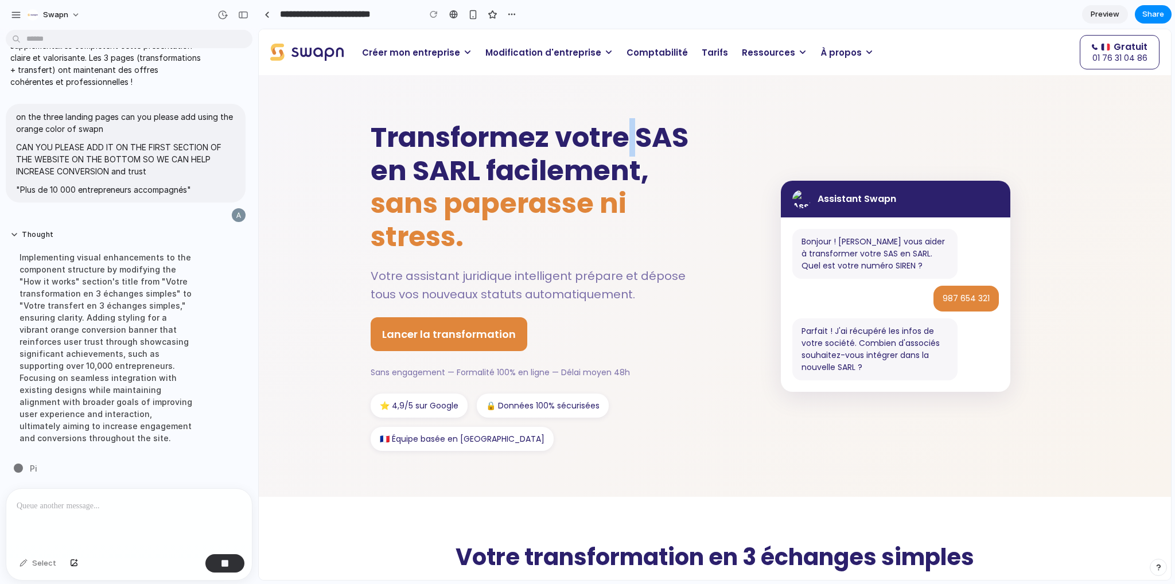
drag, startPoint x: 630, startPoint y: 138, endPoint x: 623, endPoint y: 138, distance: 6.9
click at [623, 138] on h1 "Transformez votre SAS en SARL facilement, sans paperasse ni stress." at bounding box center [534, 187] width 327 height 132
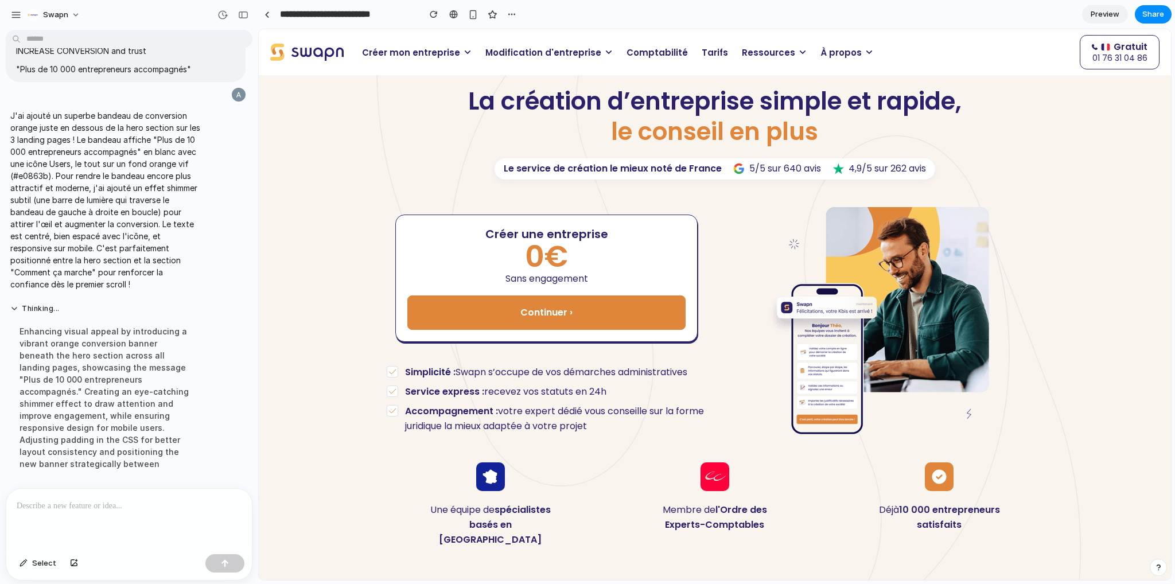
scroll to position [11963, 0]
click at [550, 58] on span "Modification d'entreprise" at bounding box center [543, 52] width 116 height 13
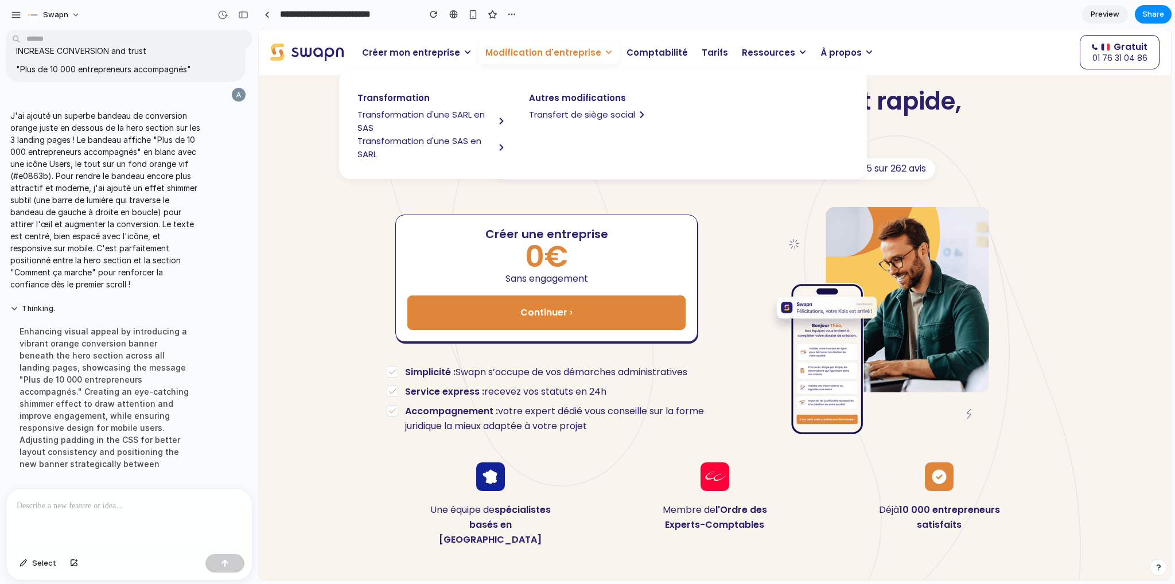
click at [460, 119] on span "Transformation d'une SARL en SAS" at bounding box center [425, 121] width 137 height 26
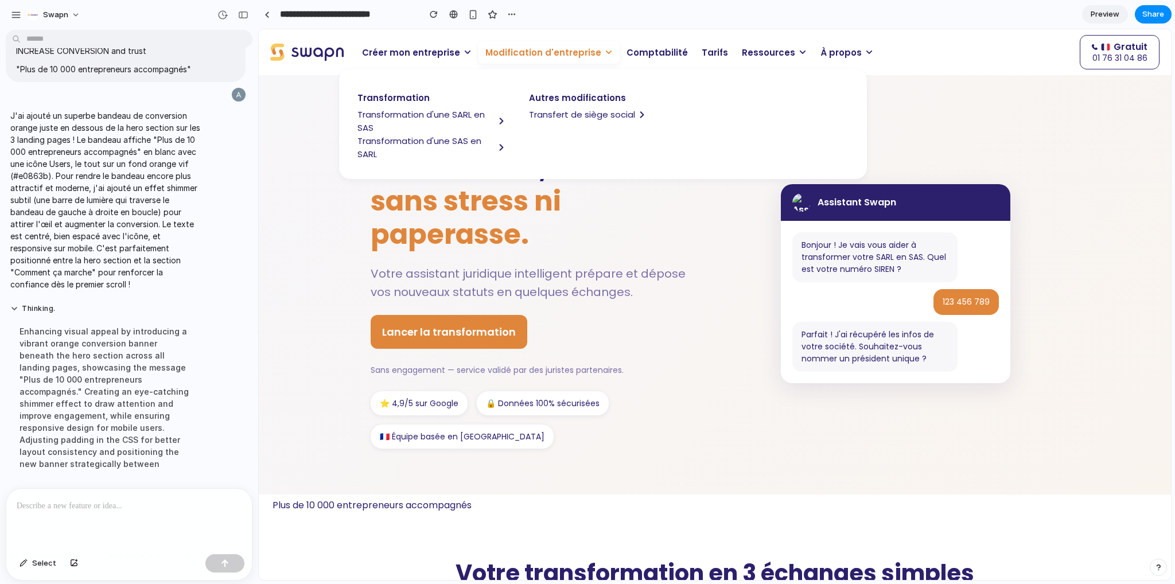
scroll to position [0, 0]
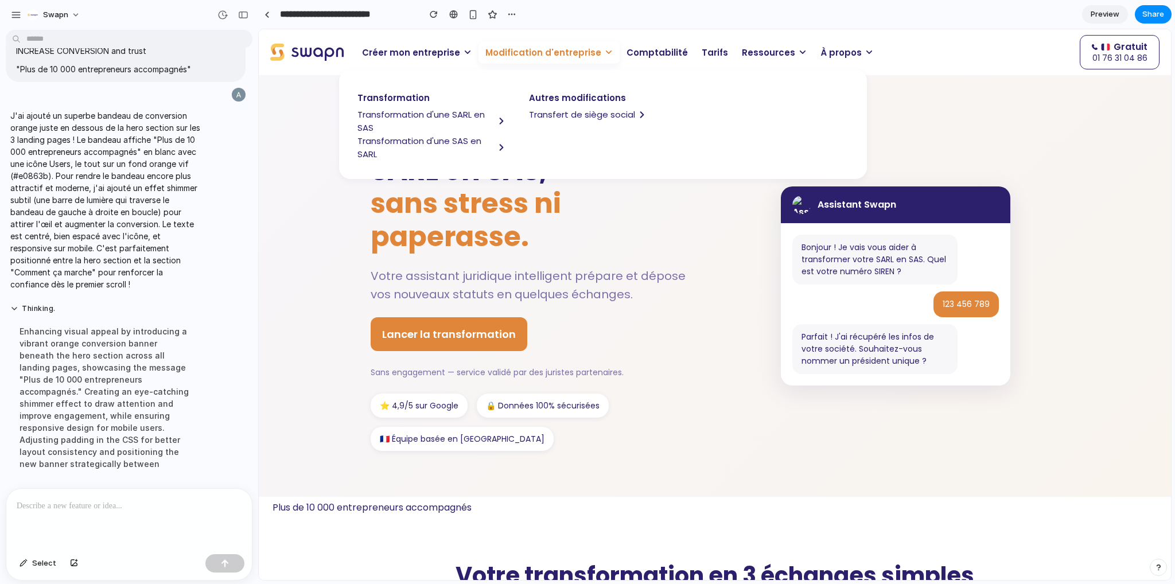
click at [551, 446] on div "⭐ 4,9/5 sur Google 🔒 Données 100% sécurisées 🇫🇷 Équipe basée en [GEOGRAPHIC_DAT…" at bounding box center [534, 422] width 327 height 57
click at [453, 497] on div "Plus de 10 000 entrepreneurs accompagnés" at bounding box center [715, 506] width 912 height 18
click at [563, 115] on span "Transfert de siège social" at bounding box center [582, 114] width 106 height 13
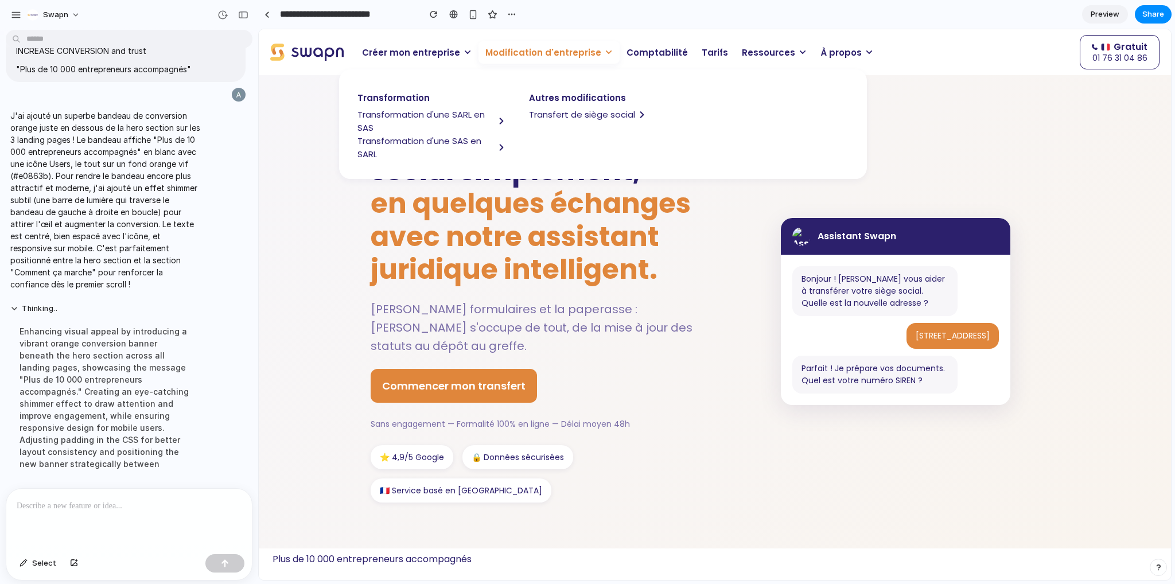
click at [551, 51] on span "Modification d'entreprise" at bounding box center [543, 52] width 116 height 13
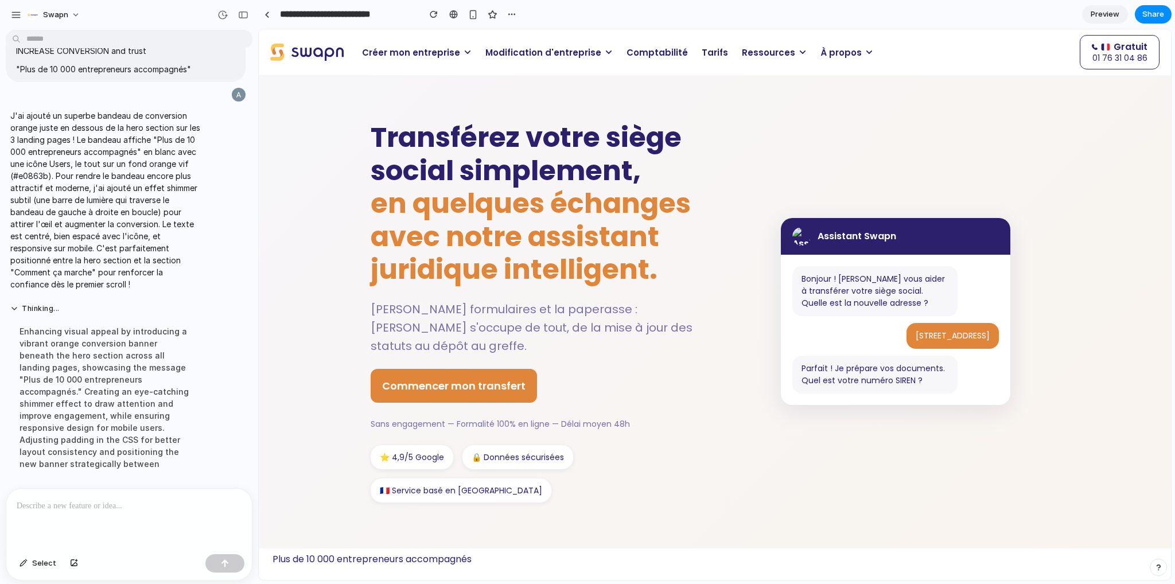
scroll to position [11848, 0]
click at [238, 13] on button "button" at bounding box center [243, 15] width 18 height 18
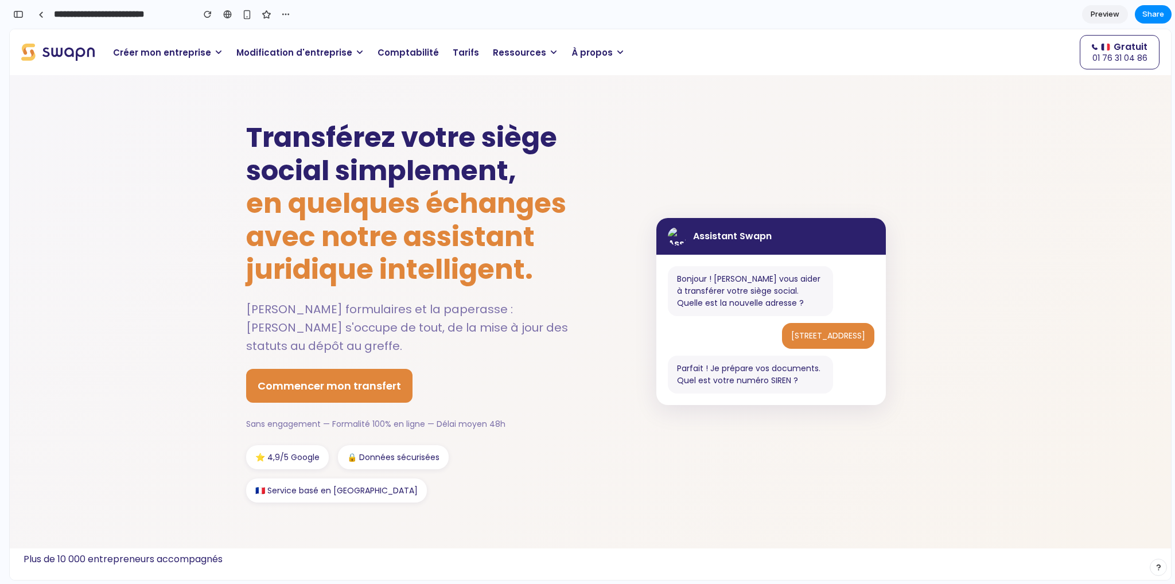
scroll to position [28177, 0]
click at [39, 12] on div at bounding box center [40, 14] width 5 height 6
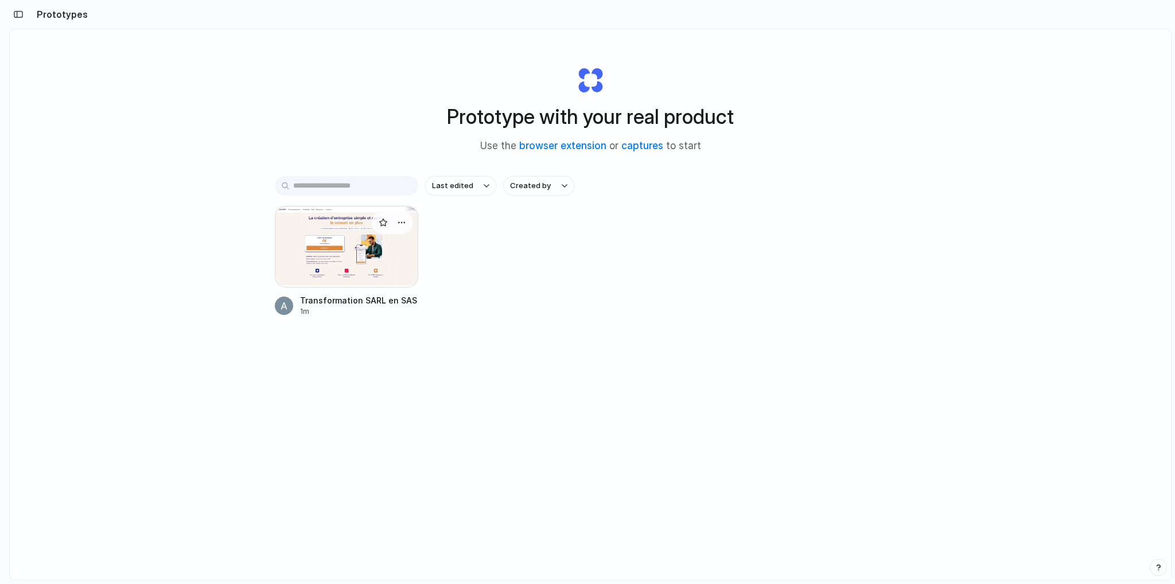
click at [369, 256] on div at bounding box center [346, 246] width 143 height 81
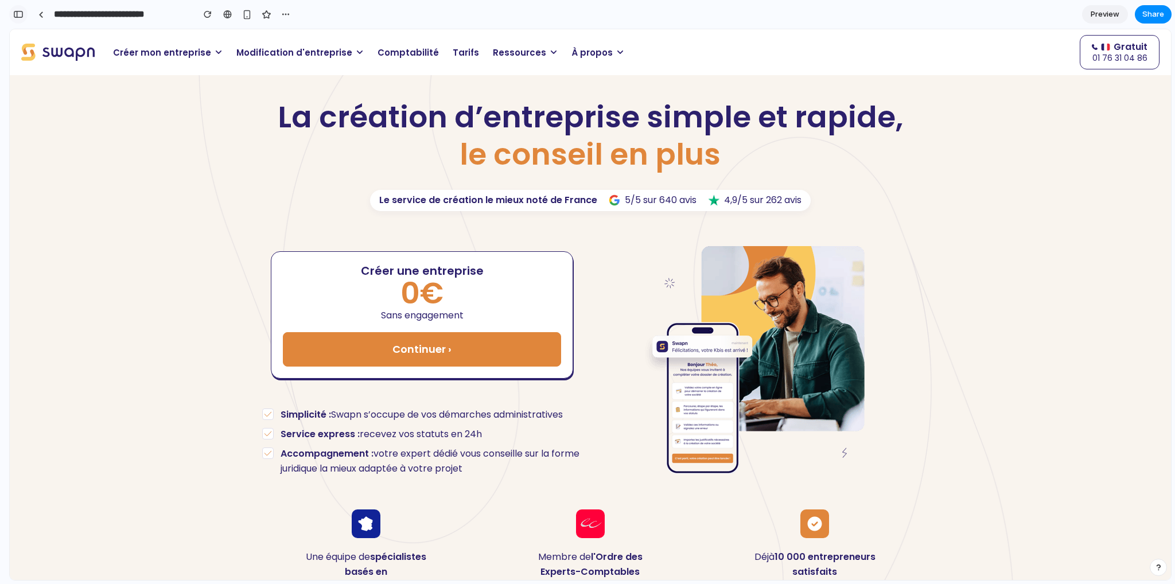
click at [23, 16] on button "button" at bounding box center [18, 14] width 18 height 18
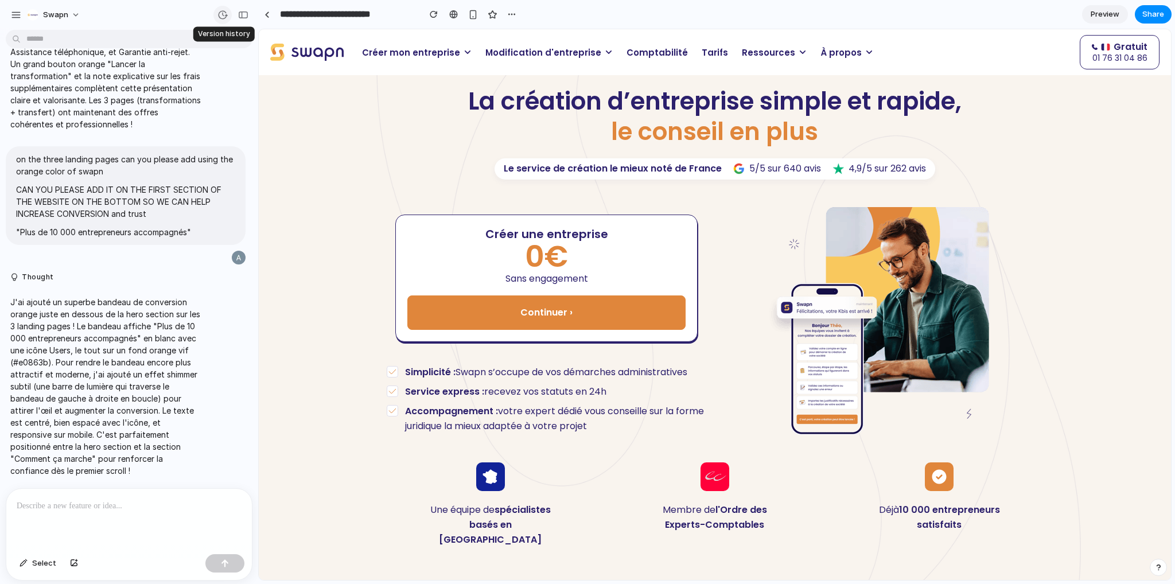
click at [224, 17] on div "button" at bounding box center [222, 15] width 10 height 10
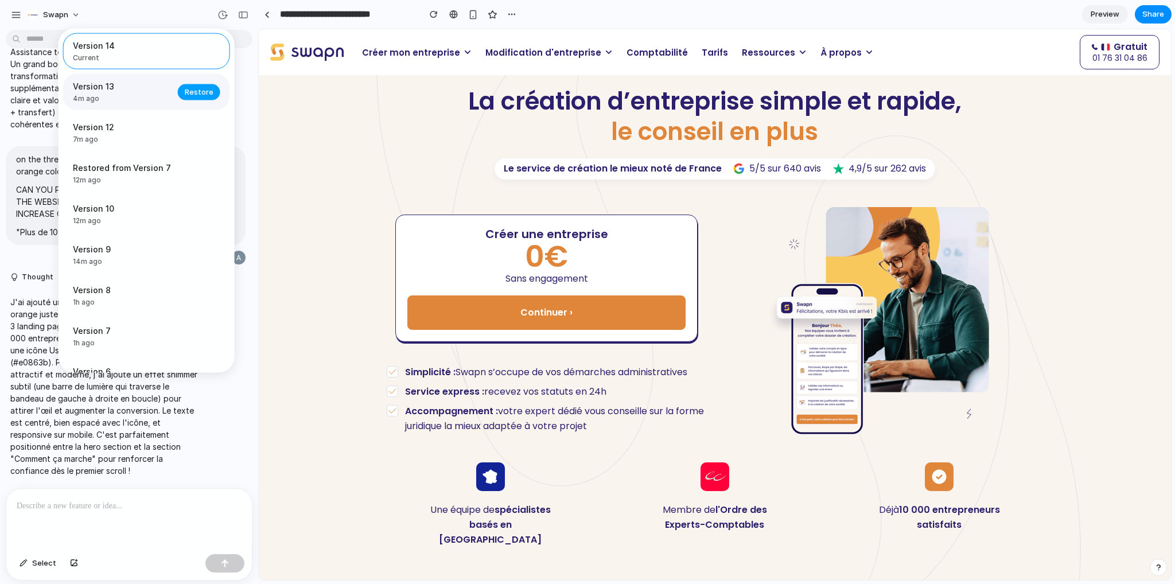
click at [193, 90] on span "Restore" at bounding box center [199, 91] width 29 height 11
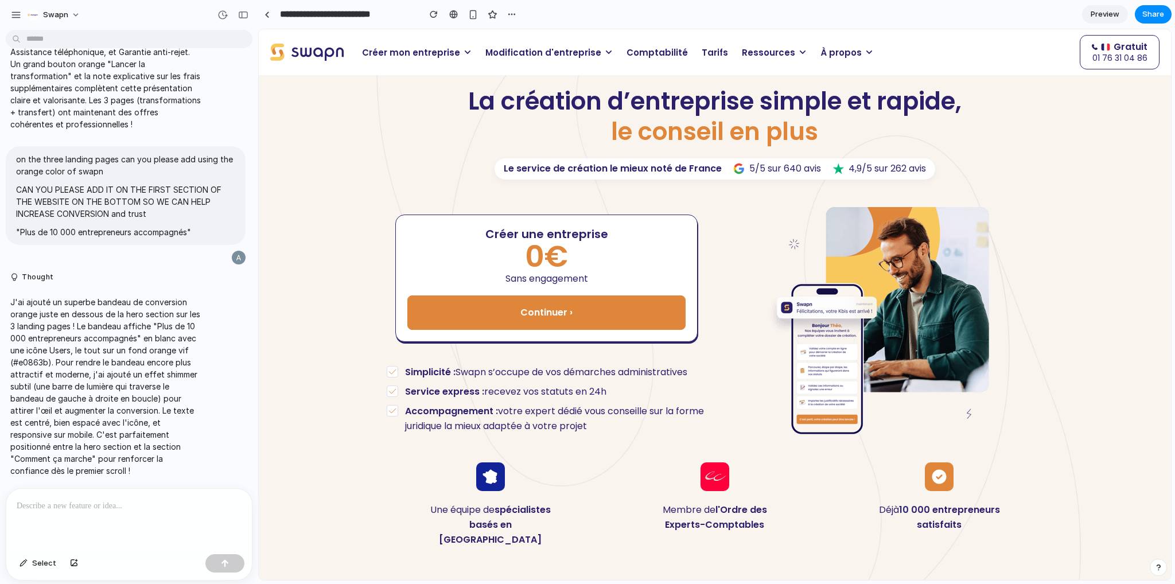
click at [514, 57] on span "Modification d'entreprise" at bounding box center [543, 52] width 116 height 13
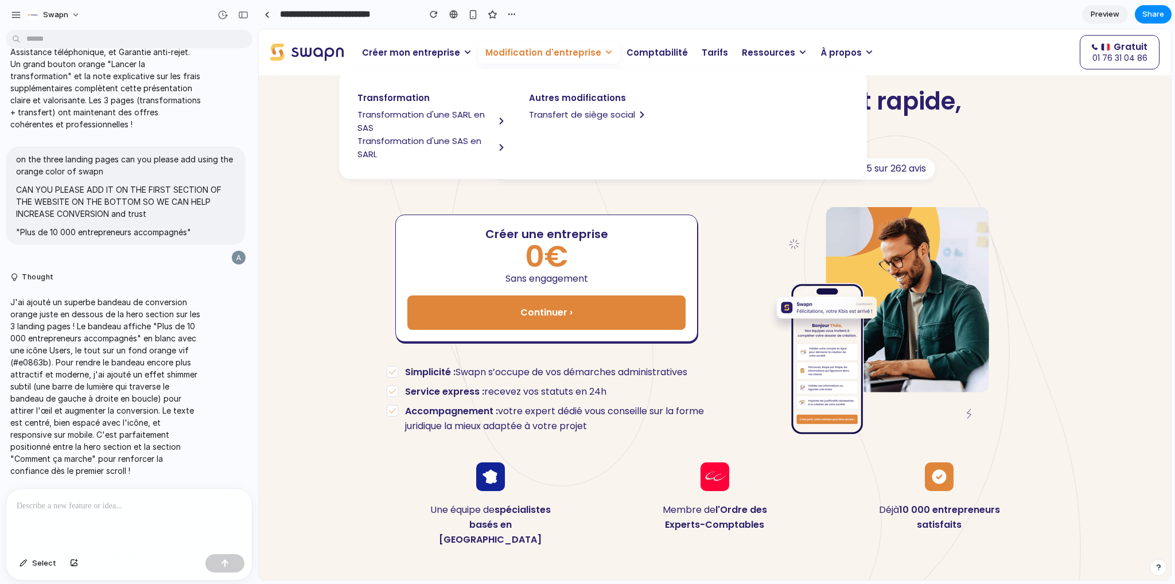
click at [441, 114] on span "Transformation d'une SARL en SAS" at bounding box center [425, 121] width 137 height 26
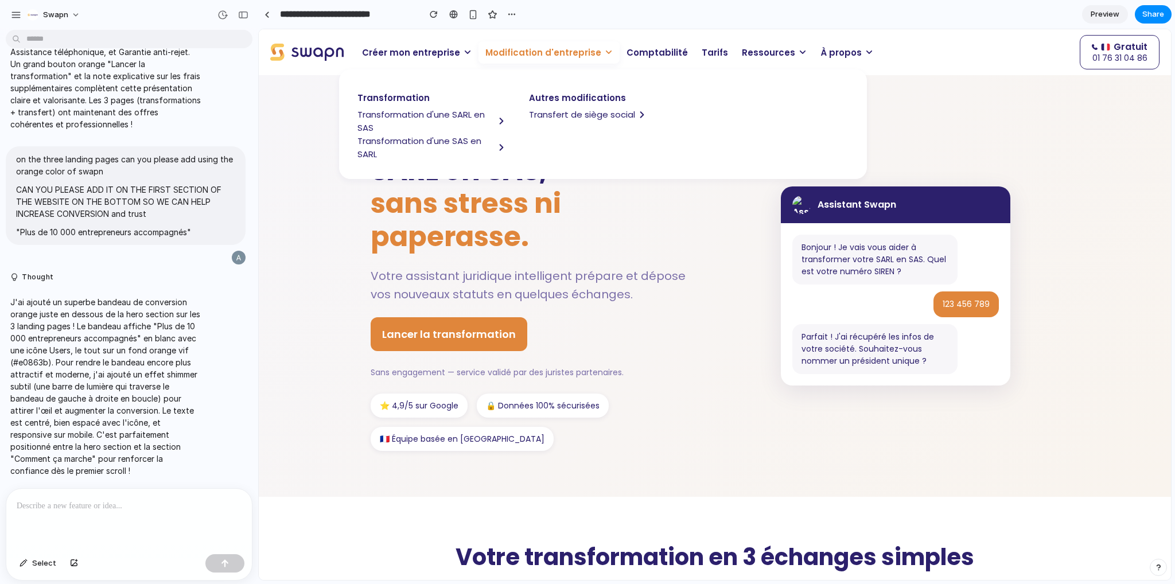
click at [539, 252] on h1 "Transformez votre SARL en SAS, sans stress ni paperasse." at bounding box center [534, 187] width 327 height 132
click at [524, 56] on span "Modification d'entreprise" at bounding box center [543, 52] width 116 height 13
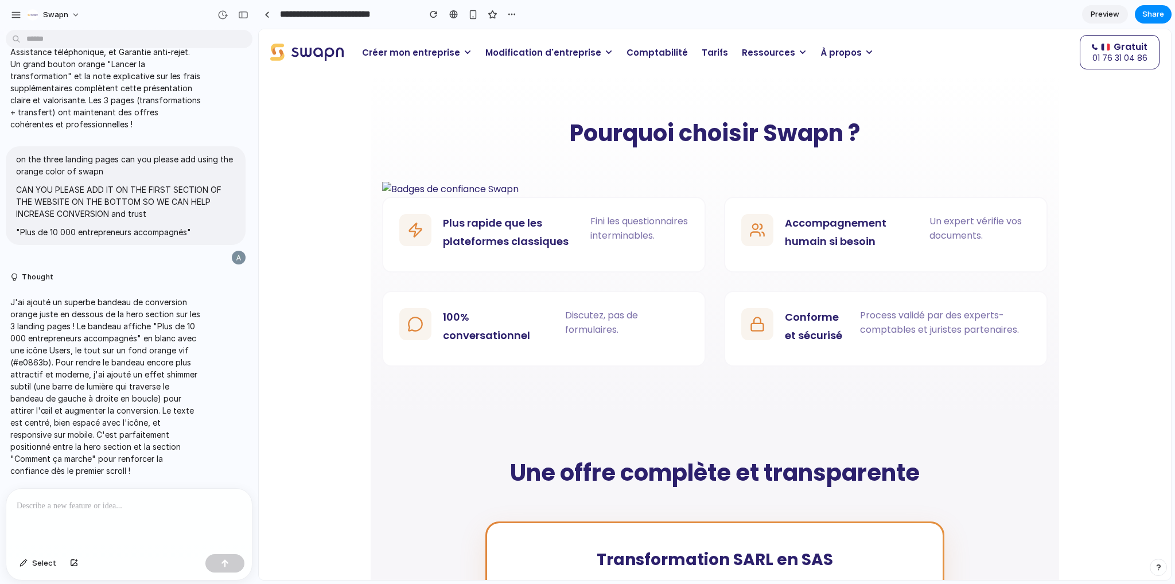
scroll to position [861, 0]
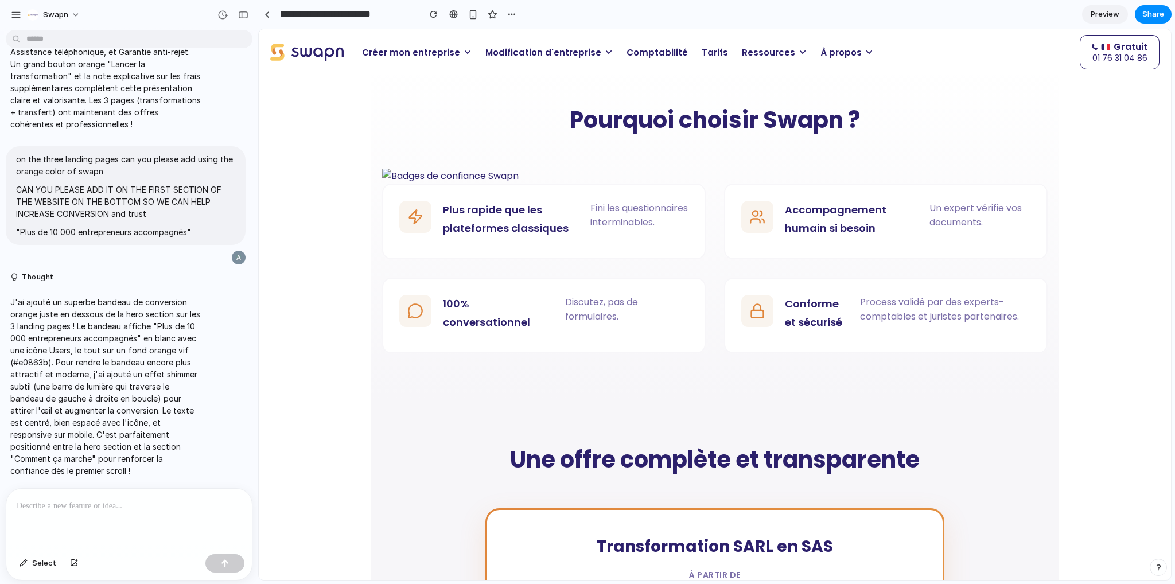
click at [443, 177] on img at bounding box center [715, 176] width 666 height 15
click at [441, 178] on img at bounding box center [715, 176] width 666 height 15
click at [422, 176] on img at bounding box center [715, 176] width 666 height 15
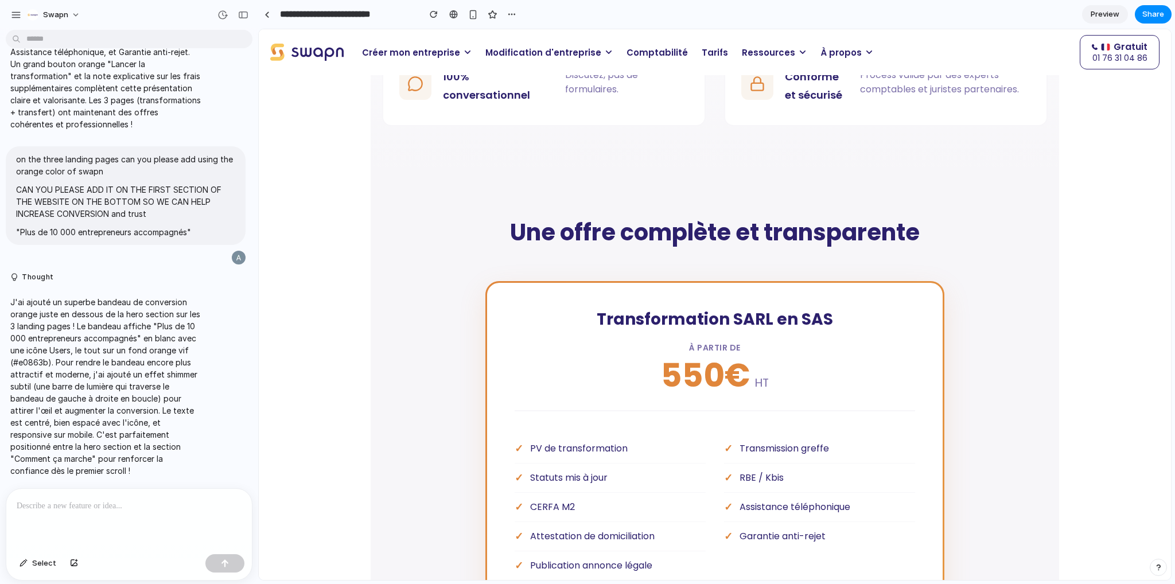
scroll to position [1090, 0]
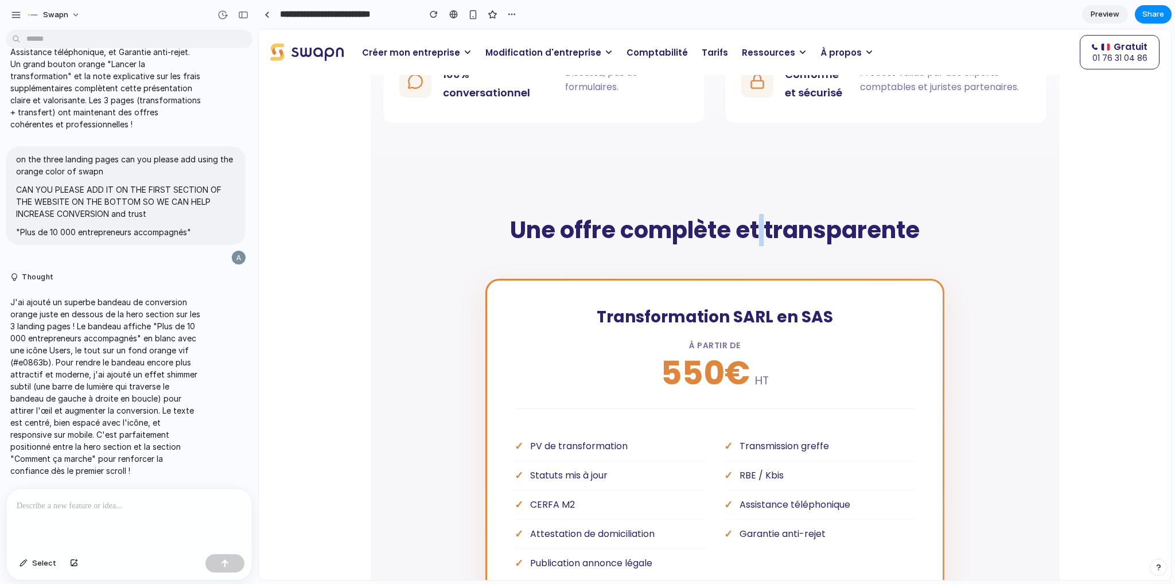
click at [758, 234] on h2 "Une offre complète et transparente" at bounding box center [715, 230] width 666 height 29
drag, startPoint x: 735, startPoint y: 234, endPoint x: 726, endPoint y: 234, distance: 9.2
click at [726, 234] on h2 "Une offre complète et transparente" at bounding box center [715, 230] width 666 height 29
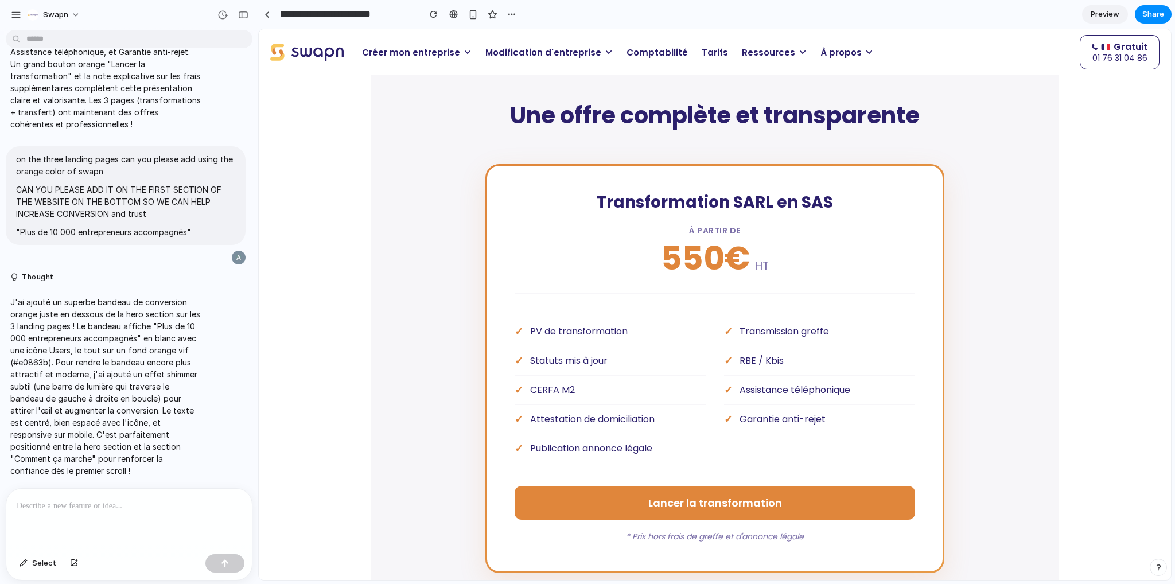
scroll to position [1320, 0]
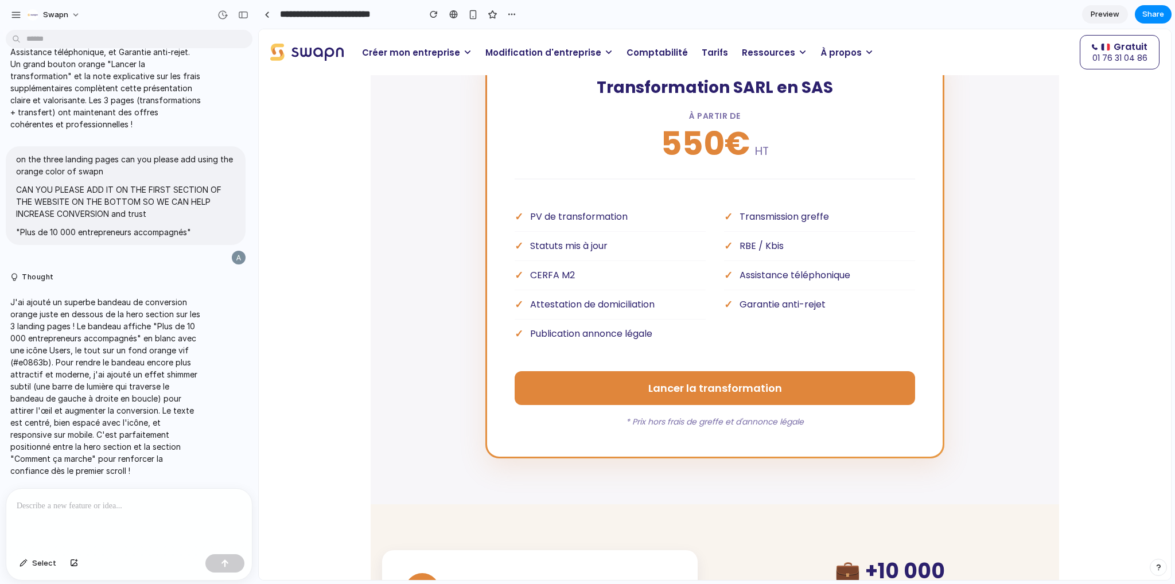
click at [539, 55] on span "Modification d'entreprise" at bounding box center [543, 52] width 116 height 13
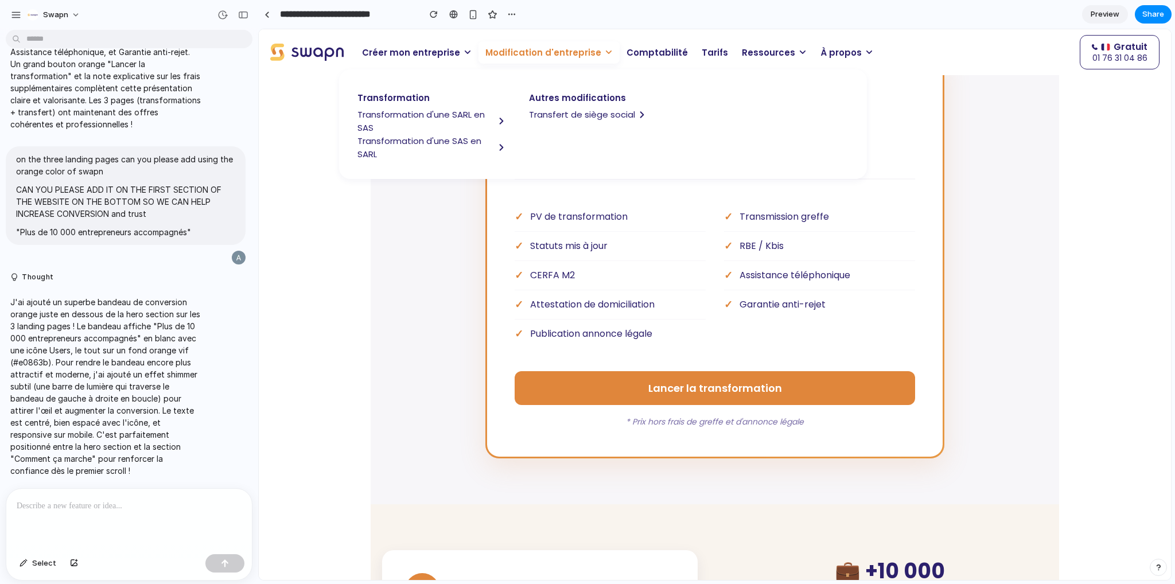
click at [398, 115] on span "Transformation d'une SARL en SAS" at bounding box center [425, 121] width 137 height 26
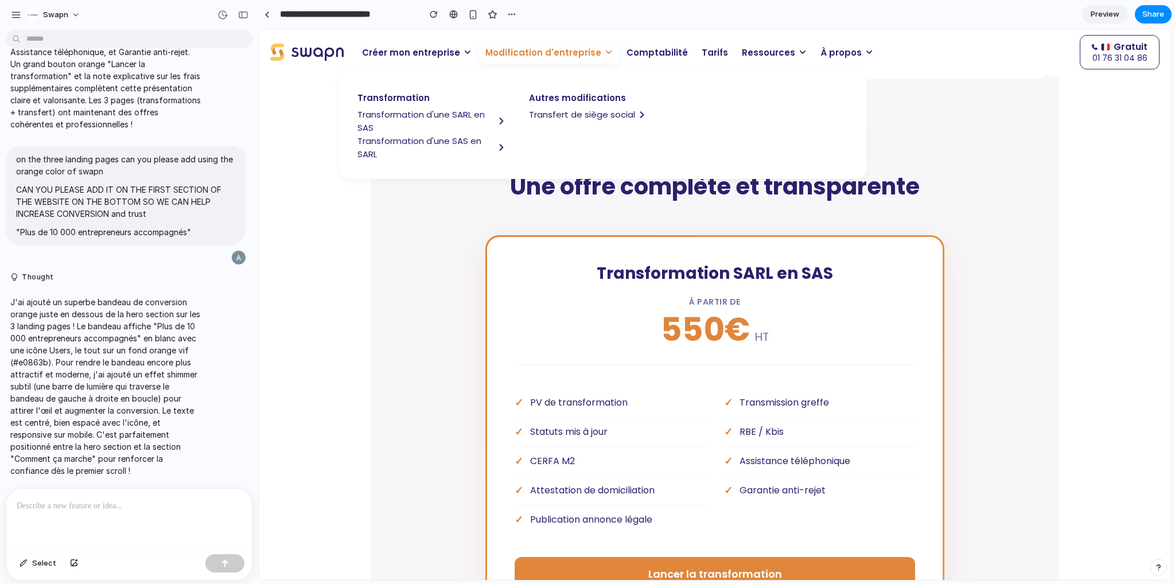
scroll to position [1205, 0]
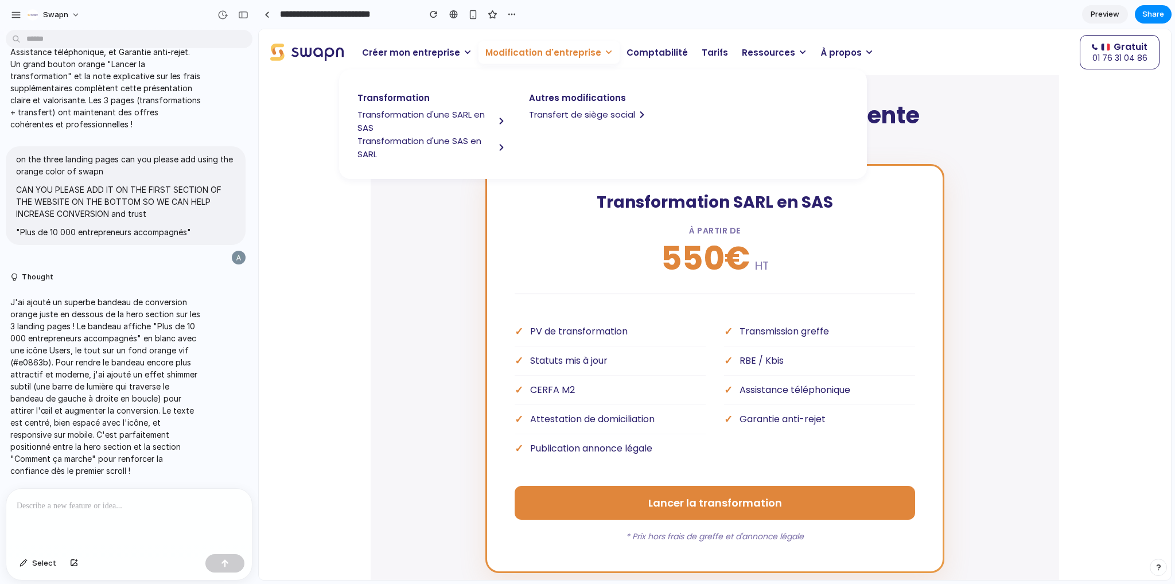
click at [544, 115] on span "Transfert de siège social" at bounding box center [582, 114] width 106 height 13
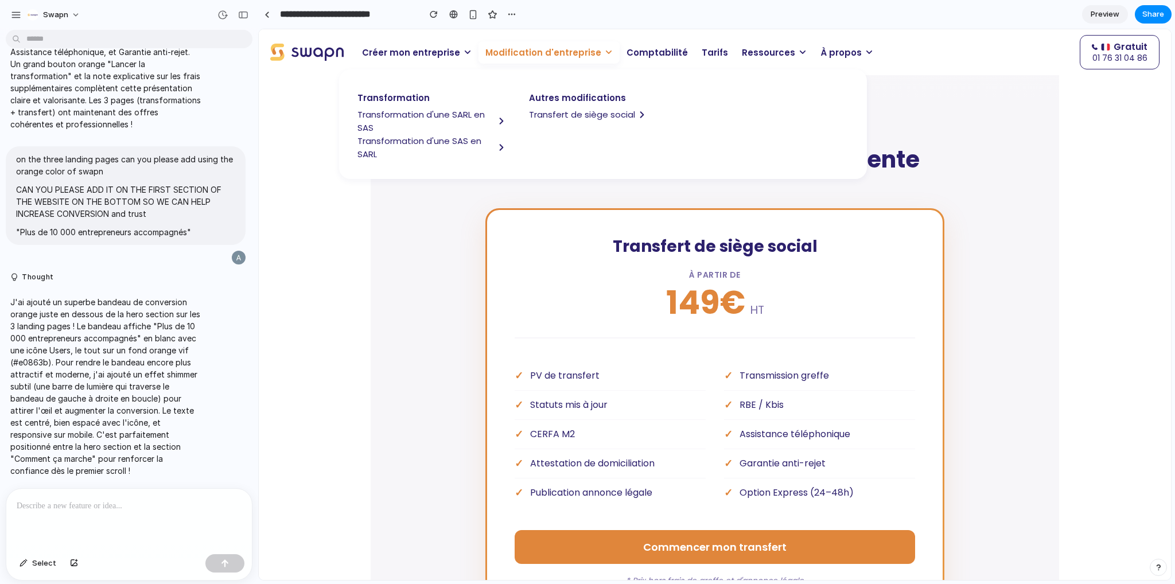
click at [683, 287] on span "149€" at bounding box center [705, 303] width 79 height 32
click at [411, 114] on span "Transformation d'une SARL en SAS" at bounding box center [425, 121] width 137 height 26
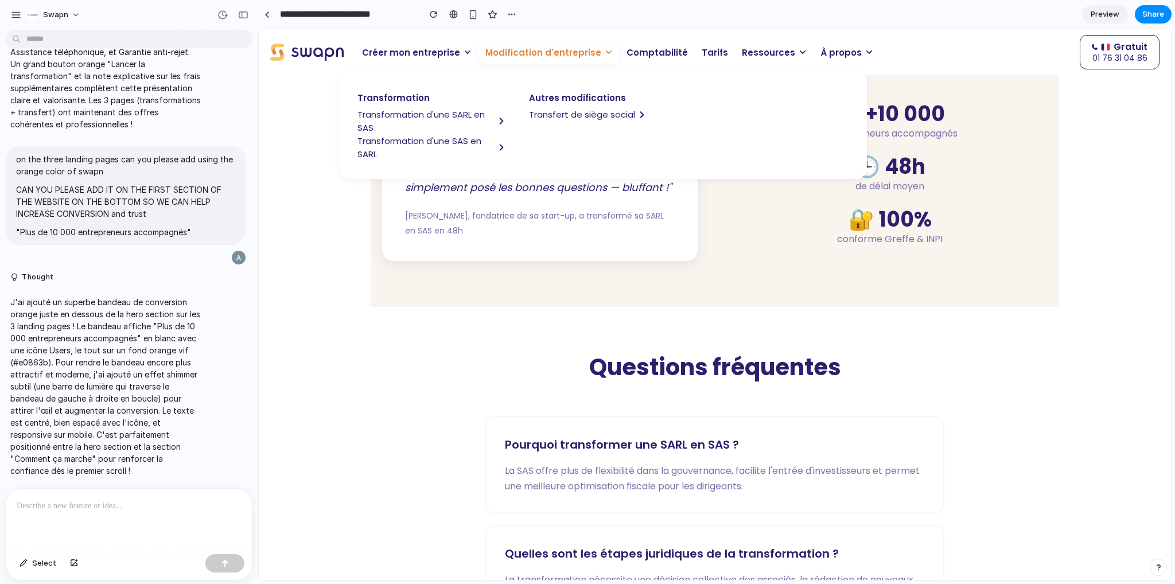
scroll to position [1779, 0]
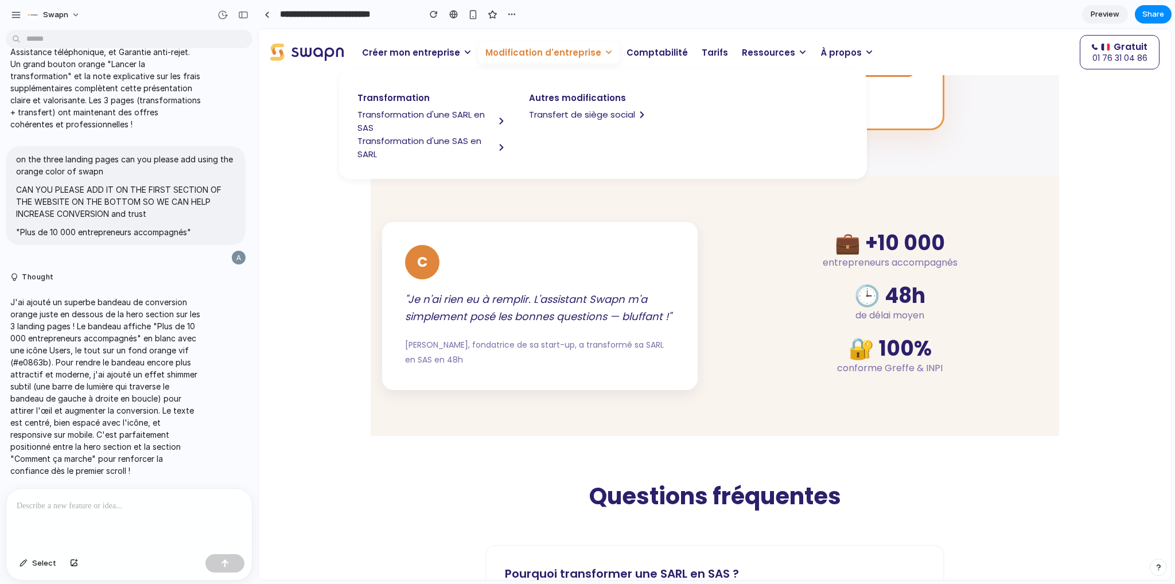
click at [519, 54] on span "Modification d'entreprise" at bounding box center [543, 52] width 116 height 13
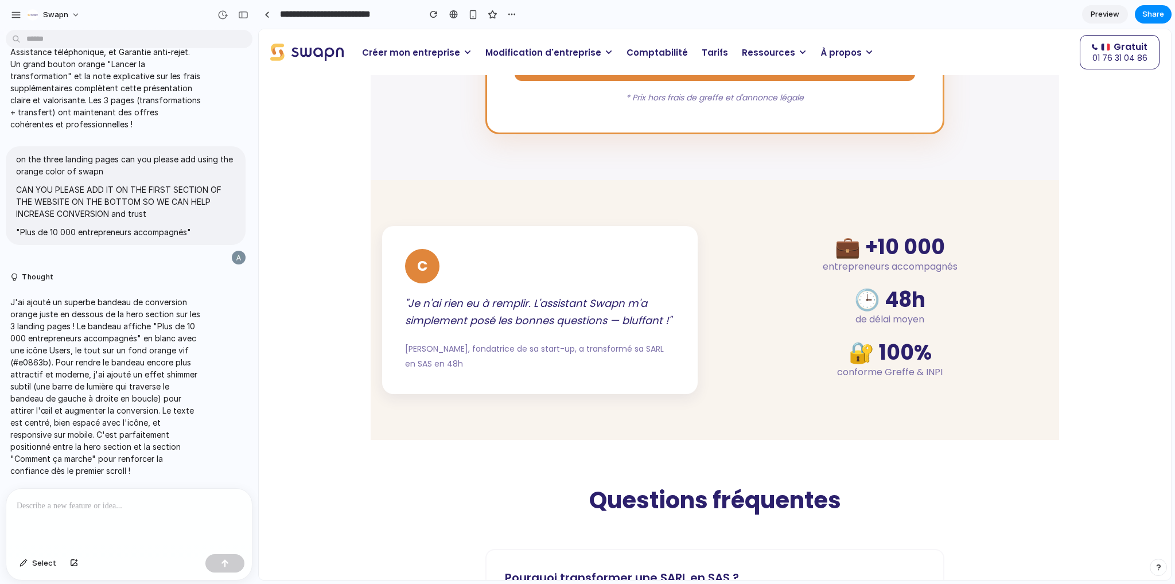
scroll to position [1303, 0]
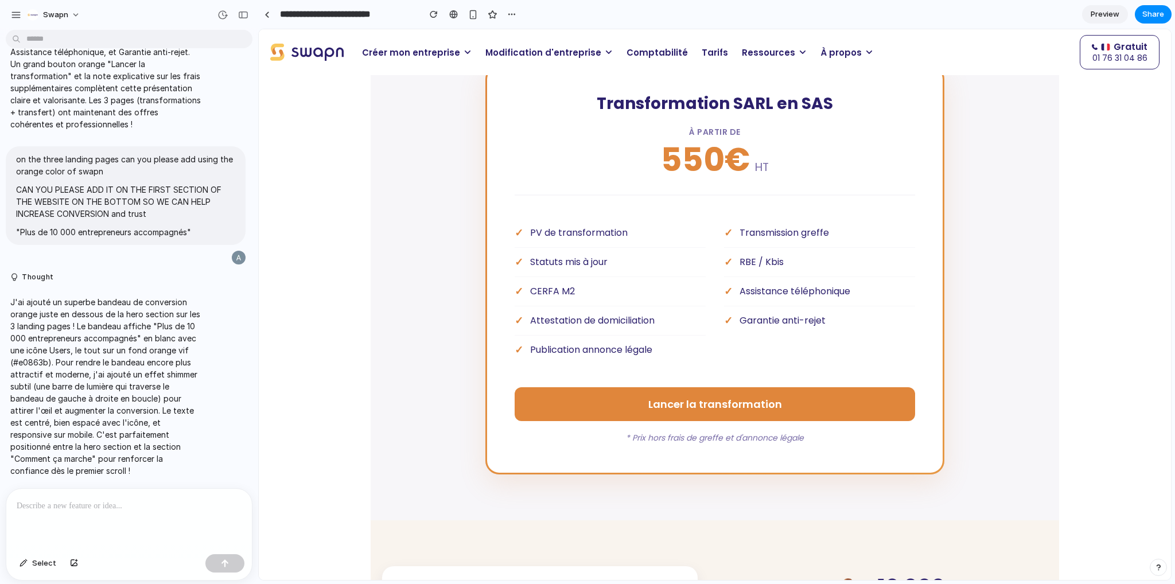
click at [92, 505] on p at bounding box center [129, 506] width 225 height 14
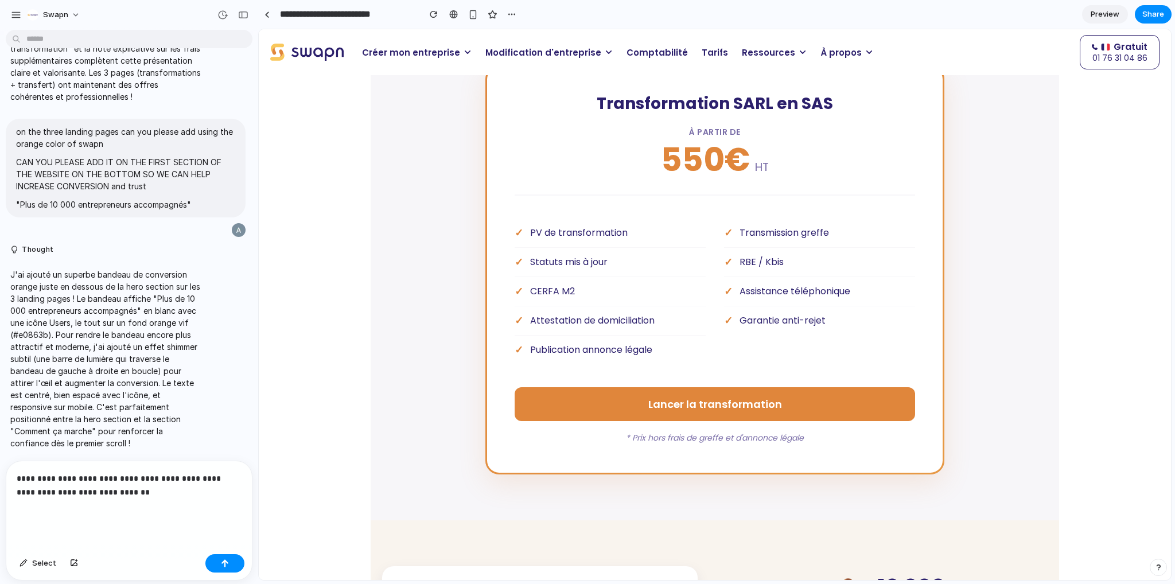
scroll to position [11854, 0]
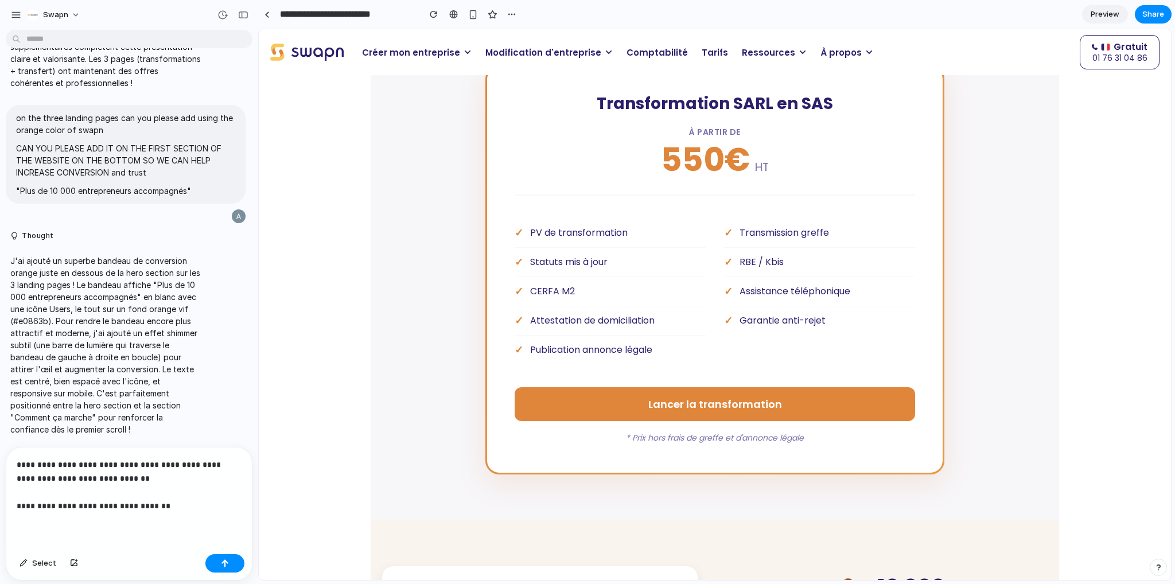
click at [18, 496] on p "**********" at bounding box center [127, 485] width 220 height 55
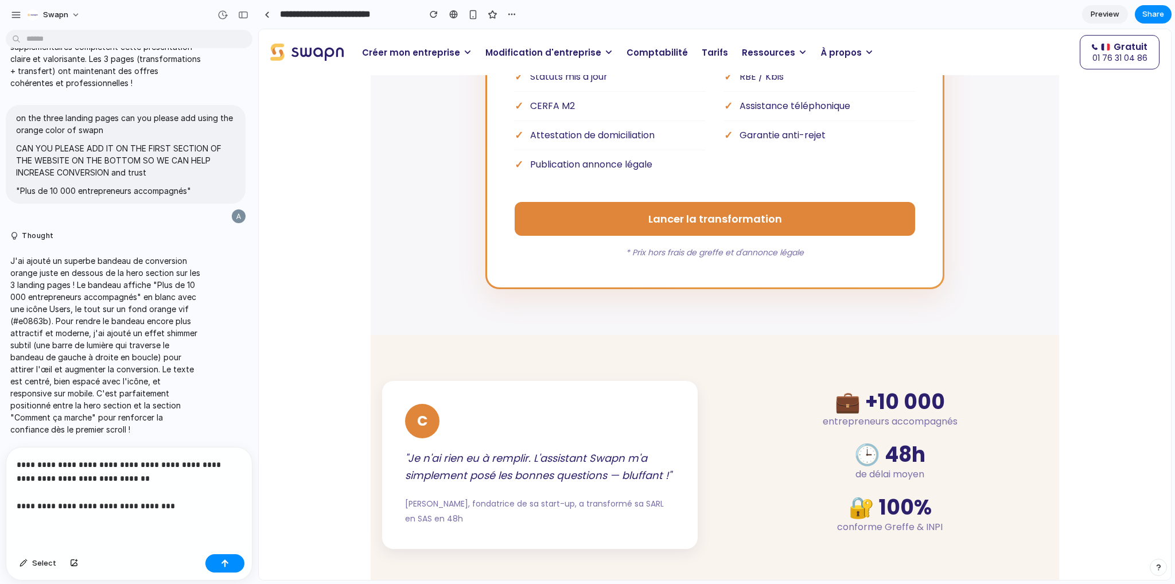
scroll to position [1648, 0]
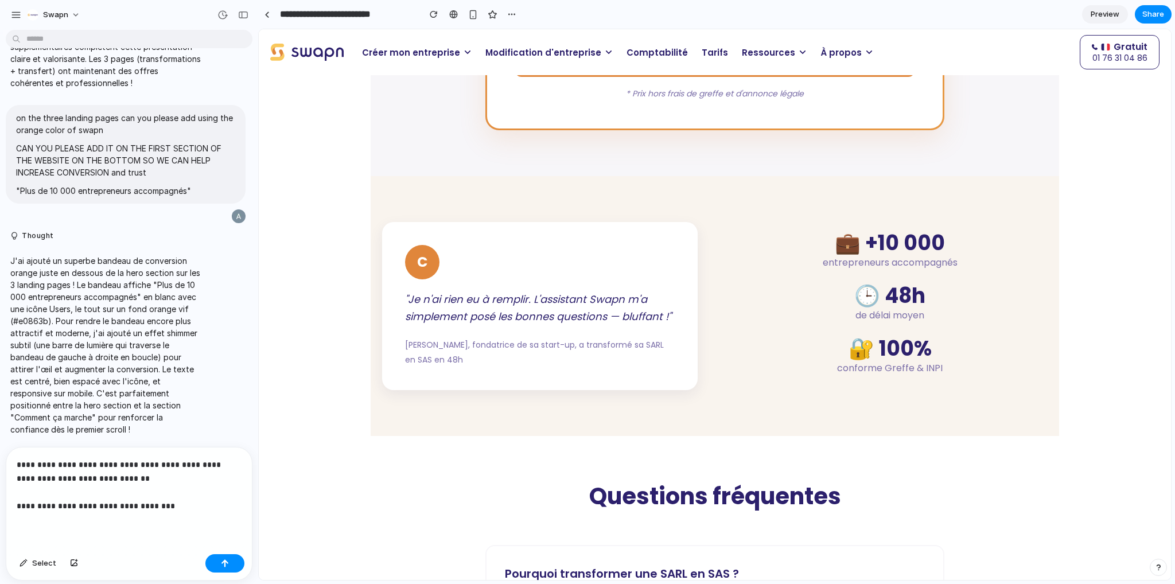
click at [204, 472] on p "**********" at bounding box center [127, 485] width 220 height 55
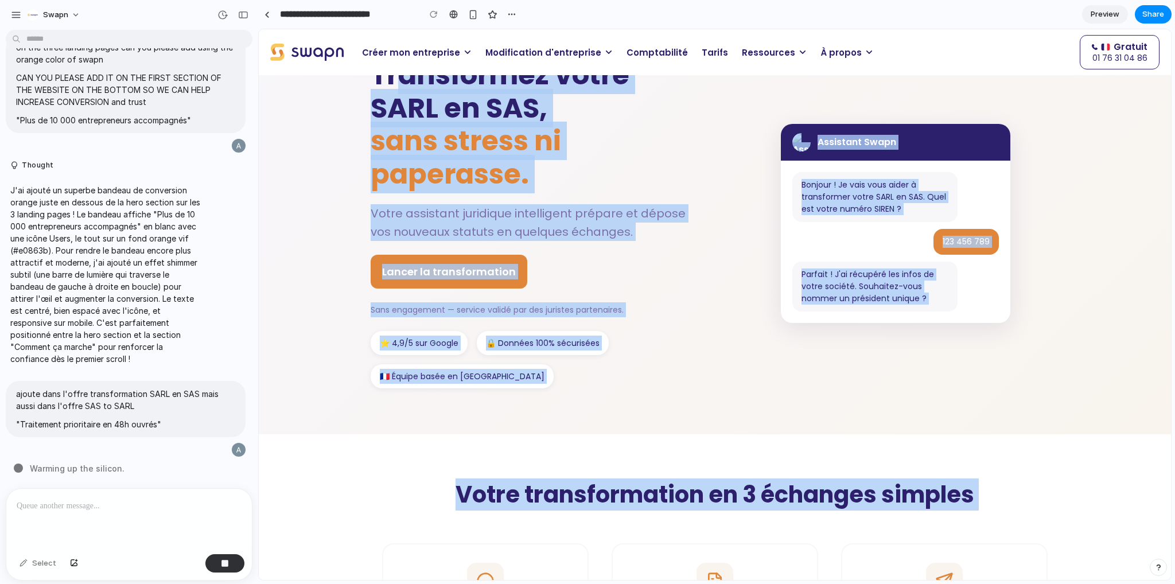
scroll to position [0, 0]
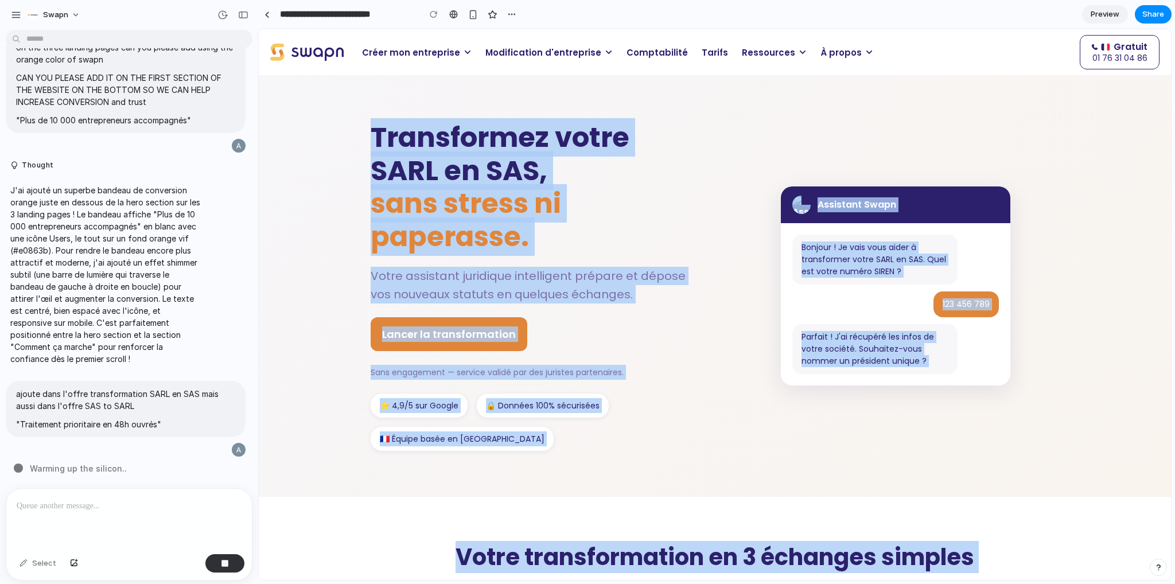
drag, startPoint x: 845, startPoint y: 371, endPoint x: 351, endPoint y: 126, distance: 551.1
copy div "Loremipsumd sitam CONS ad ELI, sedd eiusmo te incididun. Utlab etdolorem aliqua…"
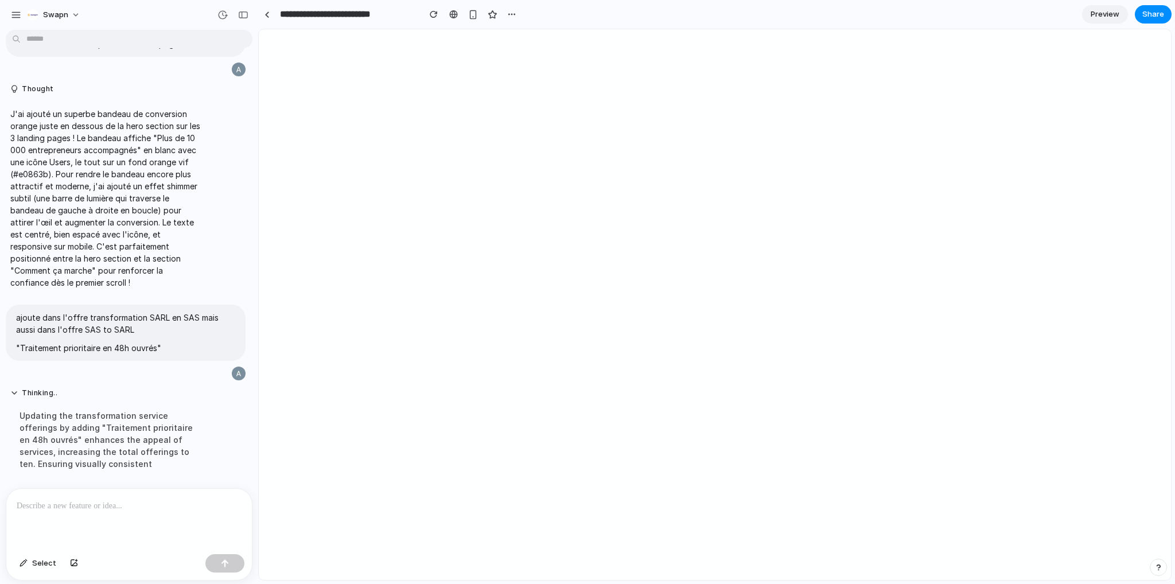
scroll to position [12147, 0]
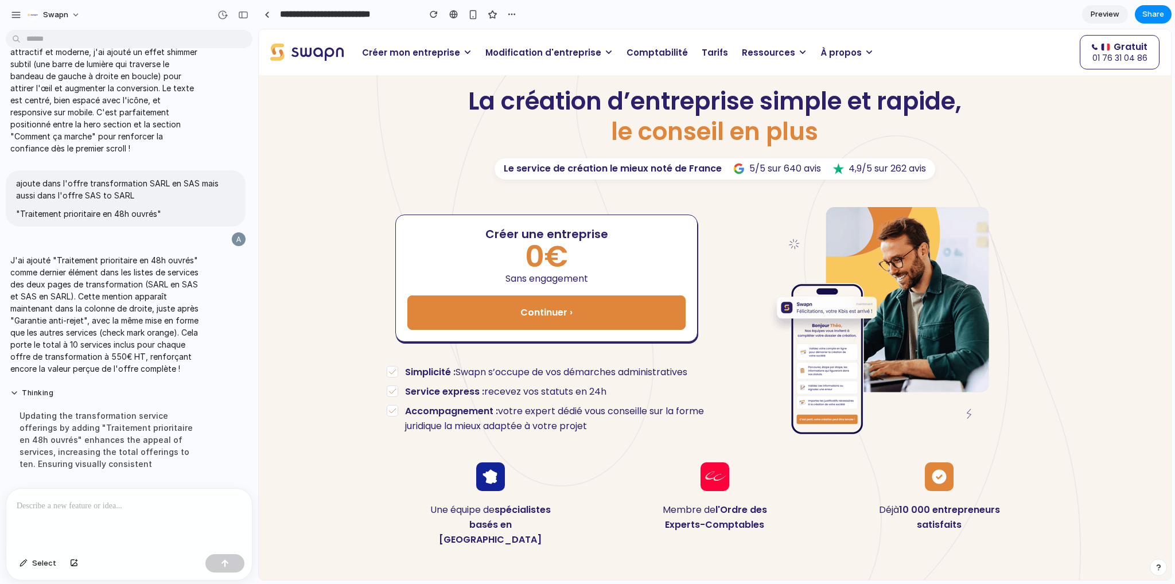
click at [535, 53] on span "Modification d'entreprise" at bounding box center [543, 52] width 116 height 13
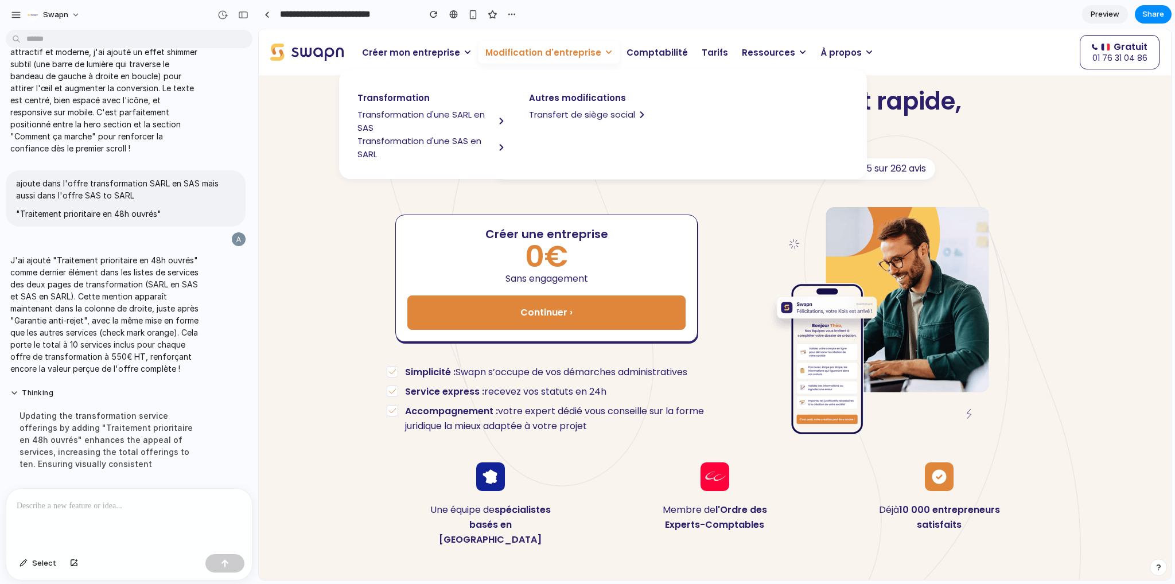
click at [451, 111] on span "Transformation d'une SARL en SAS" at bounding box center [425, 121] width 137 height 26
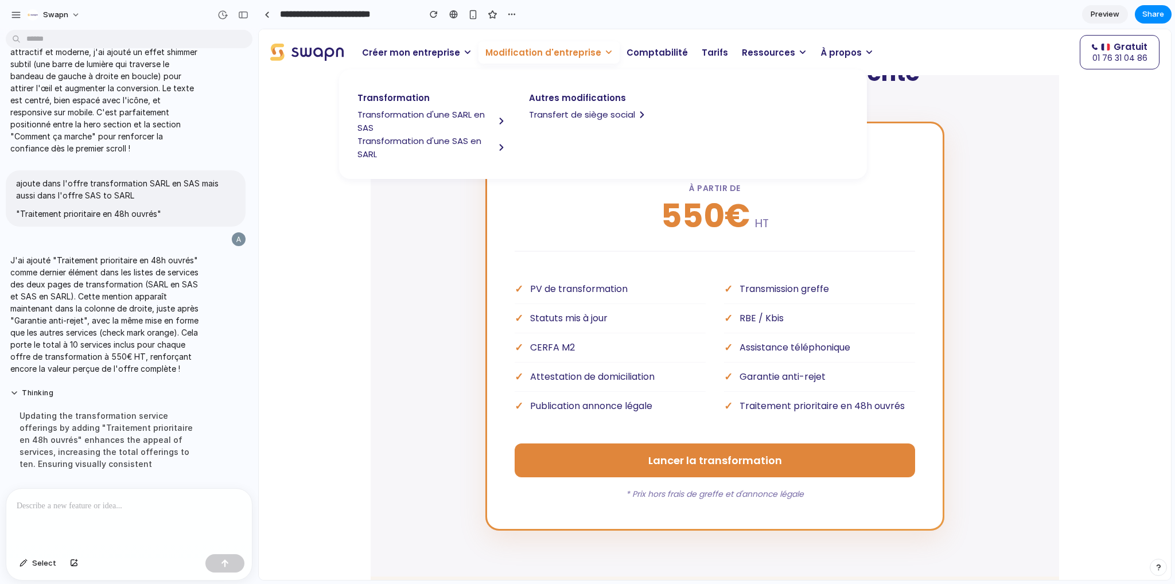
scroll to position [1320, 0]
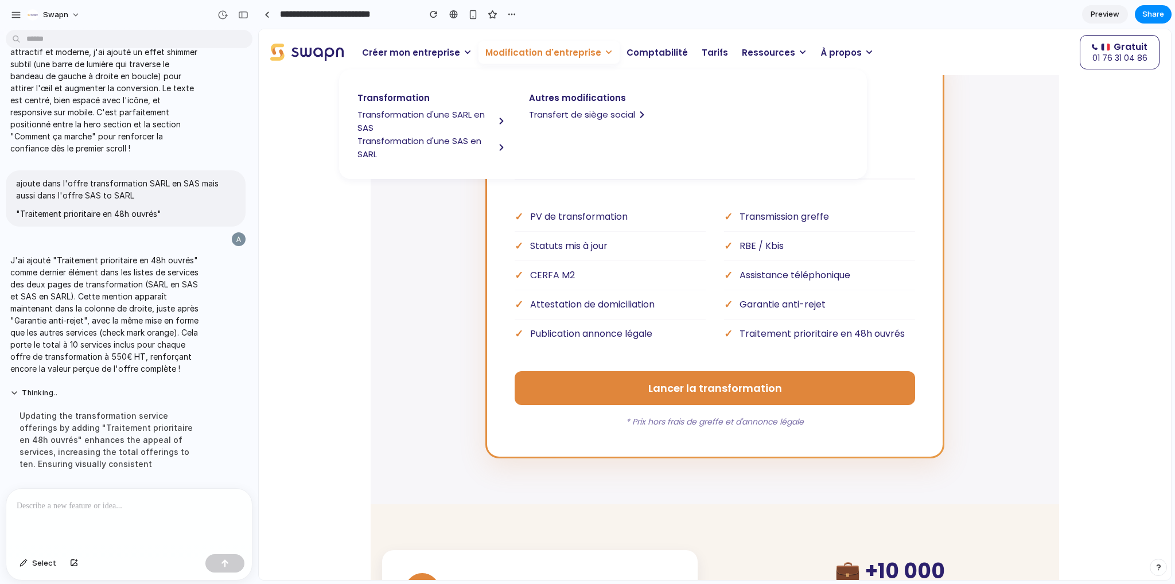
click at [703, 296] on div "PV de transformation Statuts mis à jour CERFA M2 Attestation de domiciliation P…" at bounding box center [715, 276] width 400 height 146
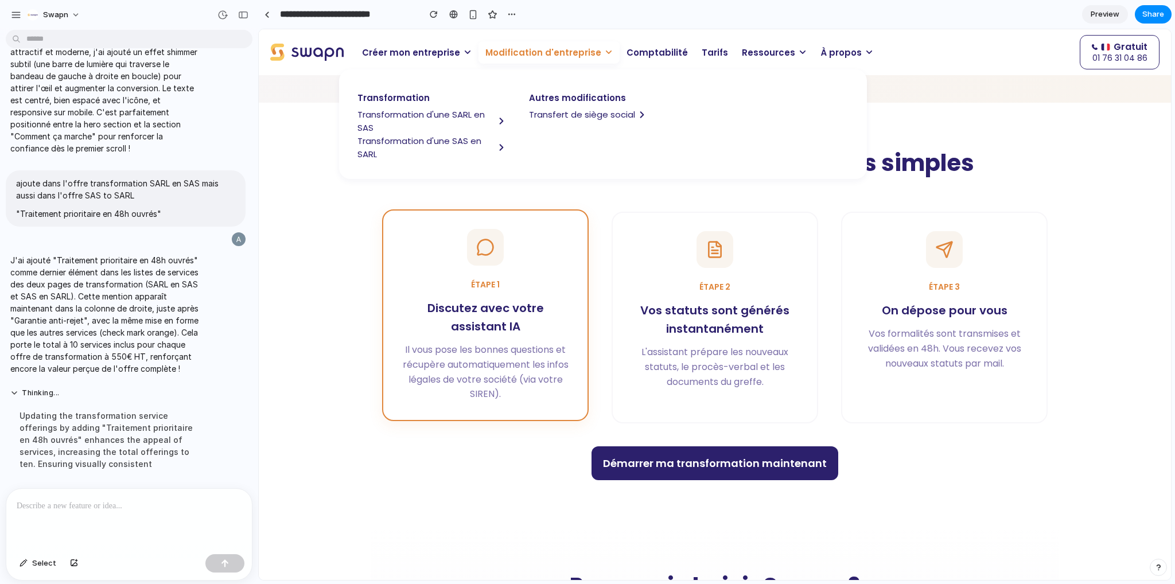
scroll to position [402, 0]
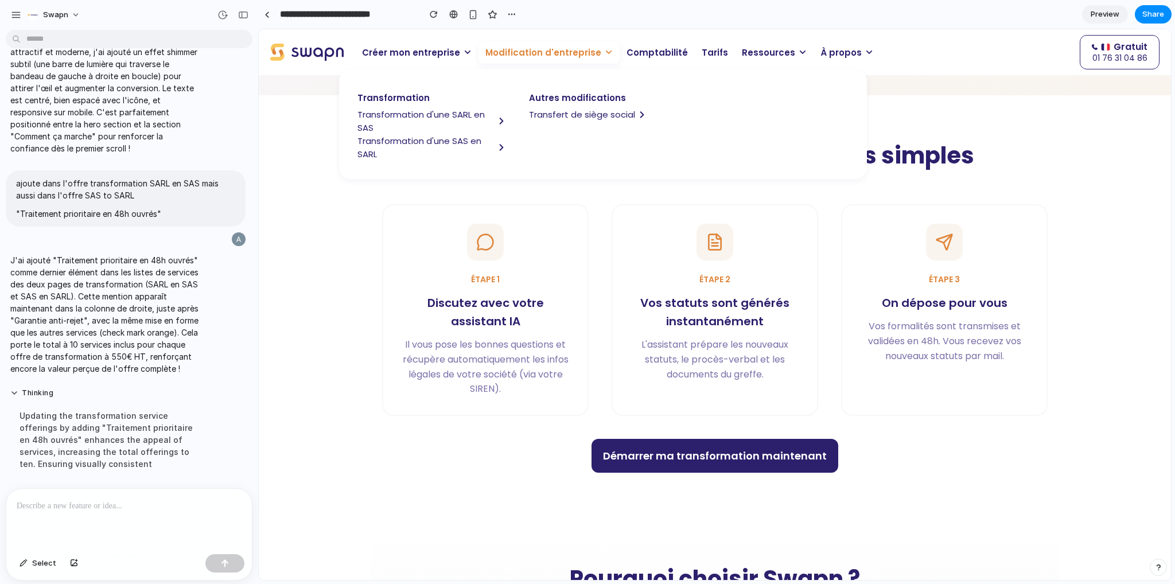
click at [565, 56] on span "Modification d'entreprise" at bounding box center [543, 52] width 116 height 13
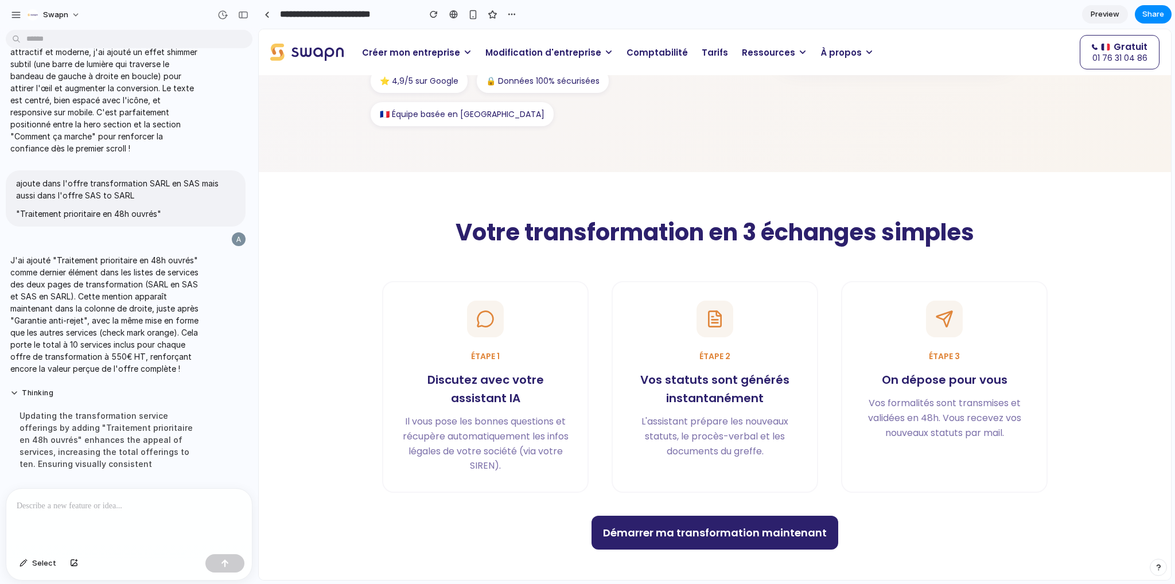
scroll to position [344, 0]
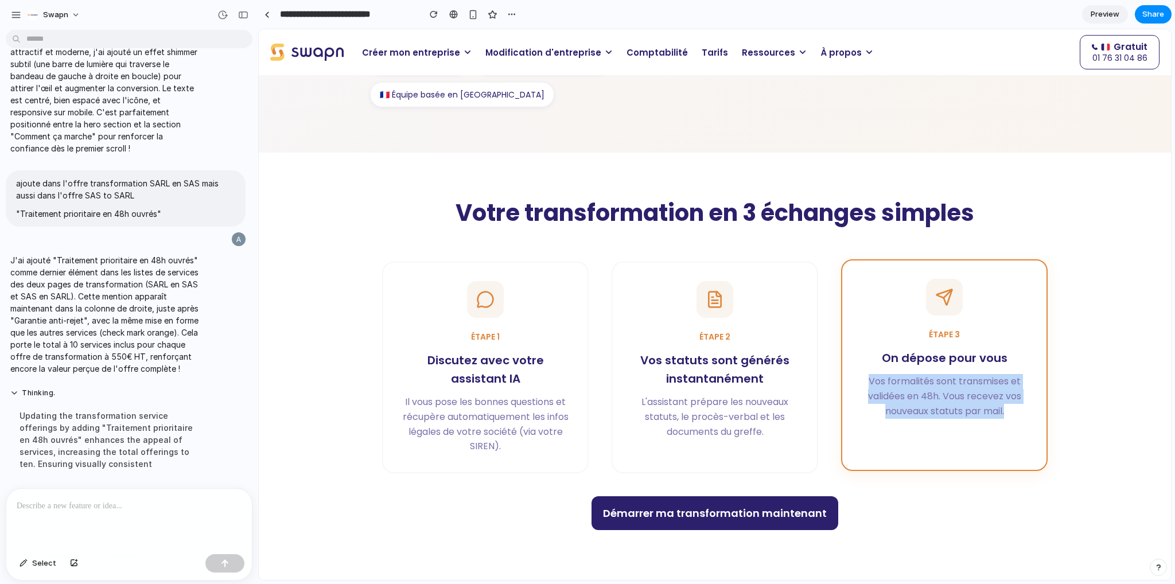
drag, startPoint x: 863, startPoint y: 380, endPoint x: 1011, endPoint y: 413, distance: 151.2
click at [1011, 413] on p "Vos formalités sont transmises et validées en 48h. Vous recevez vos nouveaux st…" at bounding box center [945, 396] width 168 height 44
copy p "Vos formalités sont transmises et validées en 48h. Vous recevez vos nouveaux st…"
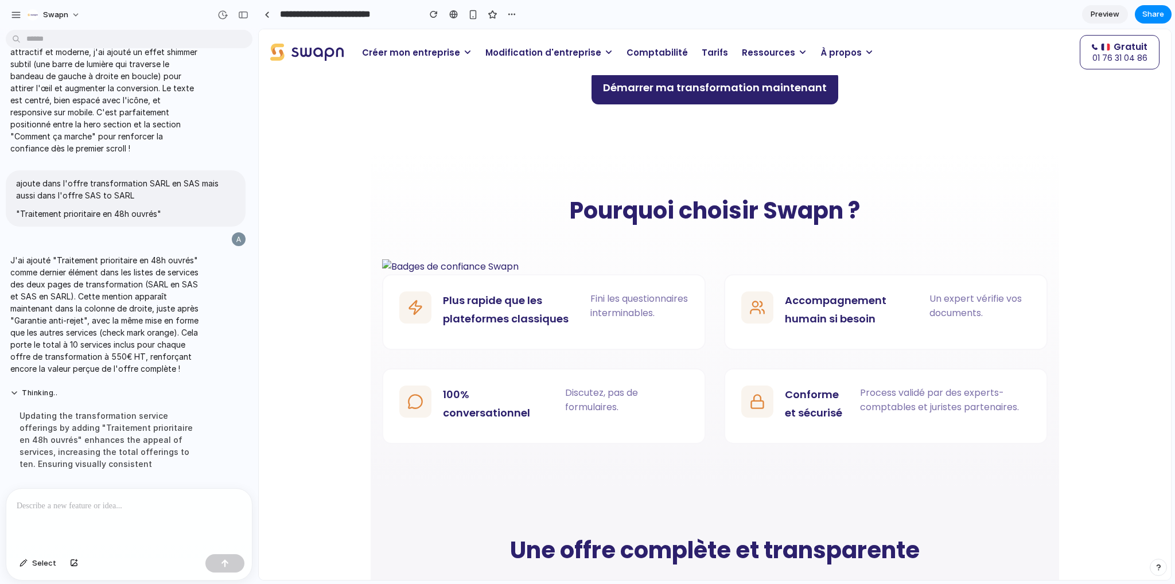
scroll to position [803, 0]
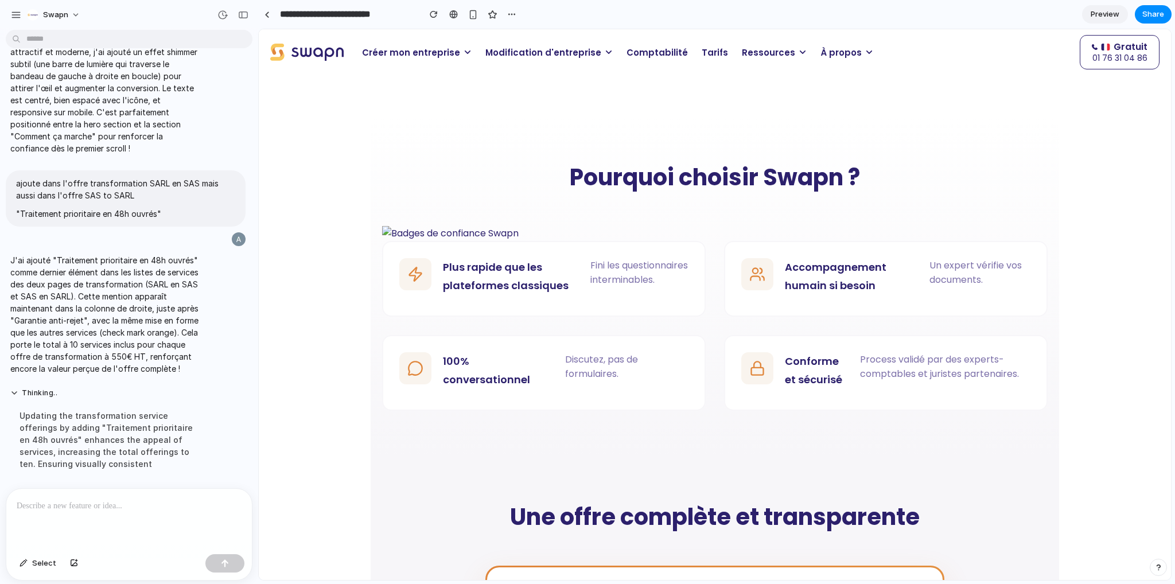
click at [156, 505] on p at bounding box center [127, 506] width 220 height 14
click at [151, 505] on p at bounding box center [127, 506] width 220 height 14
click at [126, 501] on p at bounding box center [127, 506] width 220 height 14
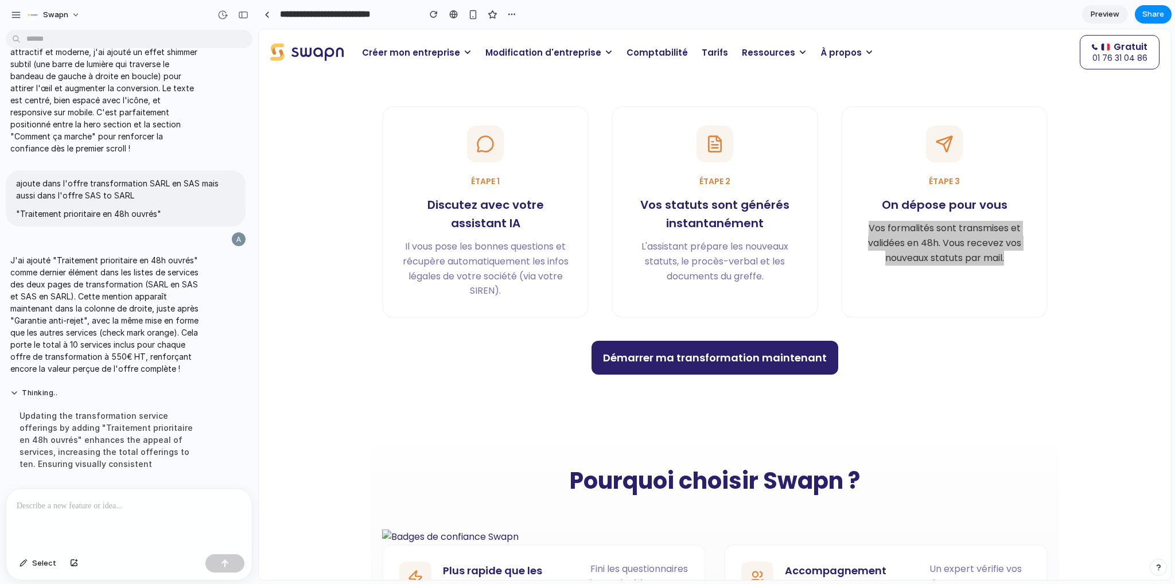
scroll to position [344, 0]
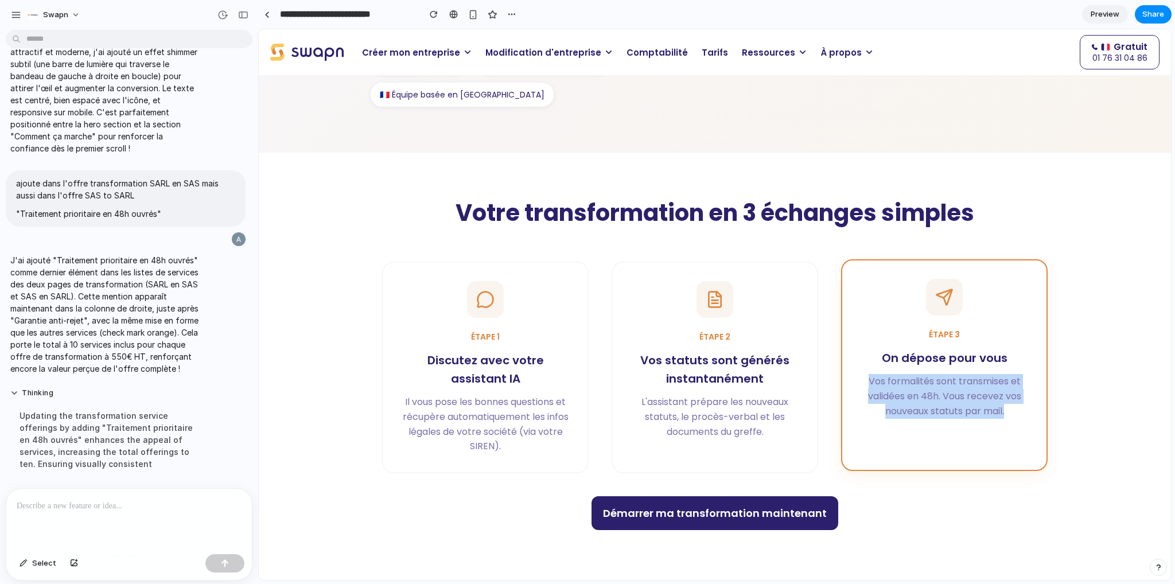
click at [944, 414] on p "Vos formalités sont transmises et validées en 48h. Vous recevez vos nouveaux st…" at bounding box center [945, 396] width 168 height 44
drag, startPoint x: 1017, startPoint y: 414, endPoint x: 856, endPoint y: 386, distance: 163.1
click at [861, 386] on p "Vos formalités sont transmises et validées en 48h. Vous recevez vos nouveaux st…" at bounding box center [945, 396] width 168 height 44
copy p "Vos formalités sont transmises et validées en 48h. Vous recevez vos nouveaux st…"
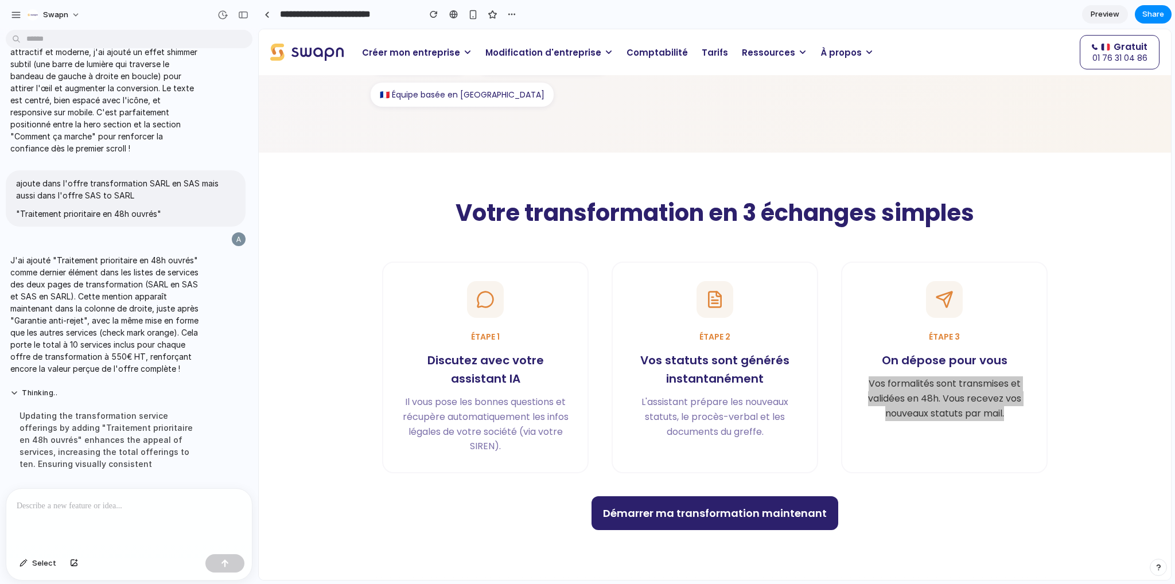
click at [147, 499] on p at bounding box center [127, 506] width 220 height 14
click at [120, 505] on p at bounding box center [127, 506] width 220 height 14
click at [123, 499] on p at bounding box center [127, 506] width 220 height 14
click at [58, 499] on p at bounding box center [127, 506] width 220 height 14
click at [85, 505] on p at bounding box center [127, 506] width 220 height 14
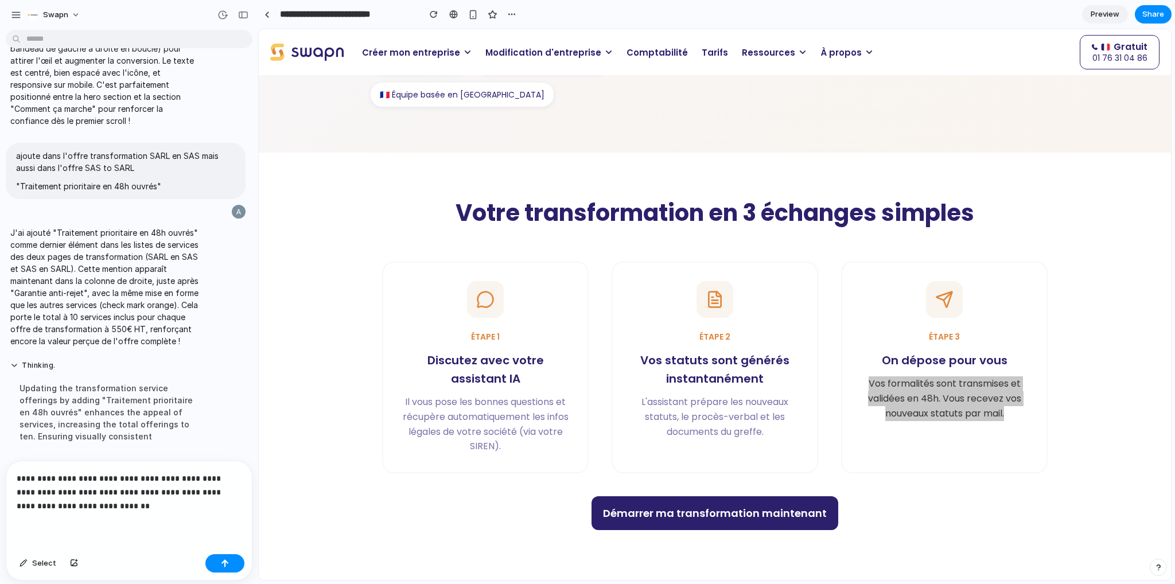
scroll to position [12174, 0]
click at [18, 476] on p "**********" at bounding box center [127, 492] width 220 height 41
click at [127, 503] on p "**********" at bounding box center [127, 492] width 220 height 41
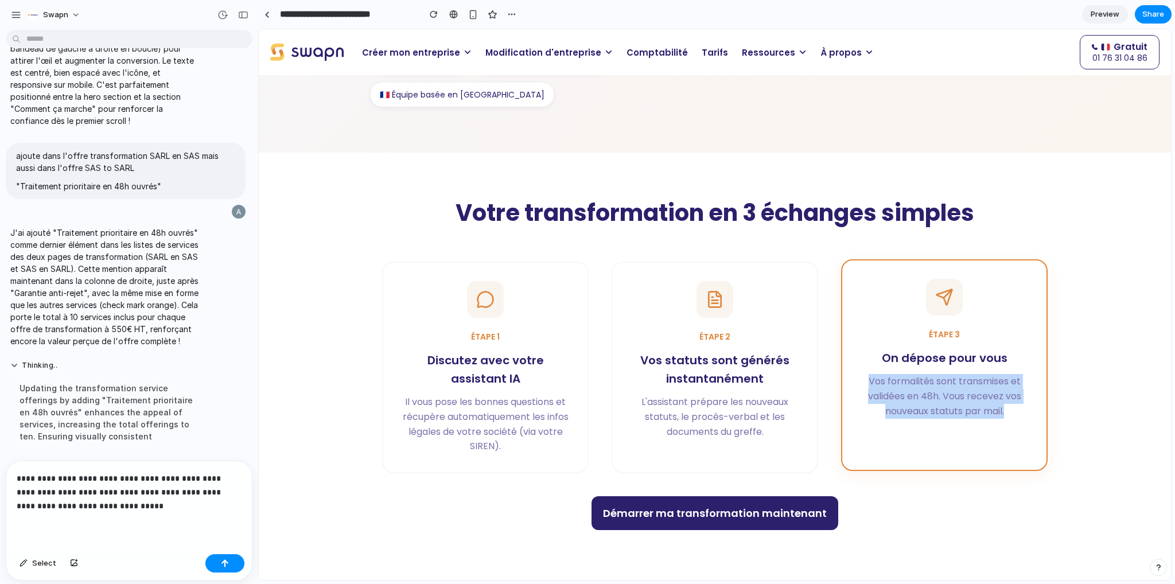
click at [1020, 415] on p "Vos formalités sont transmises et validées en 48h. Vous recevez vos nouveaux st…" at bounding box center [945, 396] width 168 height 44
drag, startPoint x: 1017, startPoint y: 415, endPoint x: 863, endPoint y: 371, distance: 159.4
click at [863, 371] on div "Étape 3 On dépose pour vous Vos formalités sont transmises et validées en 48h. …" at bounding box center [944, 364] width 207 height 211
copy p "Vos formalités sont transmises et validées en 48h. Vous recevez vos nouveaux st…"
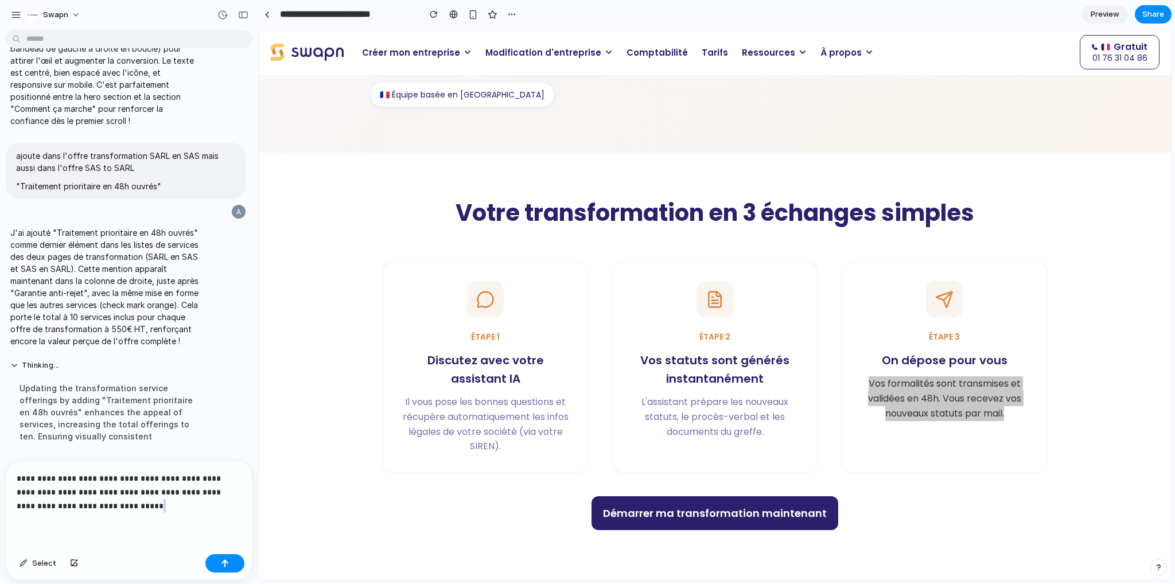
drag, startPoint x: 122, startPoint y: 506, endPoint x: 129, endPoint y: 508, distance: 7.1
click at [128, 508] on p "**********" at bounding box center [127, 492] width 220 height 41
click at [130, 508] on div "**********" at bounding box center [129, 505] width 246 height 88
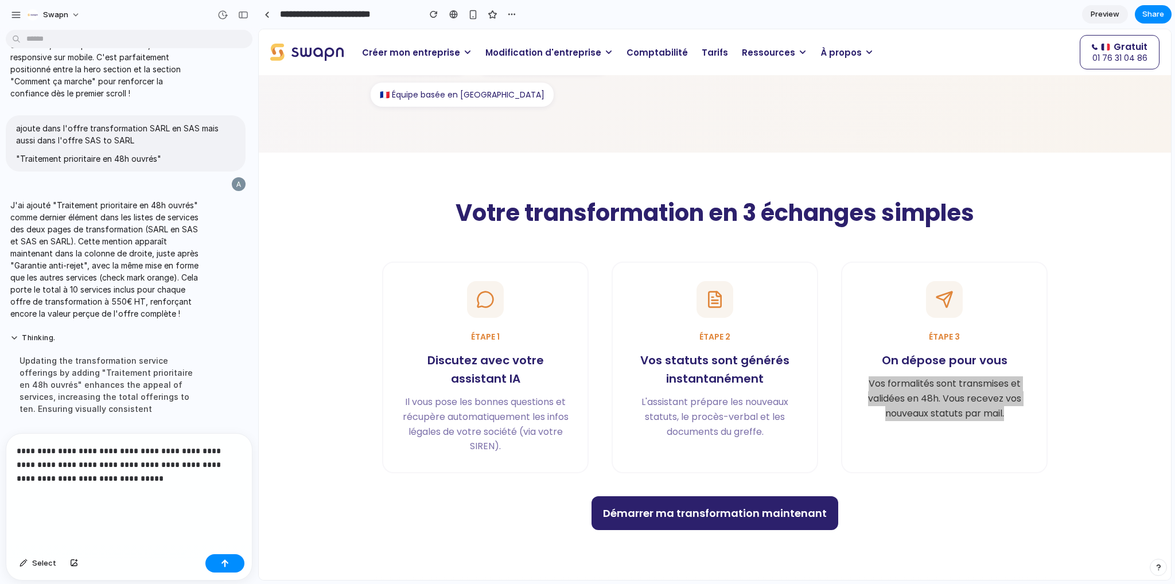
click at [18, 446] on p "**********" at bounding box center [127, 478] width 220 height 69
click at [192, 473] on p "**********" at bounding box center [127, 478] width 220 height 69
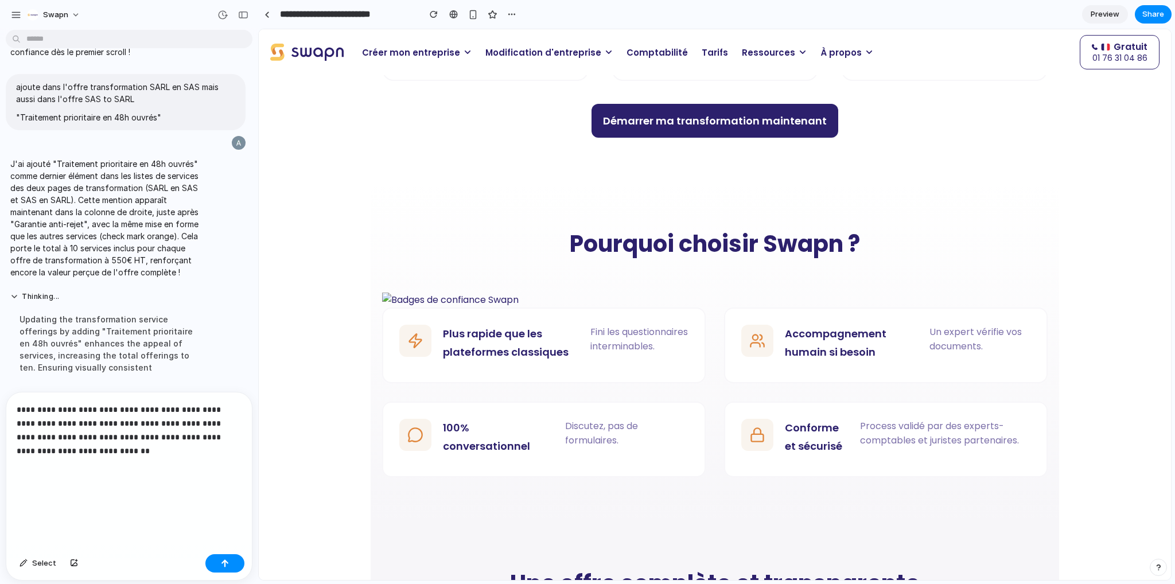
scroll to position [803, 0]
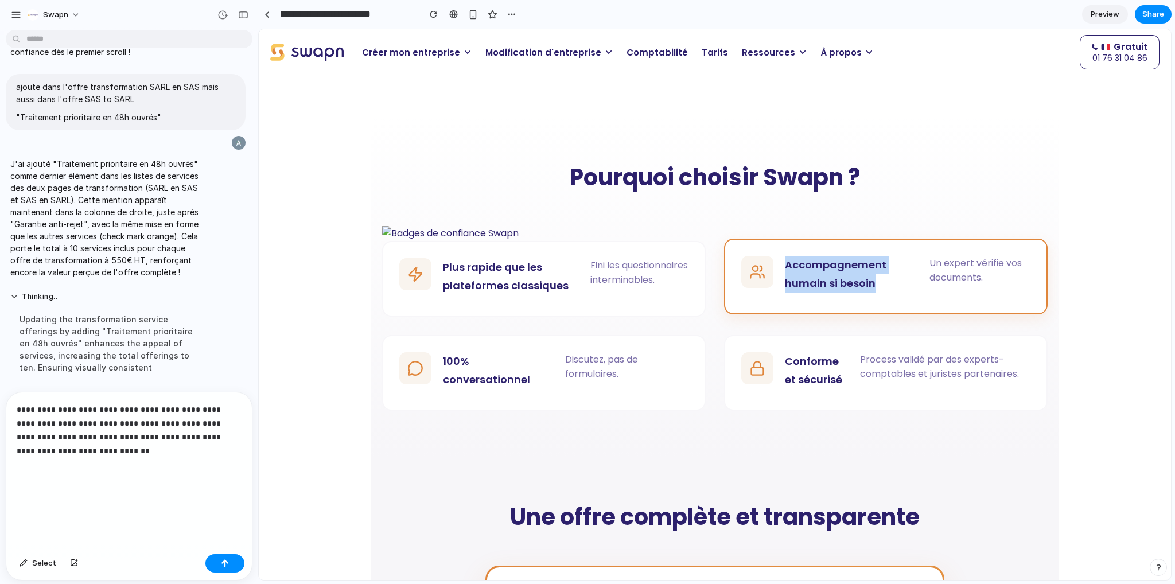
drag, startPoint x: 781, startPoint y: 262, endPoint x: 875, endPoint y: 280, distance: 95.9
click at [875, 280] on h3 "Accompagnement humain si besoin" at bounding box center [851, 274] width 133 height 37
copy h3 "Accompagnement humain si besoin"
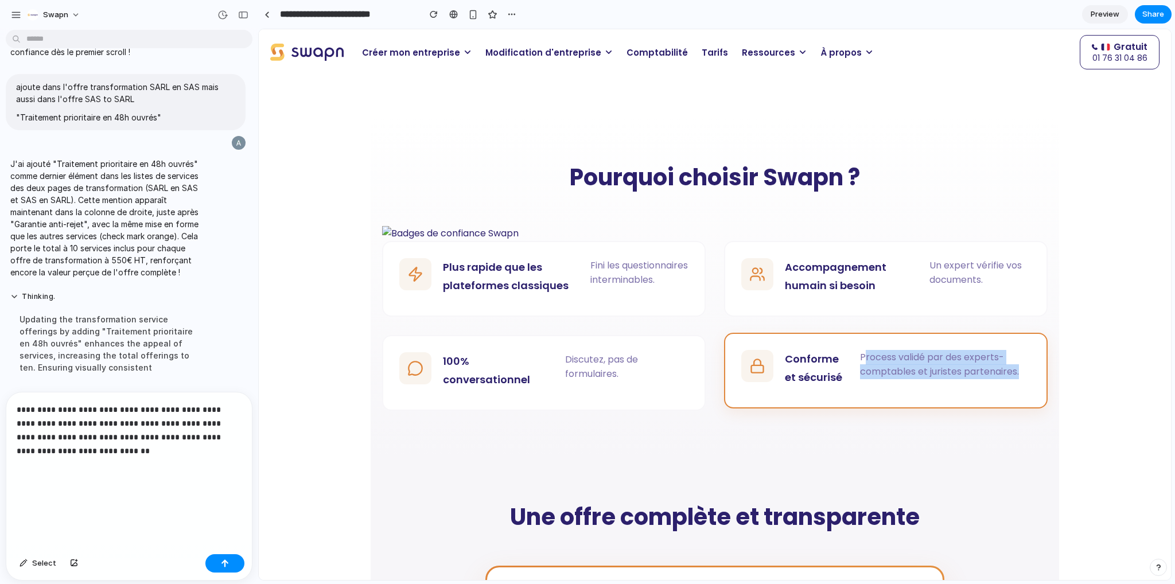
drag, startPoint x: 1026, startPoint y: 372, endPoint x: 859, endPoint y: 363, distance: 167.2
click at [860, 363] on p "Process validé par des experts-comptables et juristes partenaires." at bounding box center [945, 364] width 170 height 29
click at [860, 359] on p "Process validé par des experts-comptables et juristes partenaires." at bounding box center [945, 364] width 170 height 29
drag, startPoint x: 857, startPoint y: 359, endPoint x: 1003, endPoint y: 368, distance: 147.2
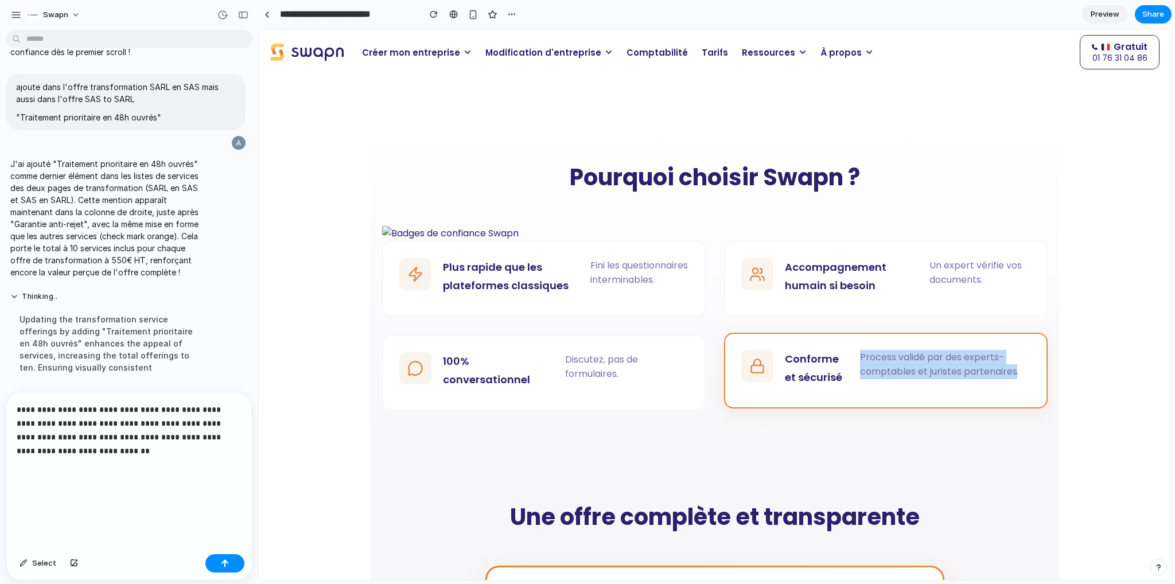
click at [1003, 368] on p "Process validé par des experts-comptables et juristes partenaires." at bounding box center [945, 364] width 170 height 29
copy p "Process validé par des experts-comptables et juristes partenaires"
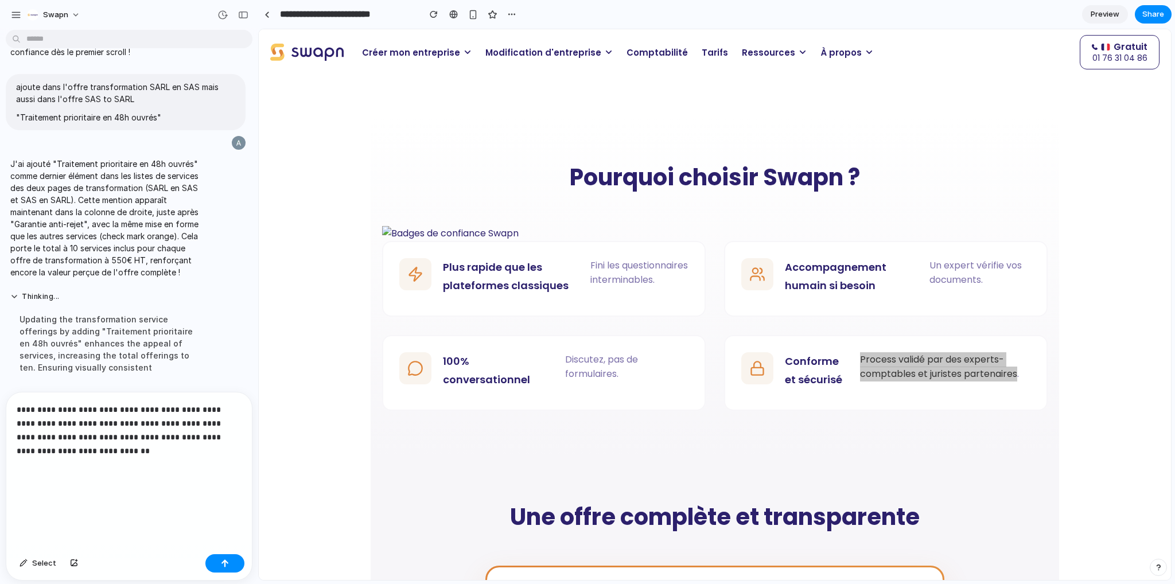
click at [118, 473] on p "**********" at bounding box center [127, 458] width 220 height 110
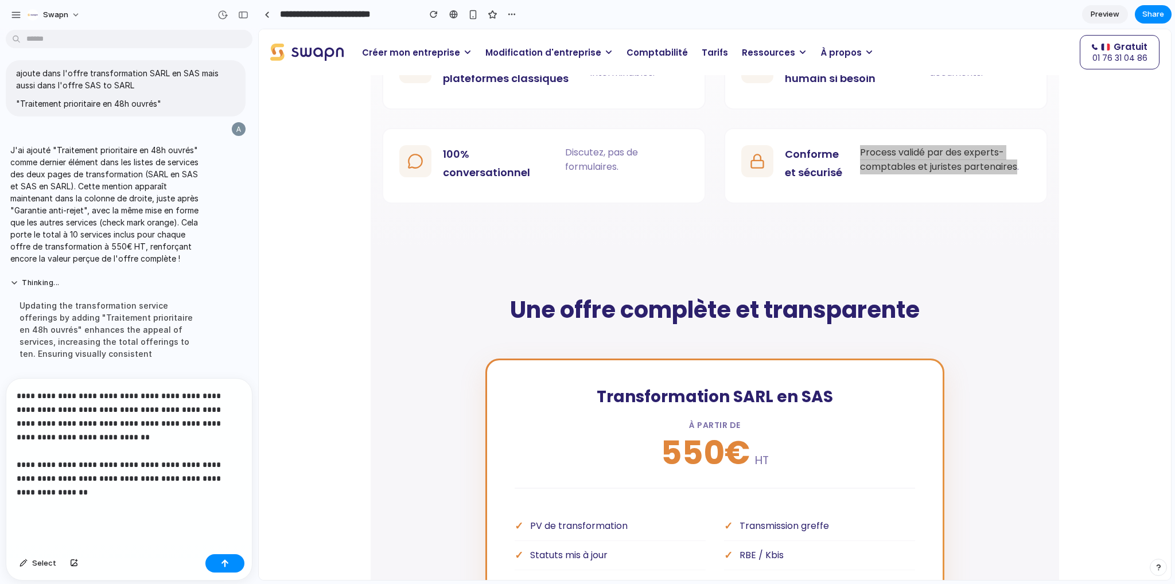
scroll to position [975, 0]
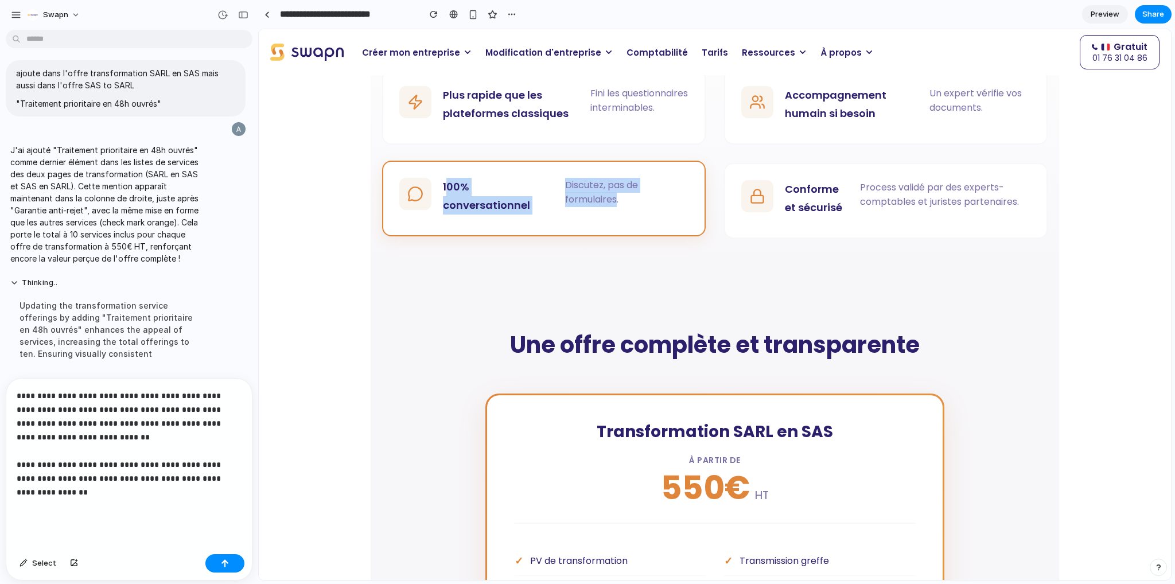
drag, startPoint x: 440, startPoint y: 186, endPoint x: 612, endPoint y: 203, distance: 172.3
click at [612, 203] on div "100% conversationnel Discutez, pas de formulaires." at bounding box center [544, 199] width 324 height 76
copy div "00% conversationnel Discutez, pas de formulaires"
click at [612, 203] on p "Discutez, pas de formulaires." at bounding box center [626, 192] width 123 height 29
drag, startPoint x: 614, startPoint y: 204, endPoint x: 434, endPoint y: 186, distance: 180.5
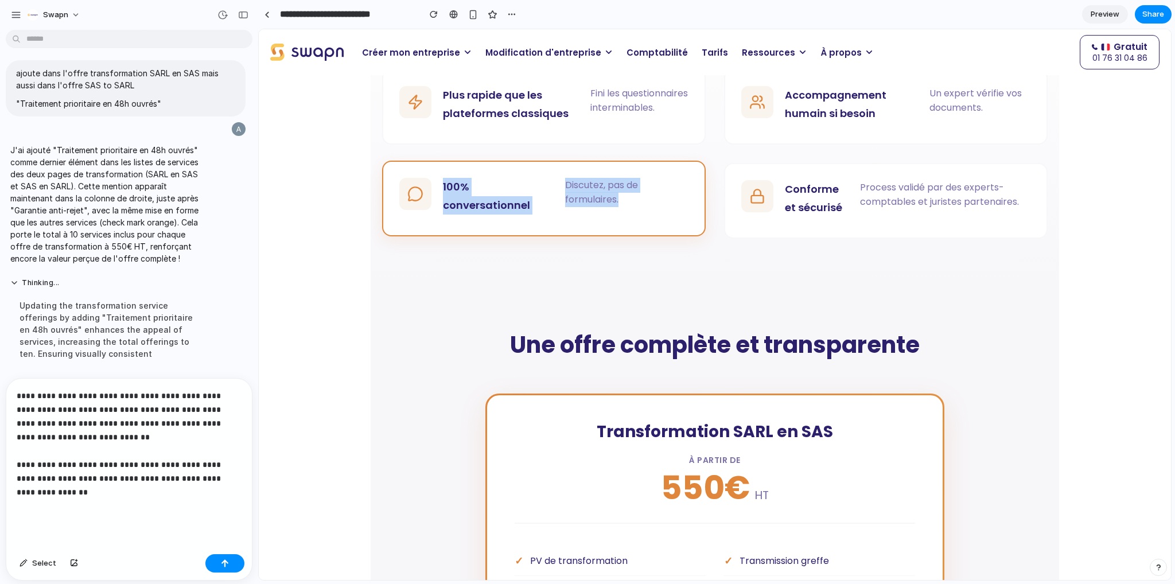
click at [434, 186] on div "100% conversationnel Discutez, pas de formulaires." at bounding box center [544, 199] width 324 height 76
copy div "100% conversationnel Discutez, pas de formulaires."
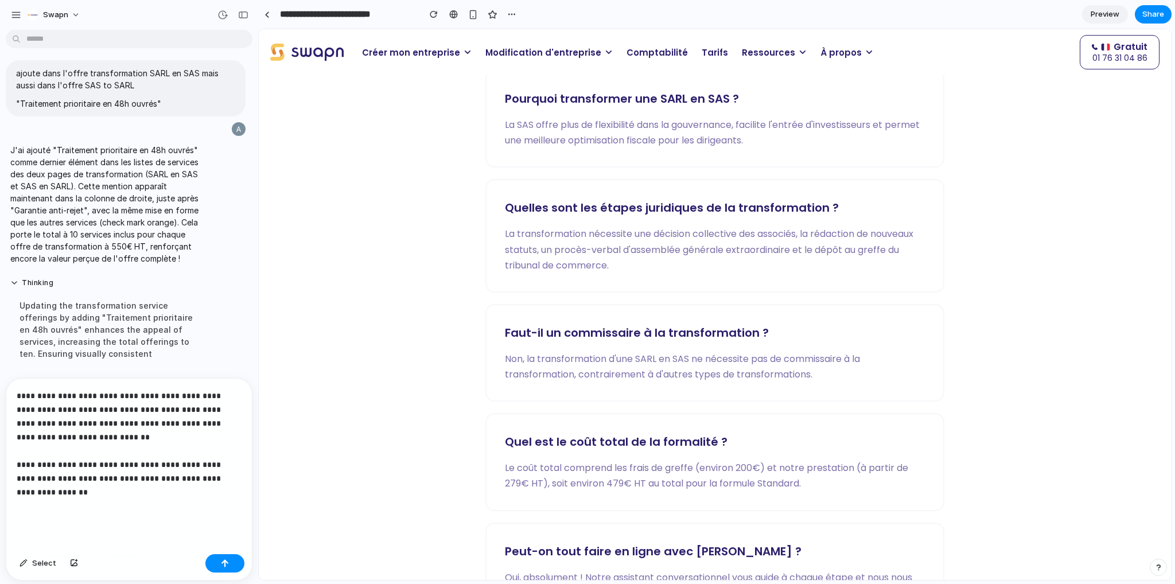
scroll to position [2123, 0]
click at [241, 476] on div "**********" at bounding box center [129, 464] width 246 height 171
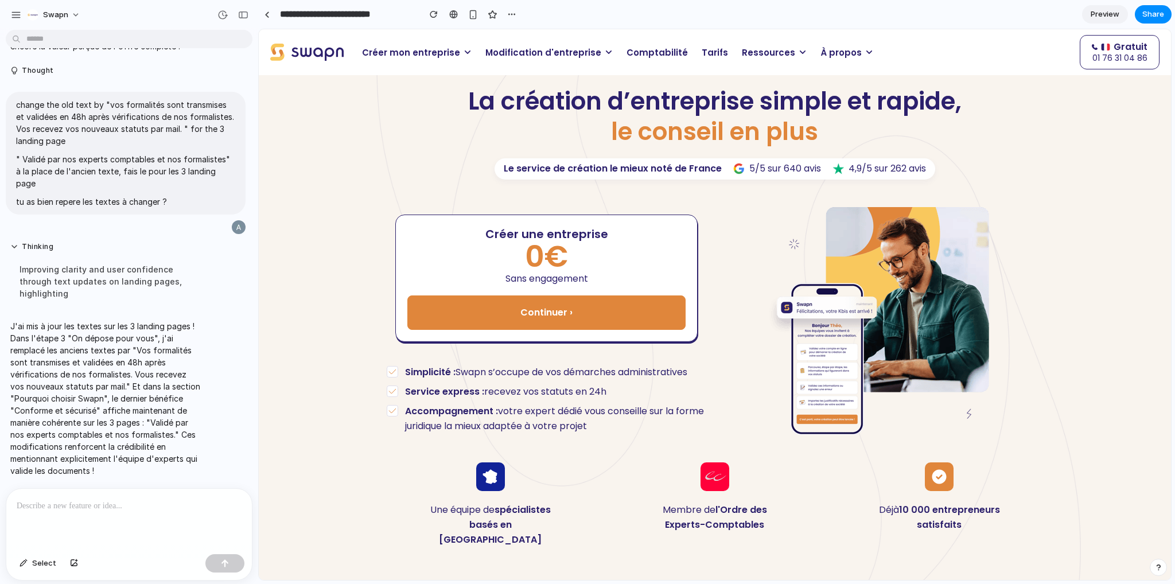
scroll to position [12470, 0]
click at [557, 59] on p "Modification d'entreprise" at bounding box center [548, 52] width 141 height 22
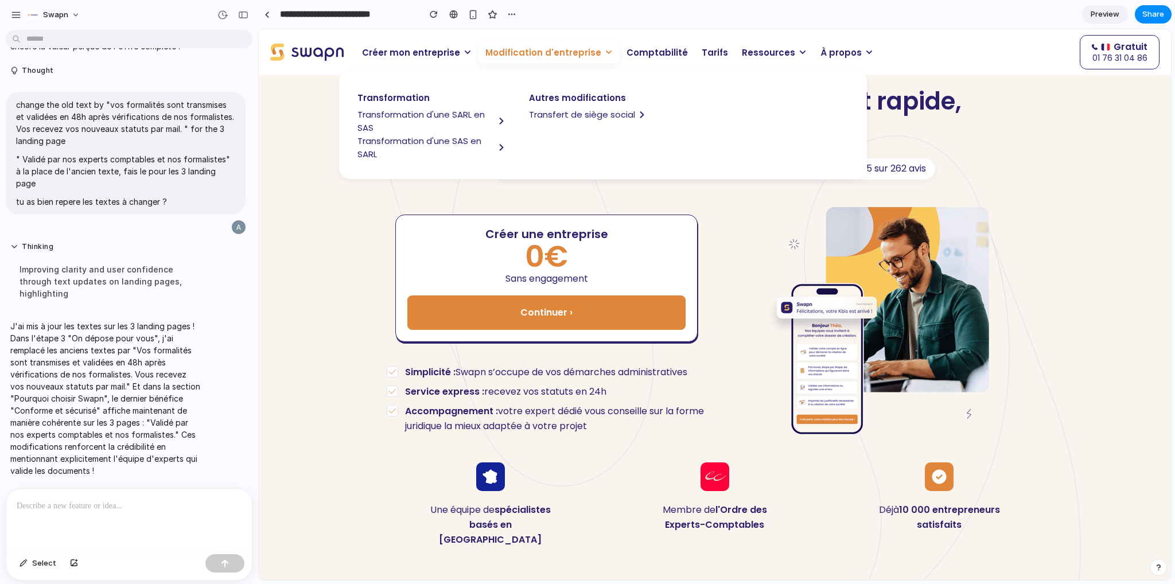
click at [563, 117] on span "Transfert de siège social" at bounding box center [582, 114] width 106 height 13
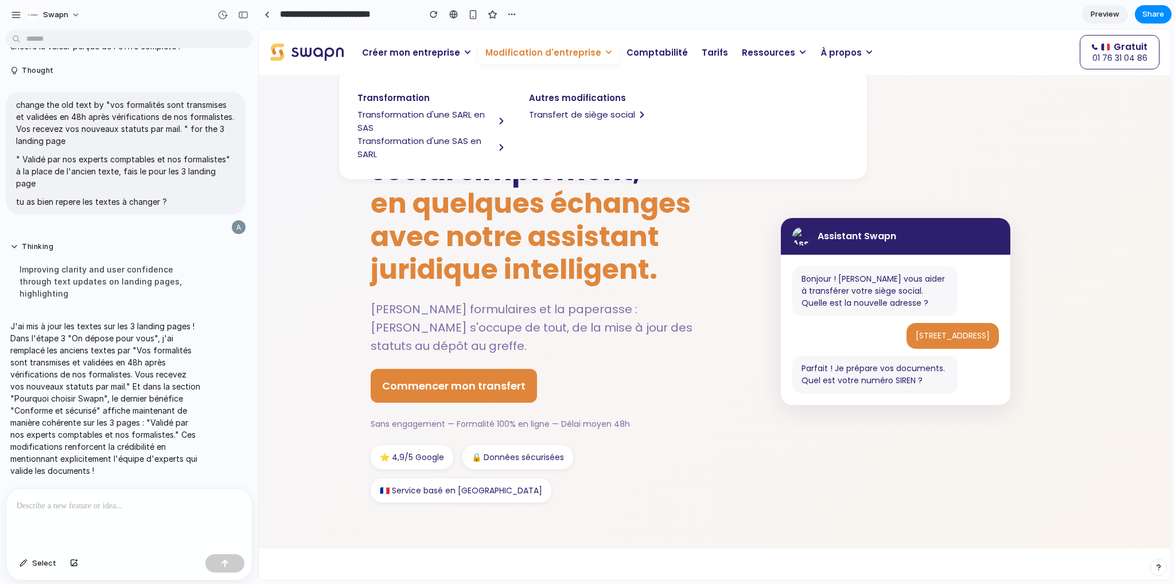
click at [574, 256] on span "en quelques échanges avec notre assistant juridique intelligent." at bounding box center [531, 236] width 320 height 104
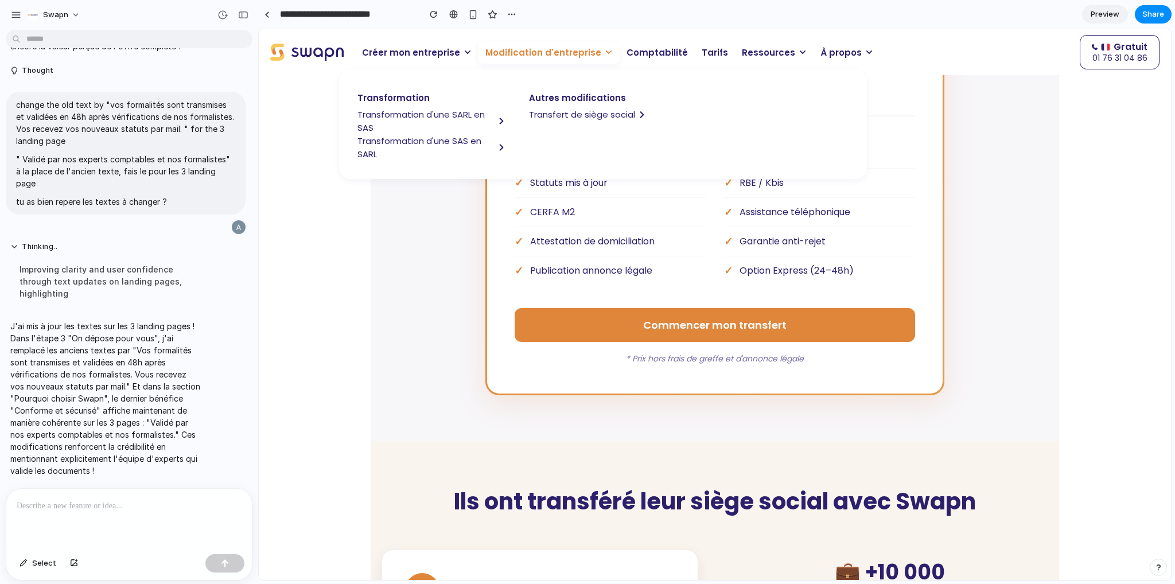
scroll to position [1664, 0]
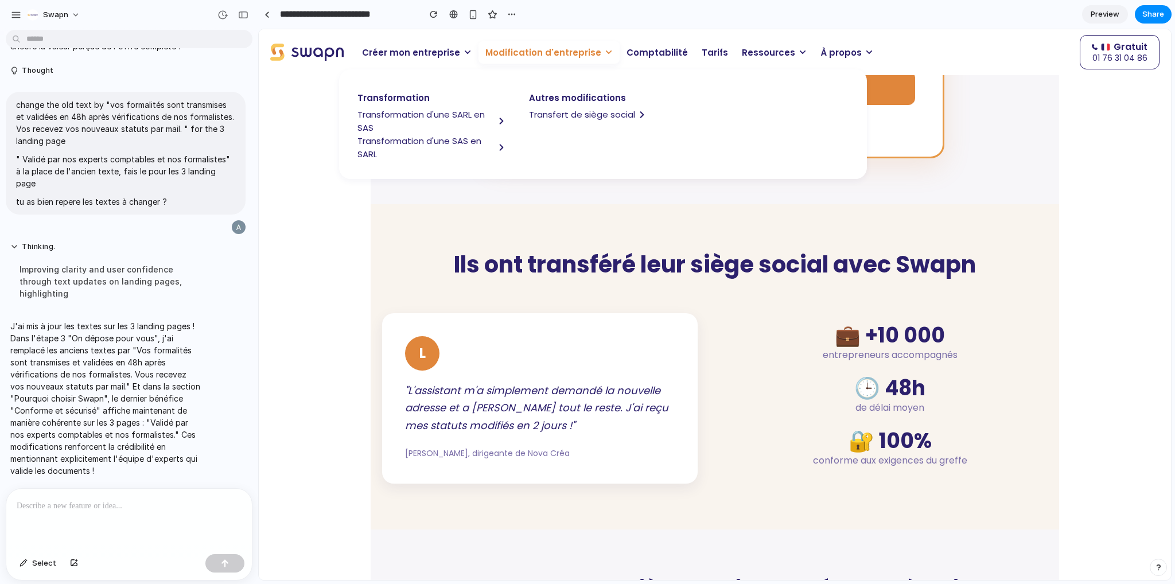
click at [438, 112] on span "Transformation d'une SARL en SAS" at bounding box center [425, 121] width 137 height 26
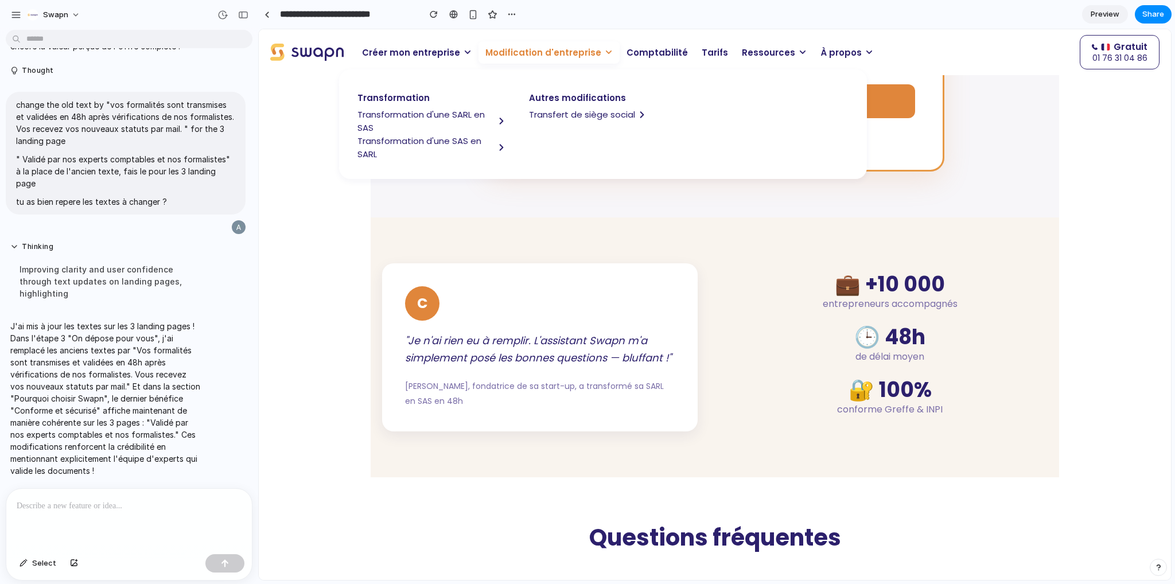
scroll to position [1836, 0]
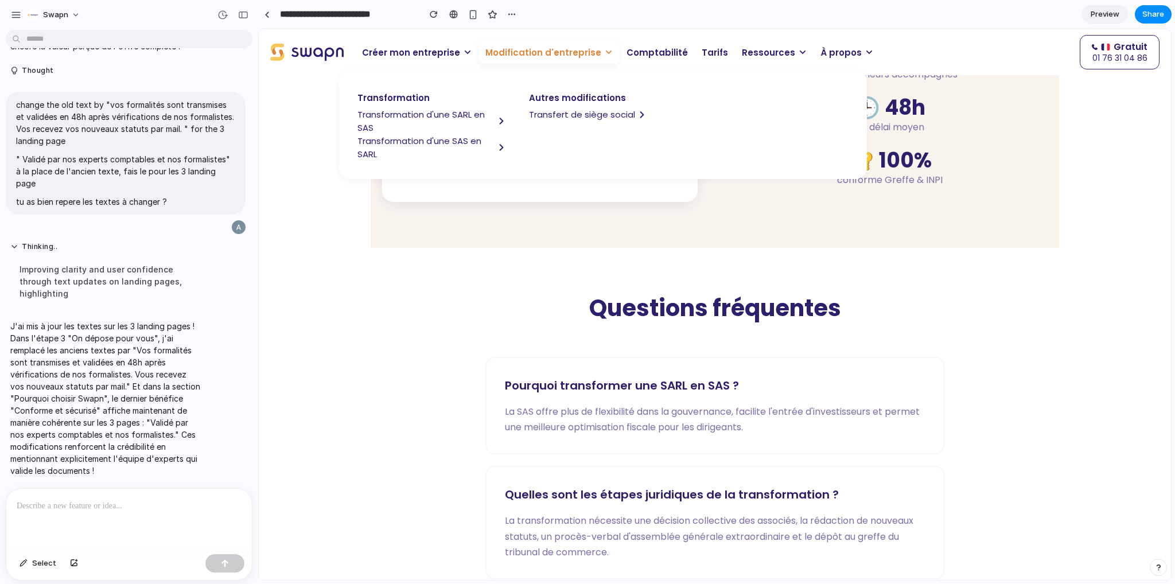
click at [575, 46] on span "Modification d'entreprise" at bounding box center [543, 52] width 116 height 13
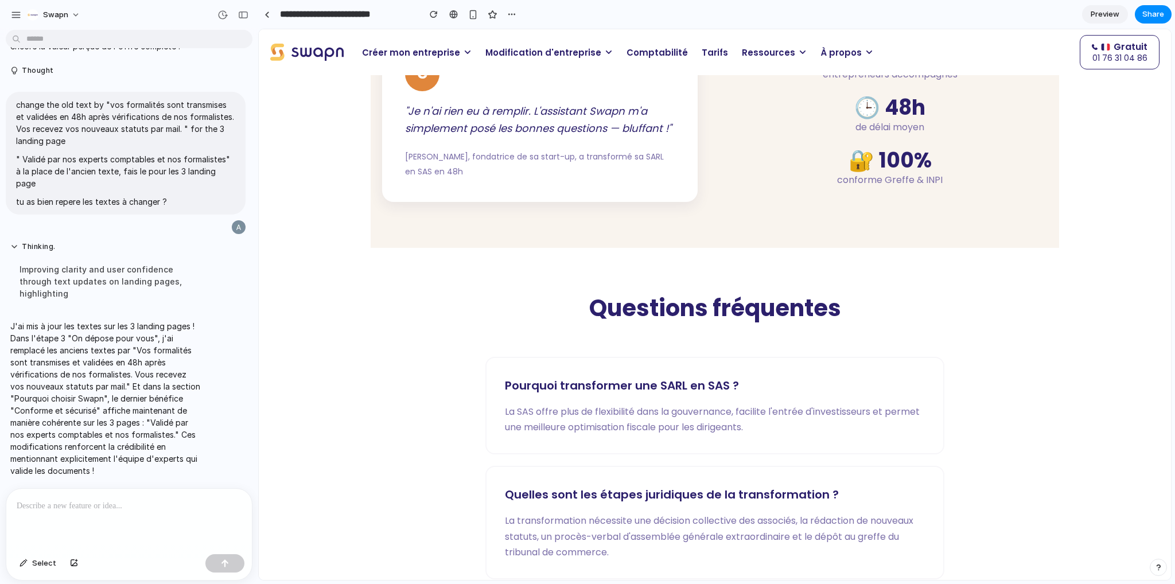
click at [554, 55] on span "Modification d'entreprise" at bounding box center [543, 52] width 116 height 13
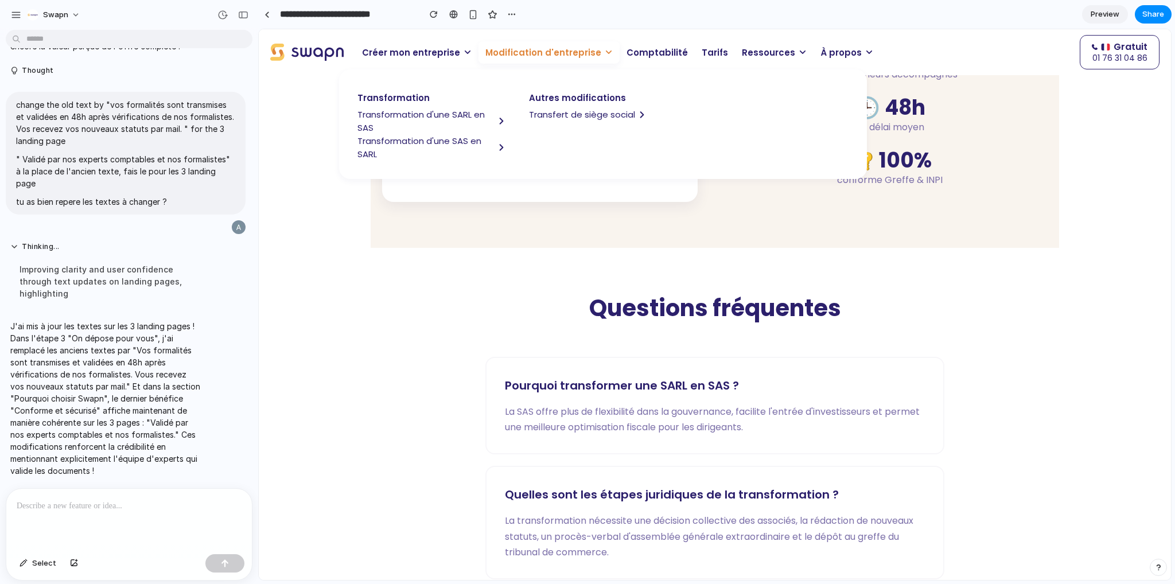
click at [430, 115] on span "Transformation d'une SARL en SAS" at bounding box center [425, 121] width 137 height 26
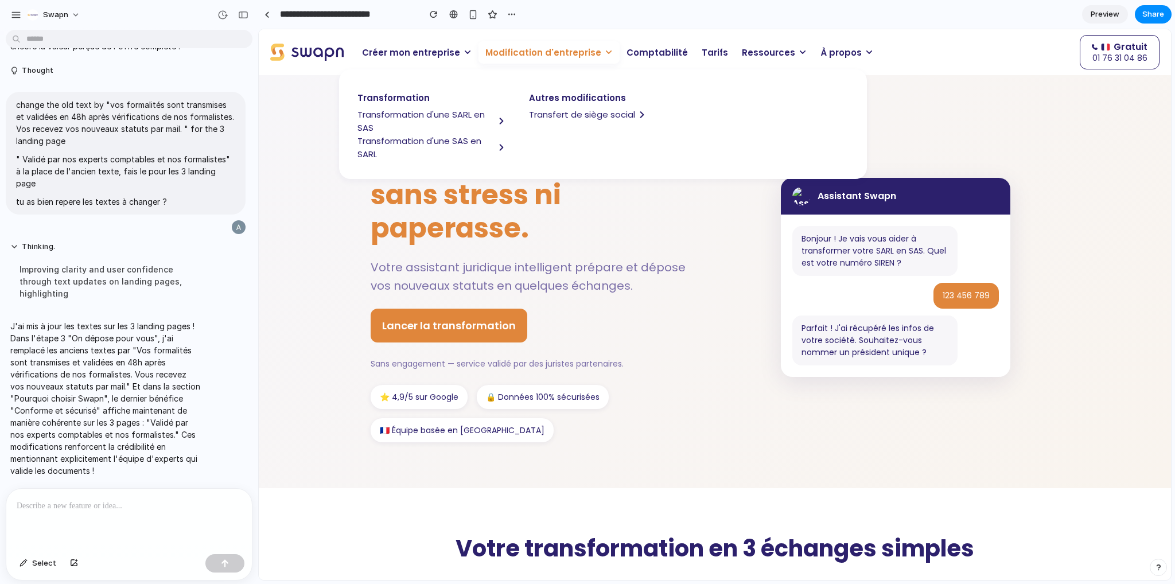
scroll to position [0, 0]
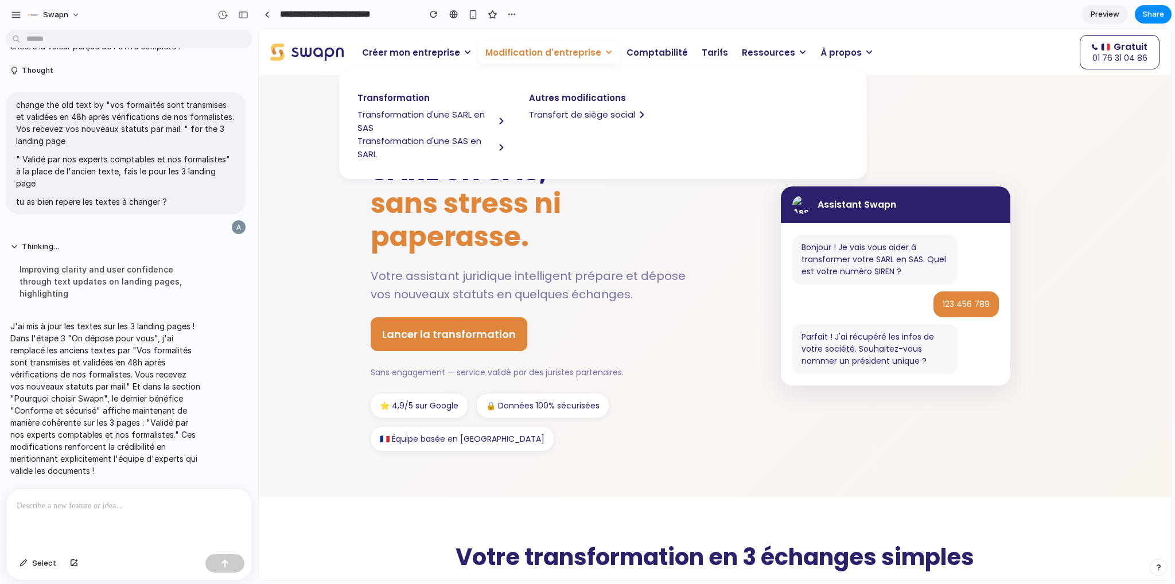
click at [487, 229] on span "sans stress ni paperasse." at bounding box center [466, 220] width 190 height 72
click at [528, 50] on span "Modification d'entreprise" at bounding box center [543, 52] width 116 height 13
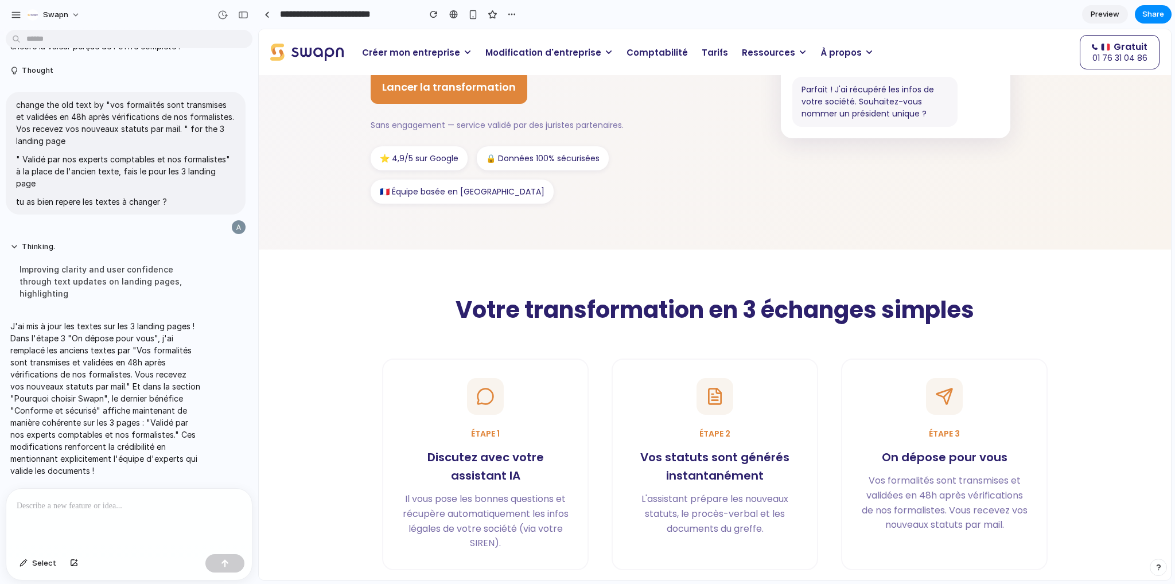
scroll to position [459, 0]
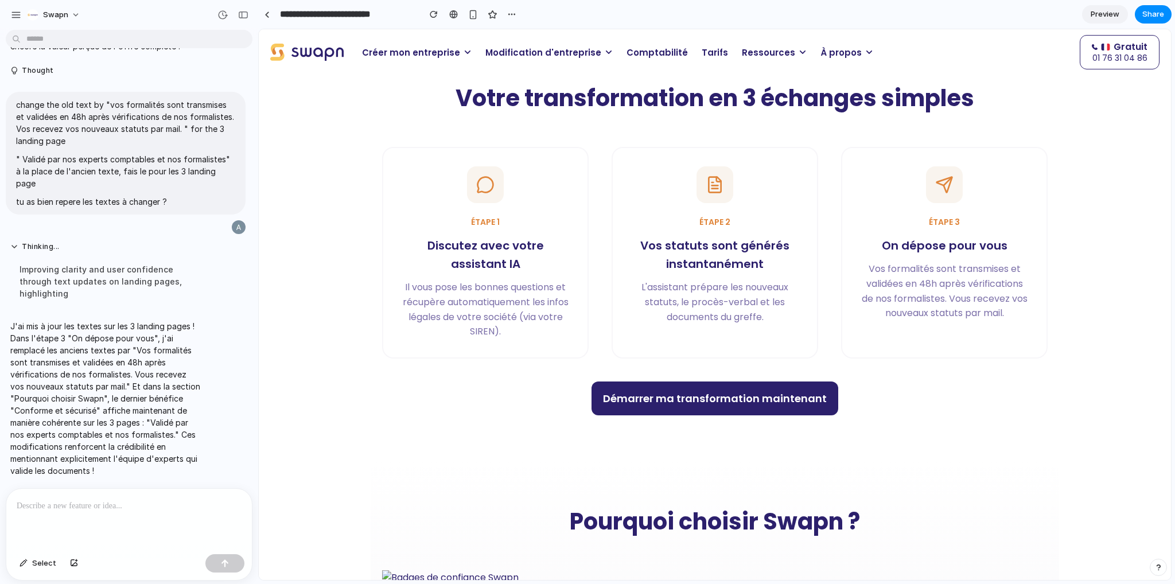
click at [568, 118] on section "Votre transformation en 3 échanges simples Étape 1 Discutez avec votre assistan…" at bounding box center [715, 249] width 688 height 423
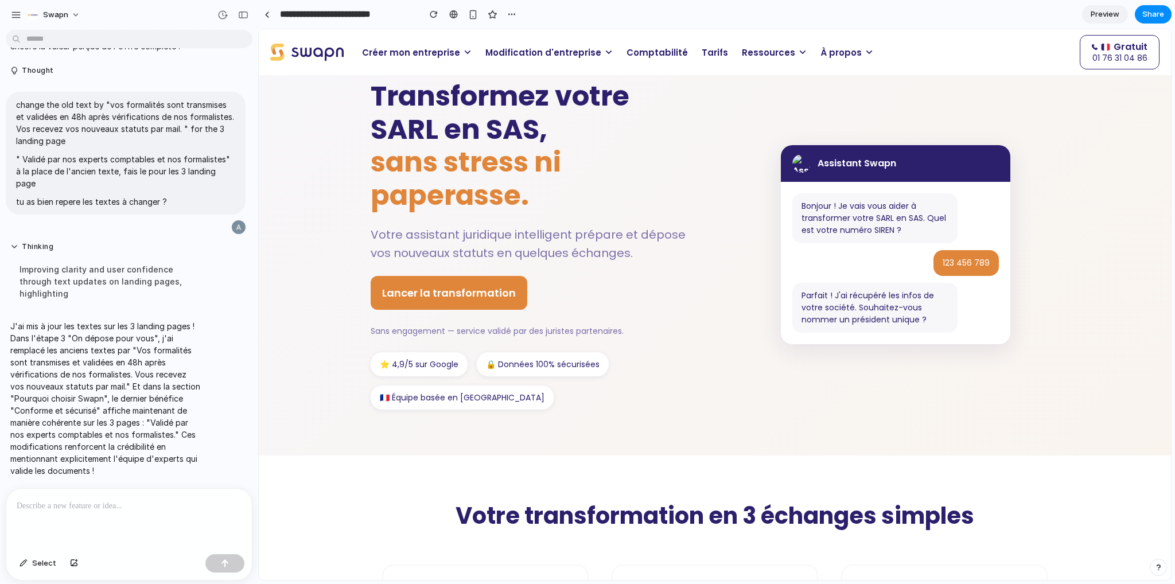
scroll to position [0, 0]
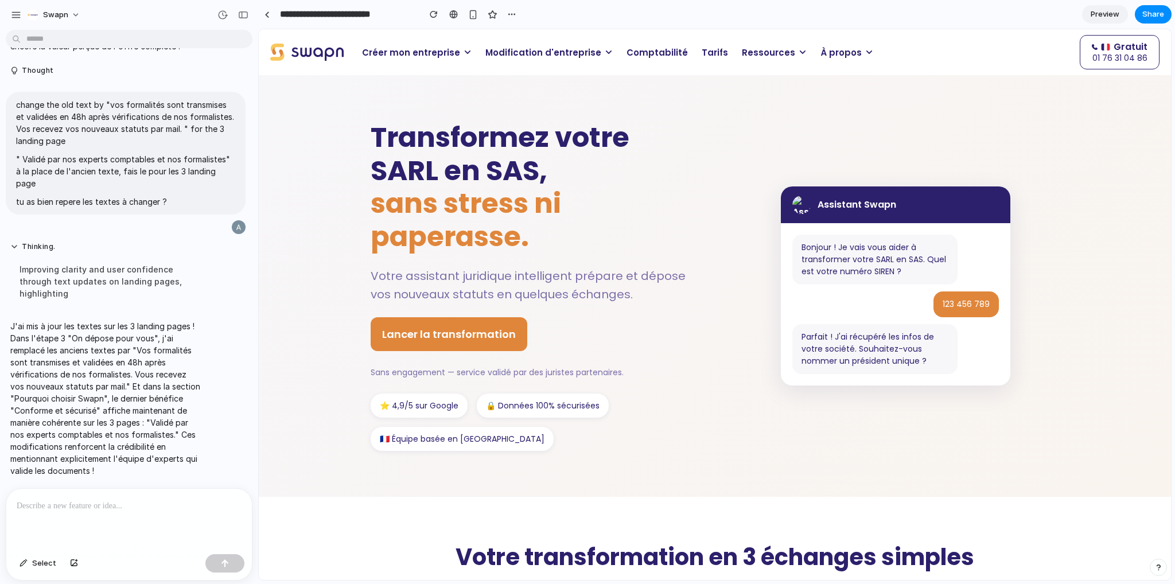
click at [582, 137] on h1 "Transformez votre SARL en SAS, sans stress ni paperasse." at bounding box center [534, 187] width 327 height 132
drag, startPoint x: 548, startPoint y: 137, endPoint x: 540, endPoint y: 156, distance: 20.9
click at [552, 138] on h1 "Transformez votre SARL en SAS, sans stress ni paperasse." at bounding box center [534, 187] width 327 height 132
drag, startPoint x: 481, startPoint y: 173, endPoint x: 472, endPoint y: 172, distance: 9.3
click at [472, 172] on h1 "Transformez votre SARL en SAS, sans stress ni paperasse." at bounding box center [534, 187] width 327 height 132
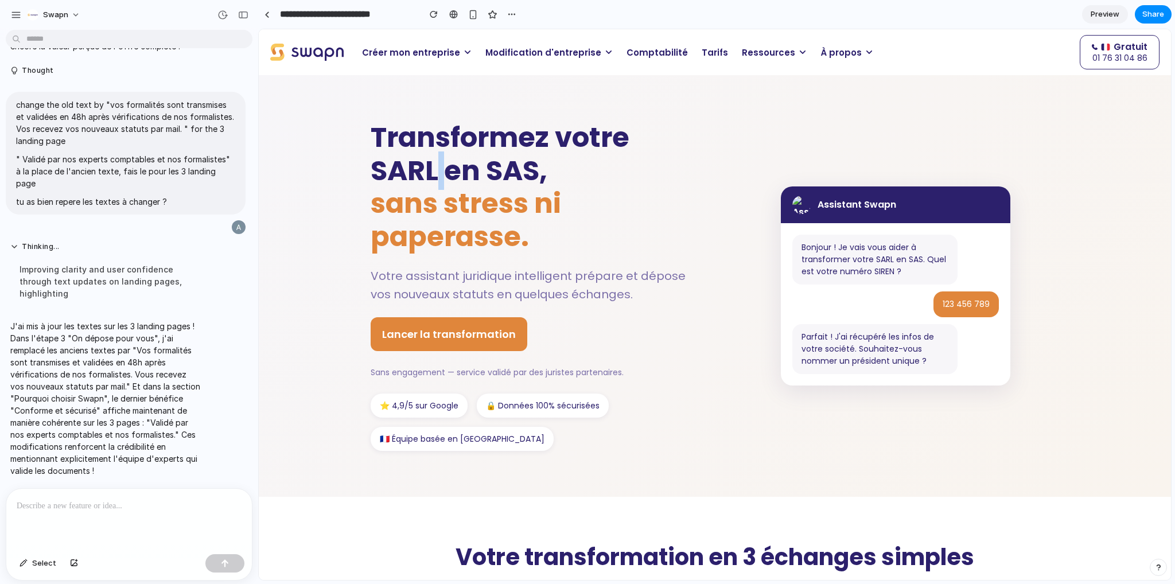
drag, startPoint x: 434, startPoint y: 177, endPoint x: 441, endPoint y: 170, distance: 10.5
click at [441, 170] on h1 "Transformez votre SARL en SAS, sans stress ni paperasse." at bounding box center [534, 187] width 327 height 132
drag, startPoint x: 441, startPoint y: 196, endPoint x: 472, endPoint y: 197, distance: 31.0
click at [462, 198] on span "sans stress ni paperasse." at bounding box center [466, 220] width 190 height 72
drag, startPoint x: 552, startPoint y: 197, endPoint x: 528, endPoint y: 203, distance: 24.6
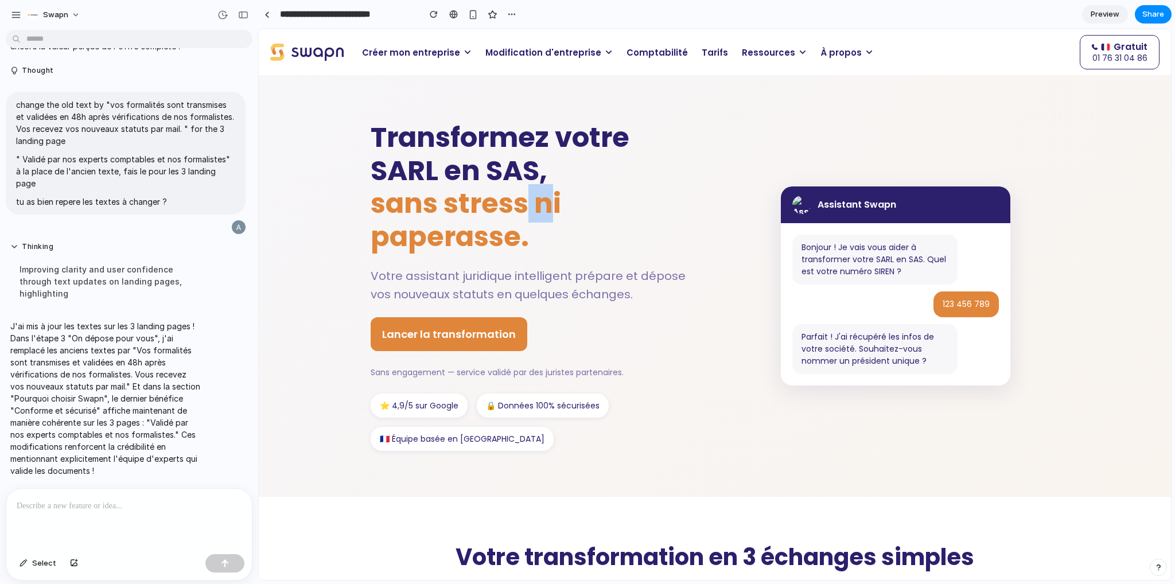
click at [528, 203] on span "sans stress ni paperasse." at bounding box center [466, 220] width 190 height 72
drag, startPoint x: 543, startPoint y: 139, endPoint x: 550, endPoint y: 139, distance: 6.9
click at [550, 139] on h1 "Transformez votre SARL en SAS, sans stress ni paperasse." at bounding box center [534, 187] width 327 height 132
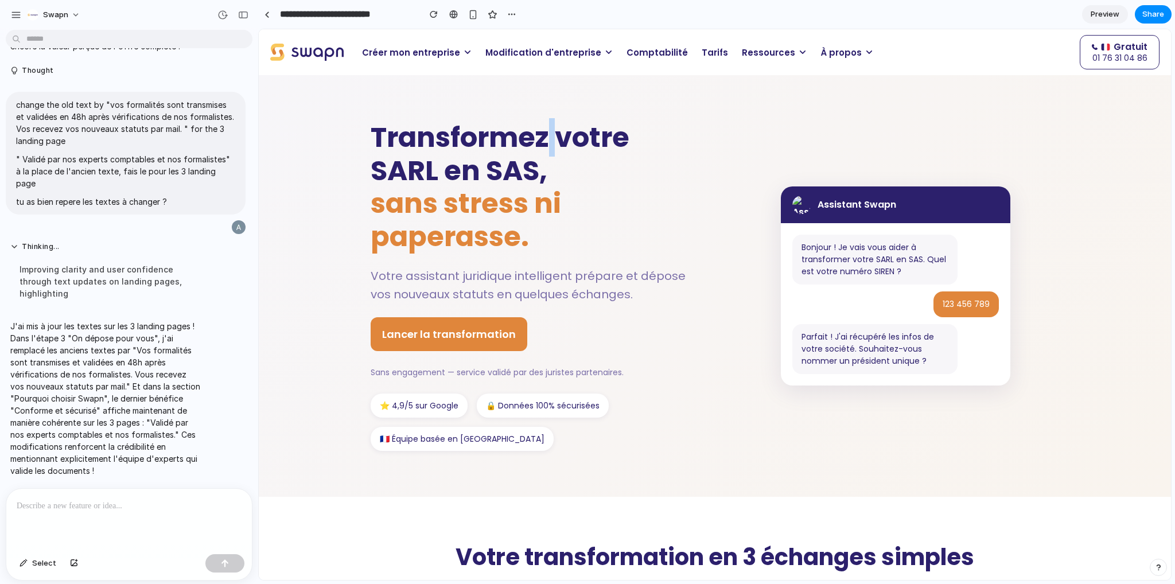
click at [550, 139] on h1 "Transformez votre SARL en SAS, sans stress ni paperasse." at bounding box center [534, 187] width 327 height 132
drag, startPoint x: 422, startPoint y: 144, endPoint x: 441, endPoint y: 143, distance: 18.9
click at [441, 143] on h1 "Transformez votre SARL en SAS, sans stress ni paperasse." at bounding box center [534, 187] width 327 height 132
click at [453, 169] on h1 "Transformez votre SARL en SAS, sans stress ni paperasse." at bounding box center [534, 187] width 327 height 132
click at [449, 173] on h1 "Transformez votre SARL en SAS, sans stress ni paperasse." at bounding box center [534, 187] width 327 height 132
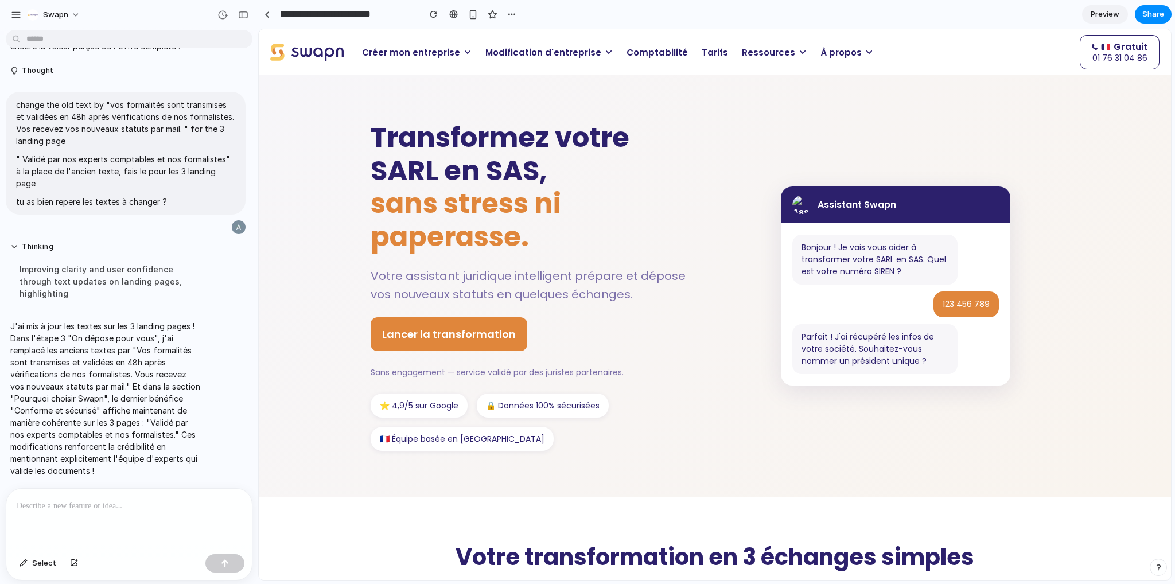
drag, startPoint x: 422, startPoint y: 173, endPoint x: 441, endPoint y: 173, distance: 19.5
click at [432, 173] on h1 "Transformez votre SARL en SAS, sans stress ni paperasse." at bounding box center [534, 187] width 327 height 132
click at [441, 173] on h1 "Transformez votre SARL en SAS, sans stress ni paperasse." at bounding box center [534, 187] width 327 height 132
click at [438, 173] on h1 "Transformez votre SARL en SAS, sans stress ni paperasse." at bounding box center [534, 187] width 327 height 132
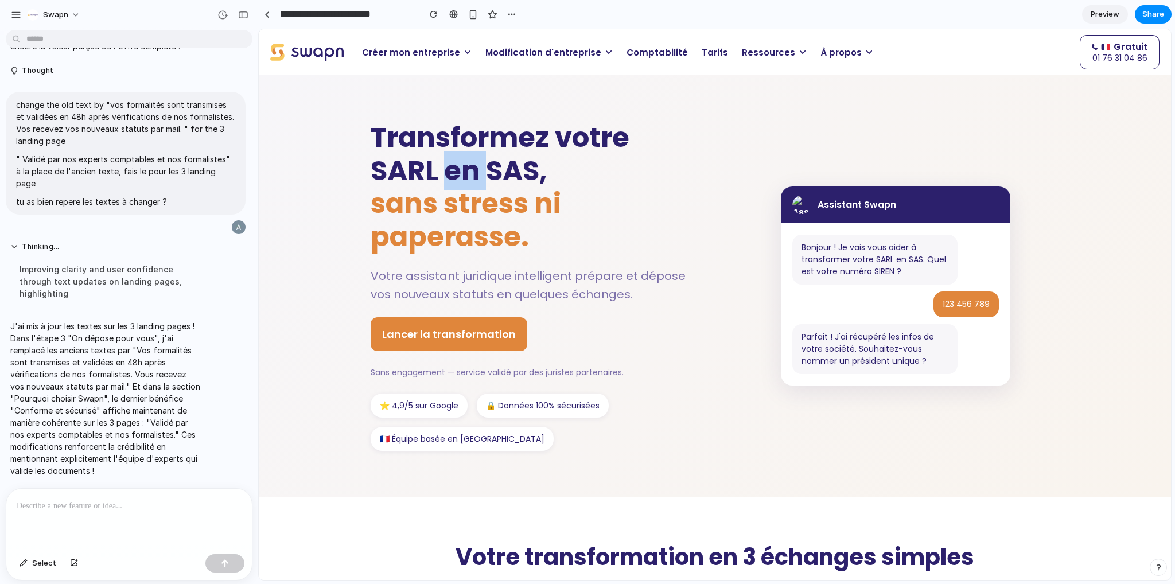
click at [438, 173] on h1 "Transformez votre SARL en SAS, sans stress ni paperasse." at bounding box center [534, 187] width 327 height 132
click at [435, 169] on h1 "Transformez votre SARL en SAS, sans stress ni paperasse." at bounding box center [534, 187] width 327 height 132
drag, startPoint x: 474, startPoint y: 166, endPoint x: 508, endPoint y: 174, distance: 34.7
click at [508, 174] on h1 "Transformez votre SARL en SAS, sans stress ni paperasse." at bounding box center [534, 187] width 327 height 132
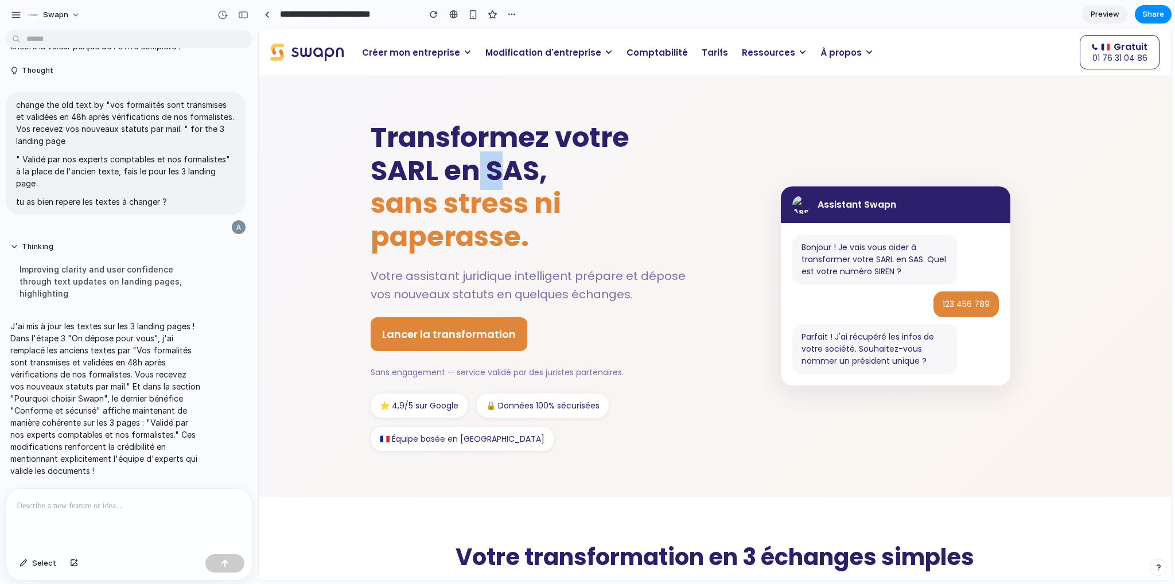
click at [482, 172] on h1 "Transformez votre SARL en SAS, sans stress ni paperasse." at bounding box center [534, 187] width 327 height 132
click at [478, 172] on h1 "Transformez votre SARL en SAS, sans stress ni paperasse." at bounding box center [534, 187] width 327 height 132
click at [474, 173] on h1 "Transformez votre SARL en SAS, sans stress ni paperasse." at bounding box center [534, 187] width 327 height 132
drag, startPoint x: 434, startPoint y: 204, endPoint x: 439, endPoint y: 196, distance: 10.0
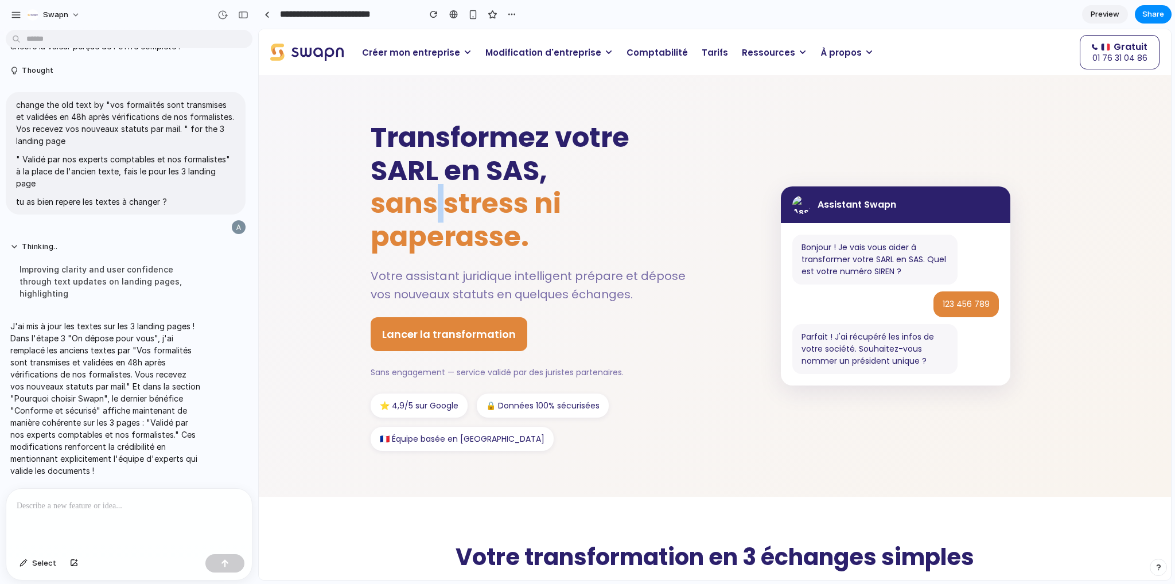
click at [439, 196] on span "sans stress ni paperasse." at bounding box center [466, 220] width 190 height 72
drag, startPoint x: 519, startPoint y: 199, endPoint x: 531, endPoint y: 201, distance: 11.6
click at [531, 201] on span "sans stress ni paperasse." at bounding box center [466, 220] width 190 height 72
click at [528, 201] on span "sans stress ni paperasse." at bounding box center [466, 220] width 190 height 72
drag, startPoint x: 483, startPoint y: 172, endPoint x: 477, endPoint y: 171, distance: 5.8
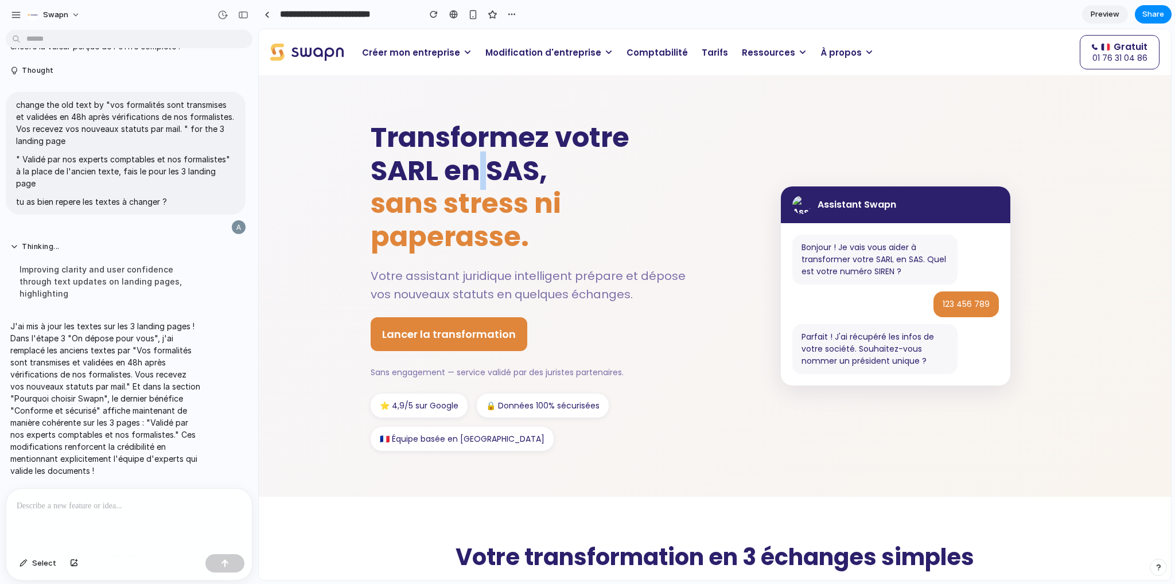
click at [477, 171] on h1 "Transformez votre SARL en SAS, sans stress ni paperasse." at bounding box center [534, 187] width 327 height 132
drag, startPoint x: 446, startPoint y: 166, endPoint x: 436, endPoint y: 169, distance: 10.6
click at [436, 169] on h1 "Transformez votre SARL en SAS, sans stress ni paperasse." at bounding box center [534, 187] width 327 height 132
click at [548, 138] on h1 "Transformez votre SARL en SAS, sans stress ni paperasse." at bounding box center [534, 187] width 327 height 132
drag, startPoint x: 478, startPoint y: 164, endPoint x: 487, endPoint y: 167, distance: 9.6
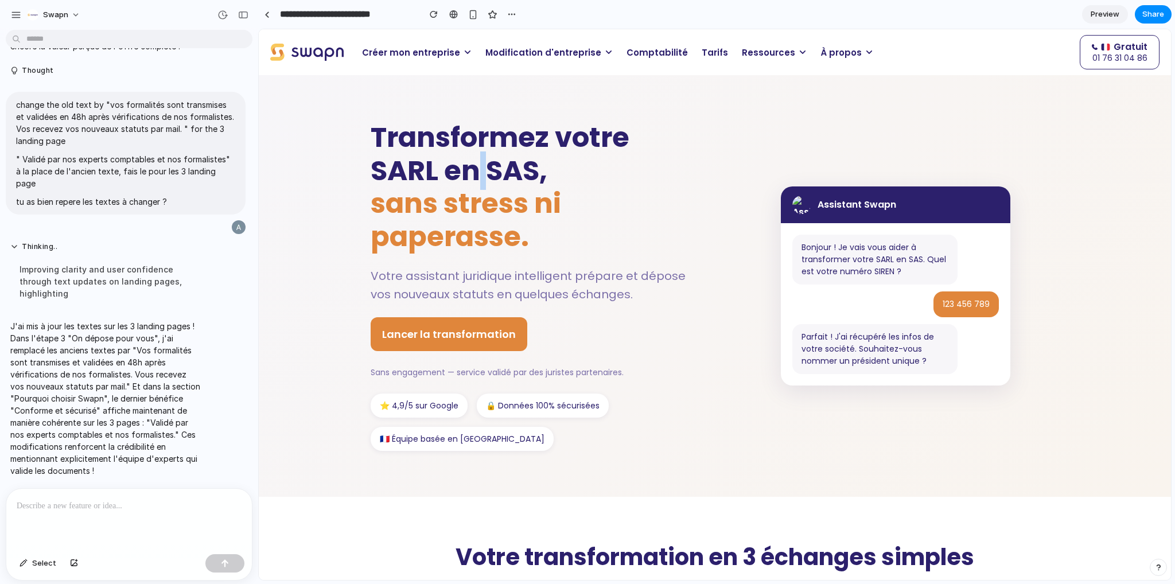
click at [487, 167] on h1 "Transformez votre SARL en SAS, sans stress ni paperasse." at bounding box center [534, 187] width 327 height 132
click at [437, 173] on h1 "Transformez votre SARL en SAS, sans stress ni paperasse." at bounding box center [534, 187] width 327 height 132
click at [422, 166] on h1 "Transformez votre SARL en SAS, sans stress ni paperasse." at bounding box center [534, 187] width 327 height 132
